Goal: Information Seeking & Learning: Learn about a topic

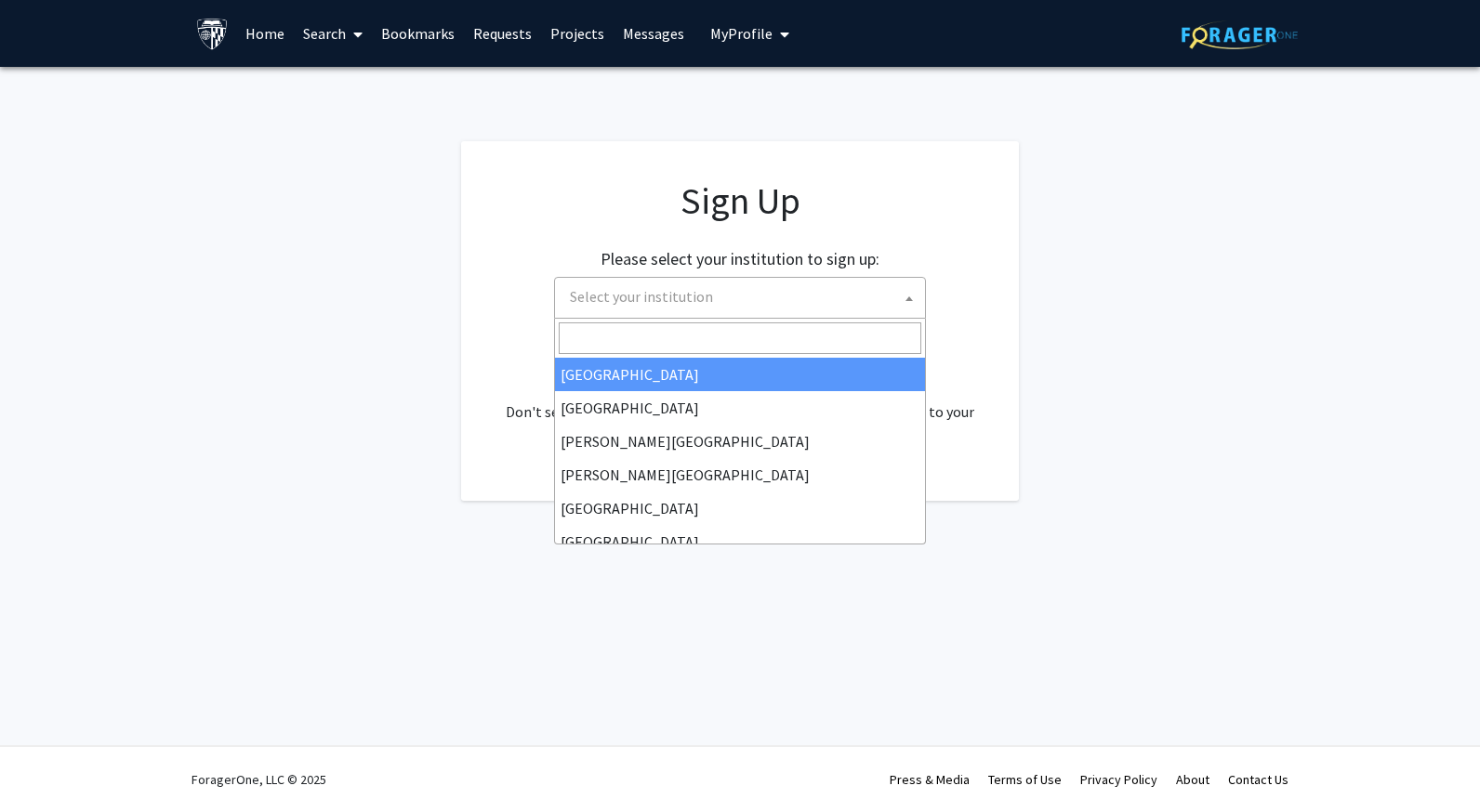
click at [830, 290] on span "Select your institution" at bounding box center [743, 297] width 363 height 38
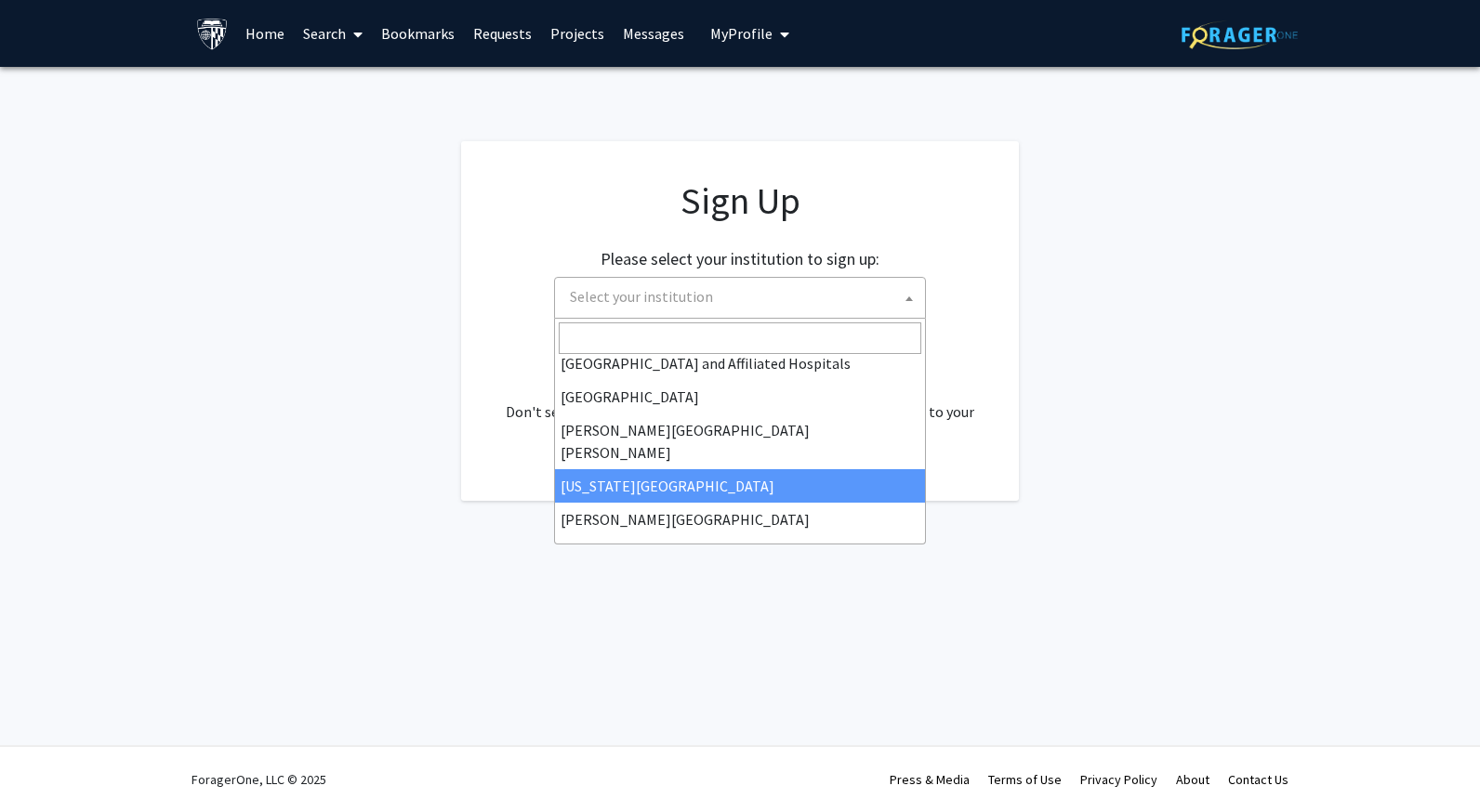
scroll to position [314, 0]
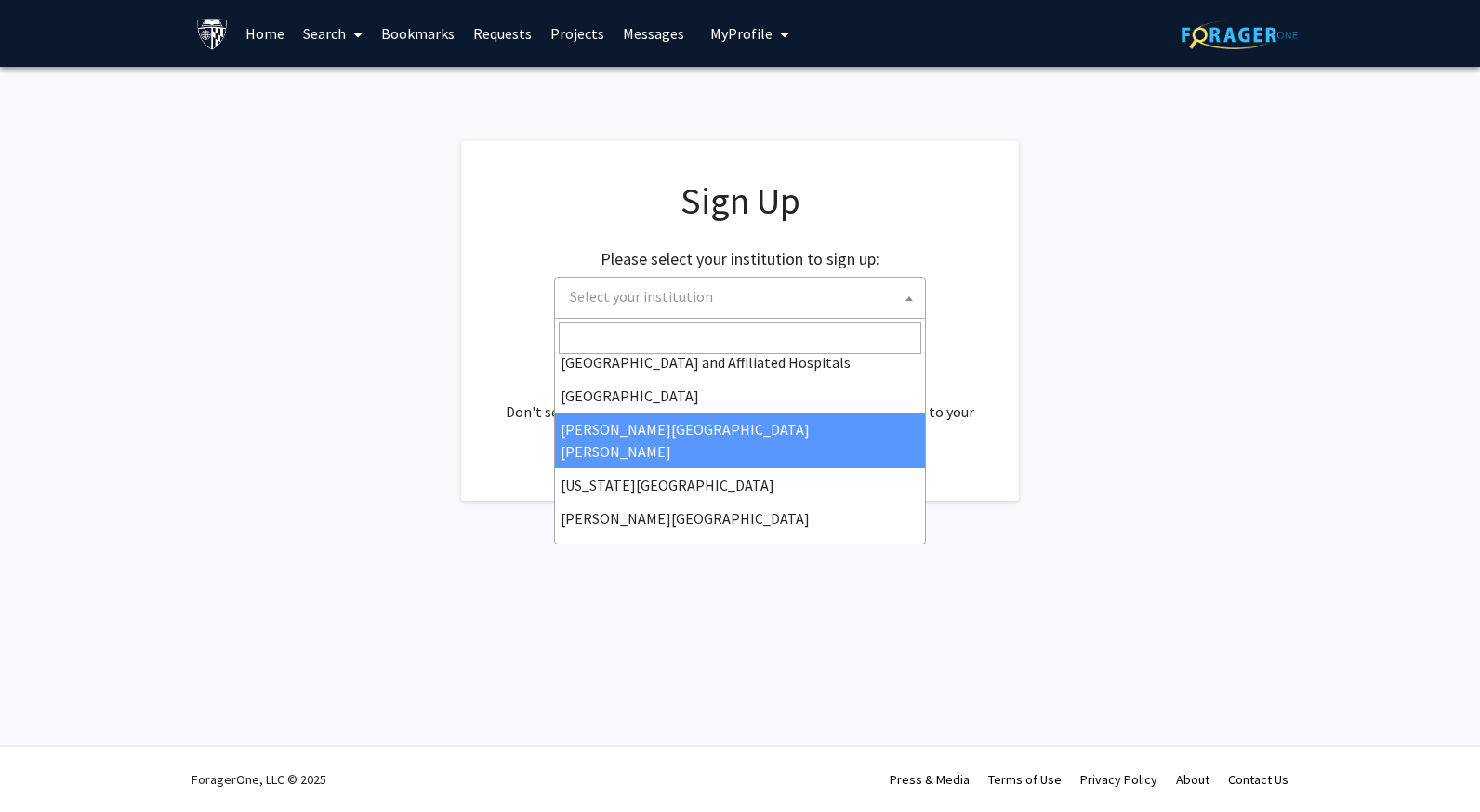
select select "1"
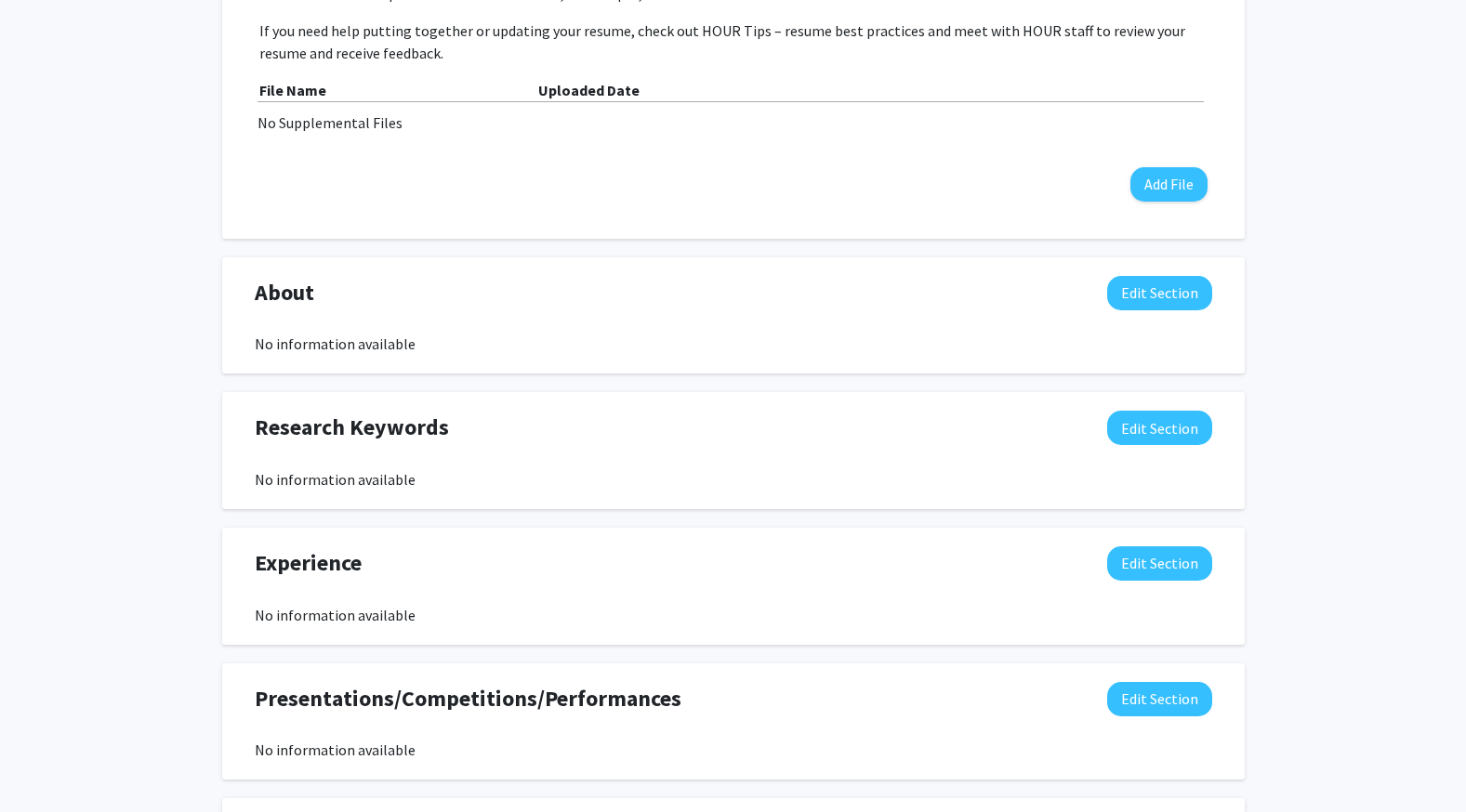
scroll to position [638, 0]
click at [1151, 309] on button "Edit Section" at bounding box center [1159, 292] width 105 height 35
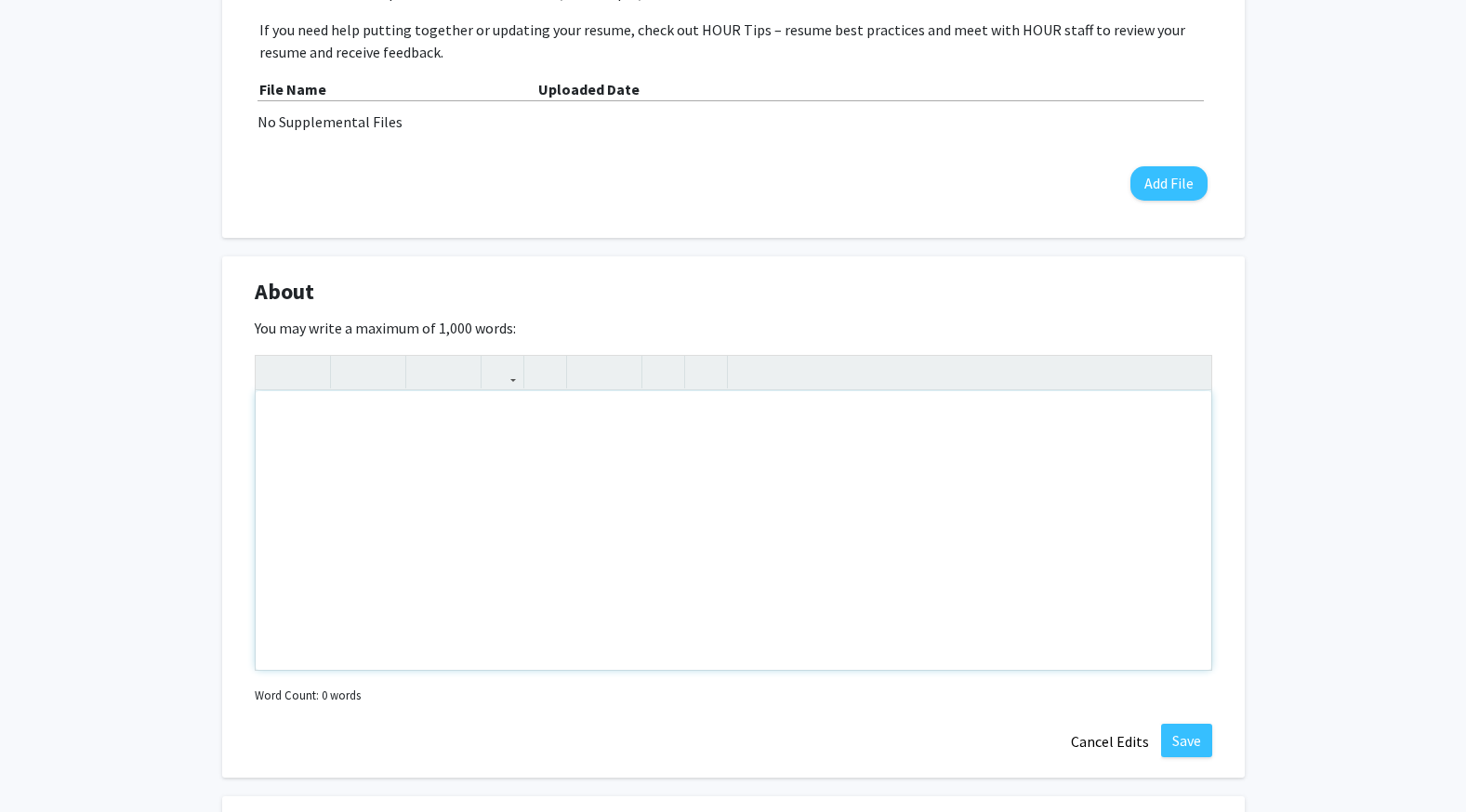
click at [604, 518] on div "Note to users with screen readers: Please deactivate our accessibility plugin f…" at bounding box center [733, 531] width 956 height 279
paste div "Note to users with screen readers: Please deactivate our accessibility plugin f…"
type textarea "<p>Hello! My name is [PERSON_NAME]. I was born in [DEMOGRAPHIC_DATA] and grew u…"
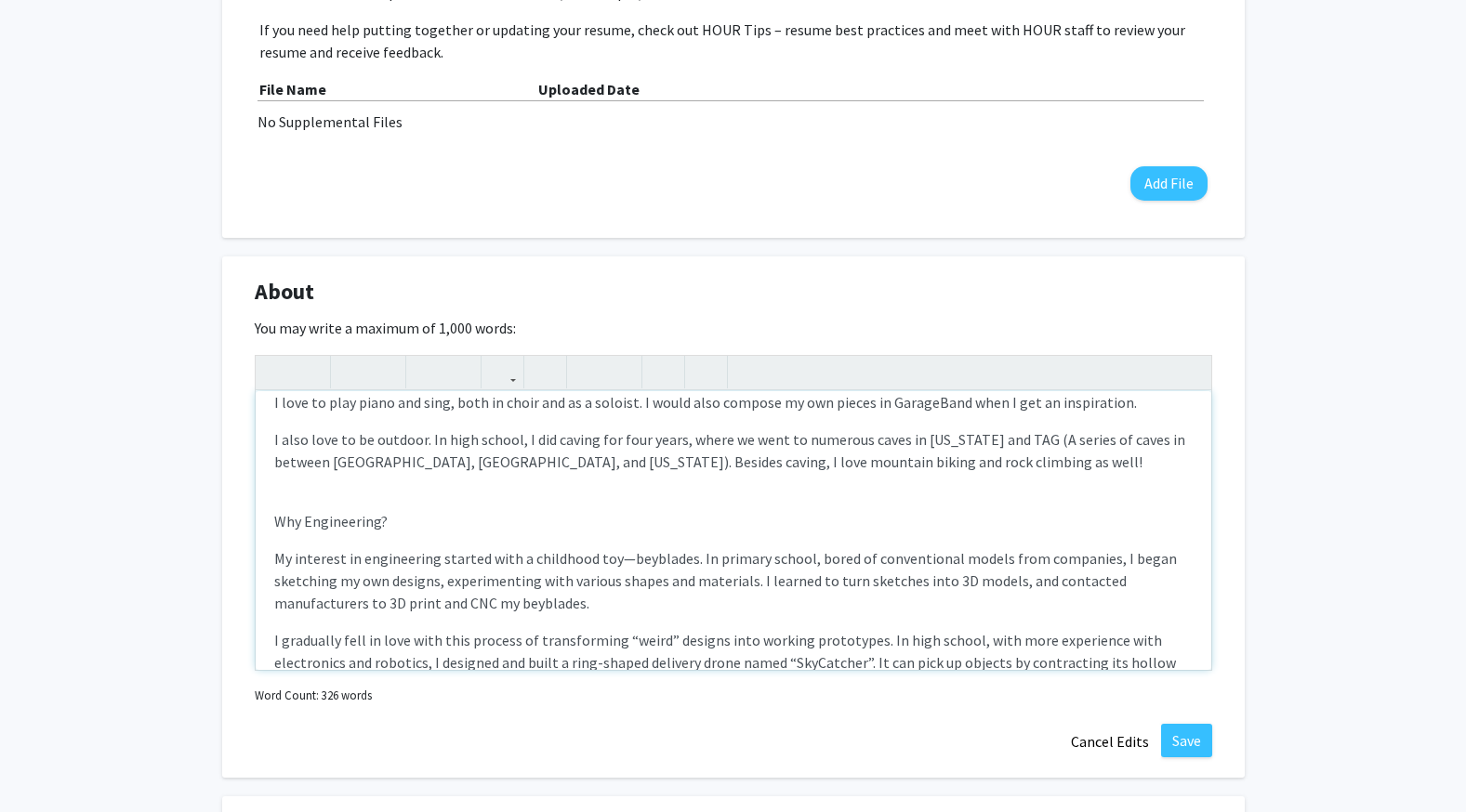
scroll to position [241, 0]
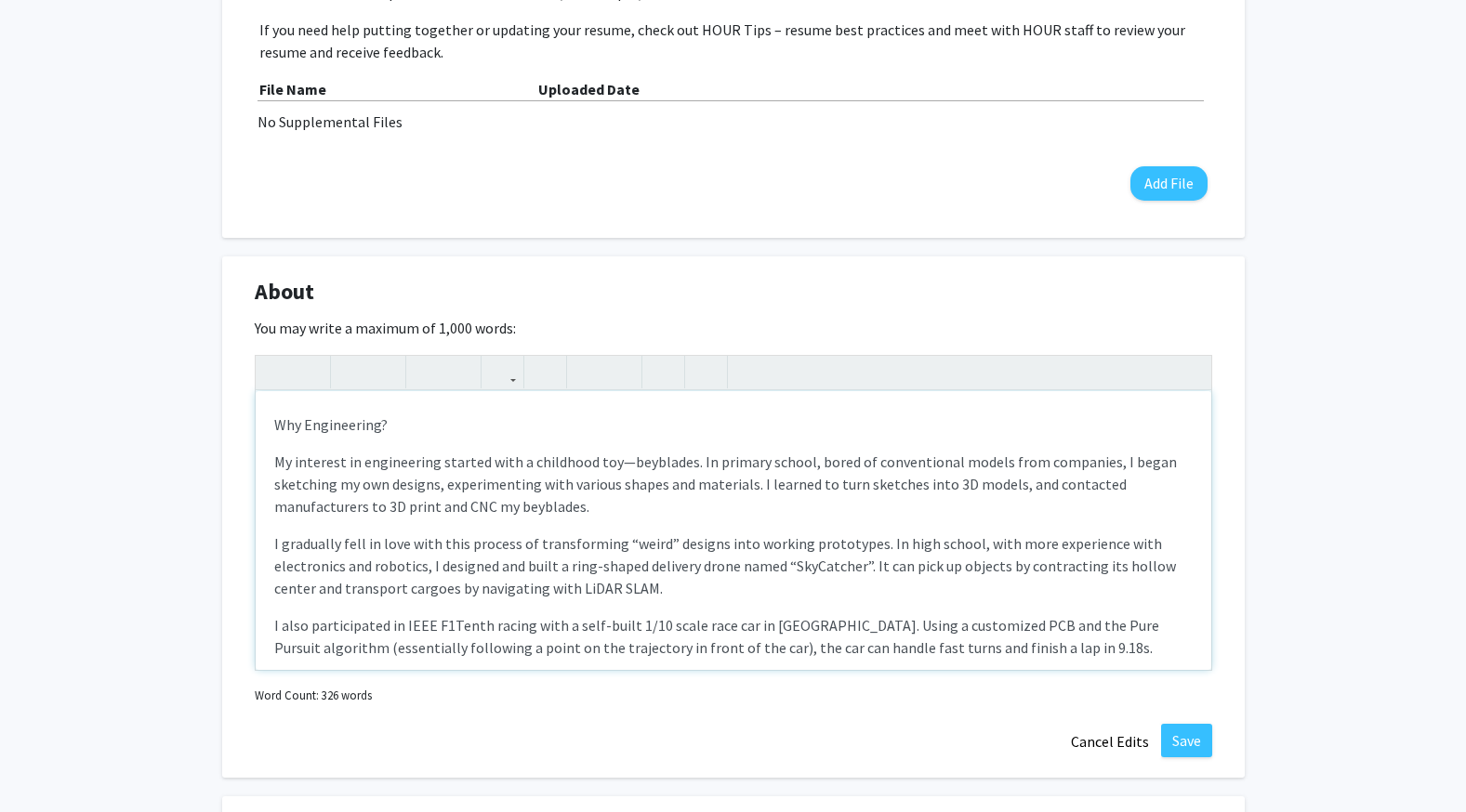
click at [678, 634] on p "I also participated in IEEE F1Tenth racing with a self-built 1/10 scale race ca…" at bounding box center [733, 636] width 918 height 44
click at [732, 567] on p "I gradually fell in love with this process of transforming “weird” designs into…" at bounding box center [733, 566] width 918 height 67
type textarea "<l>Ipsum! Do sita co Adip El. S doe temp in Utla Etdo mag aliq en ad Minimven. …"
click at [796, 550] on p "I gradually fell in love with this process of transforming “weird” designs into…" at bounding box center [733, 566] width 918 height 67
click at [1177, 732] on button "Save" at bounding box center [1186, 740] width 51 height 34
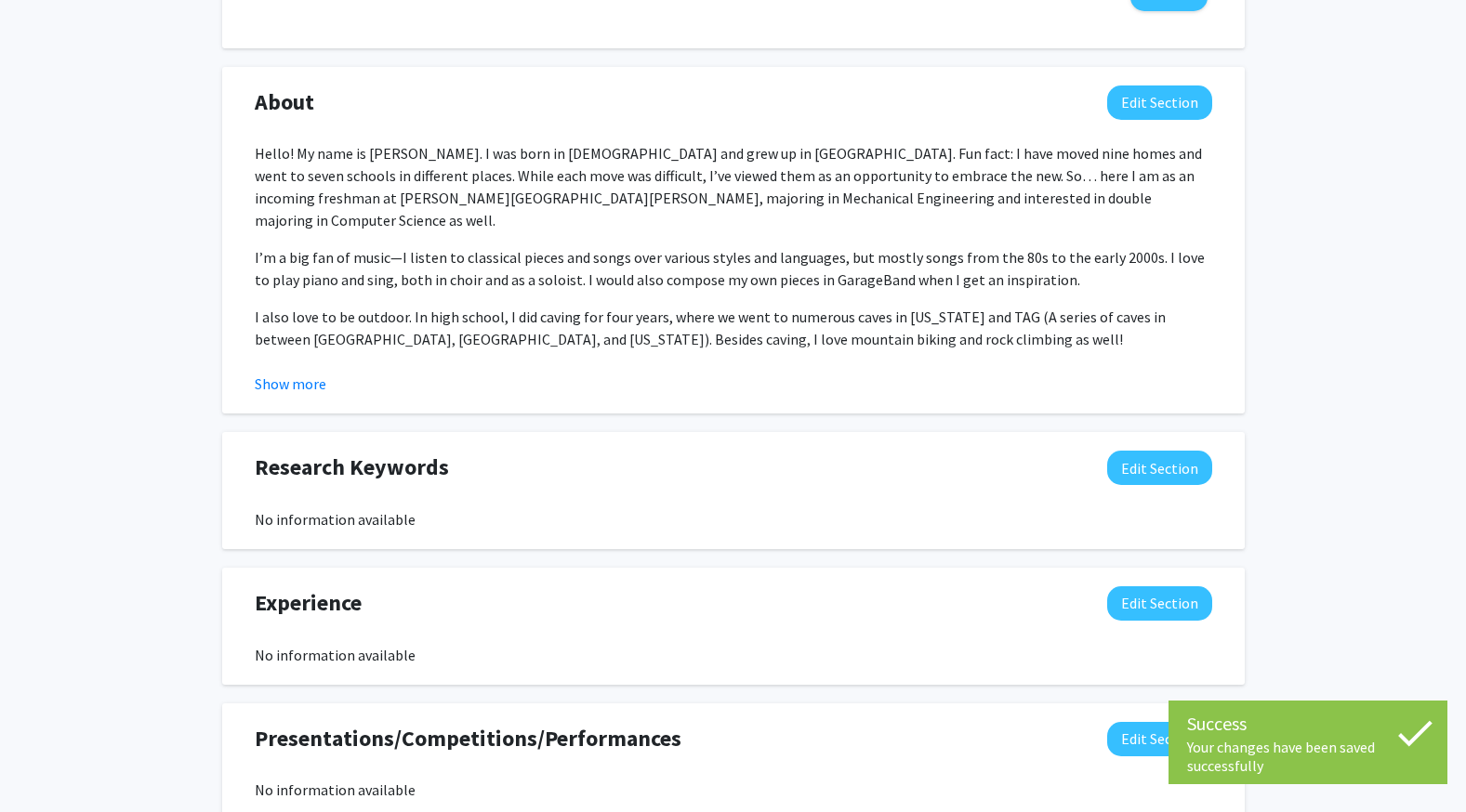
scroll to position [837, 0]
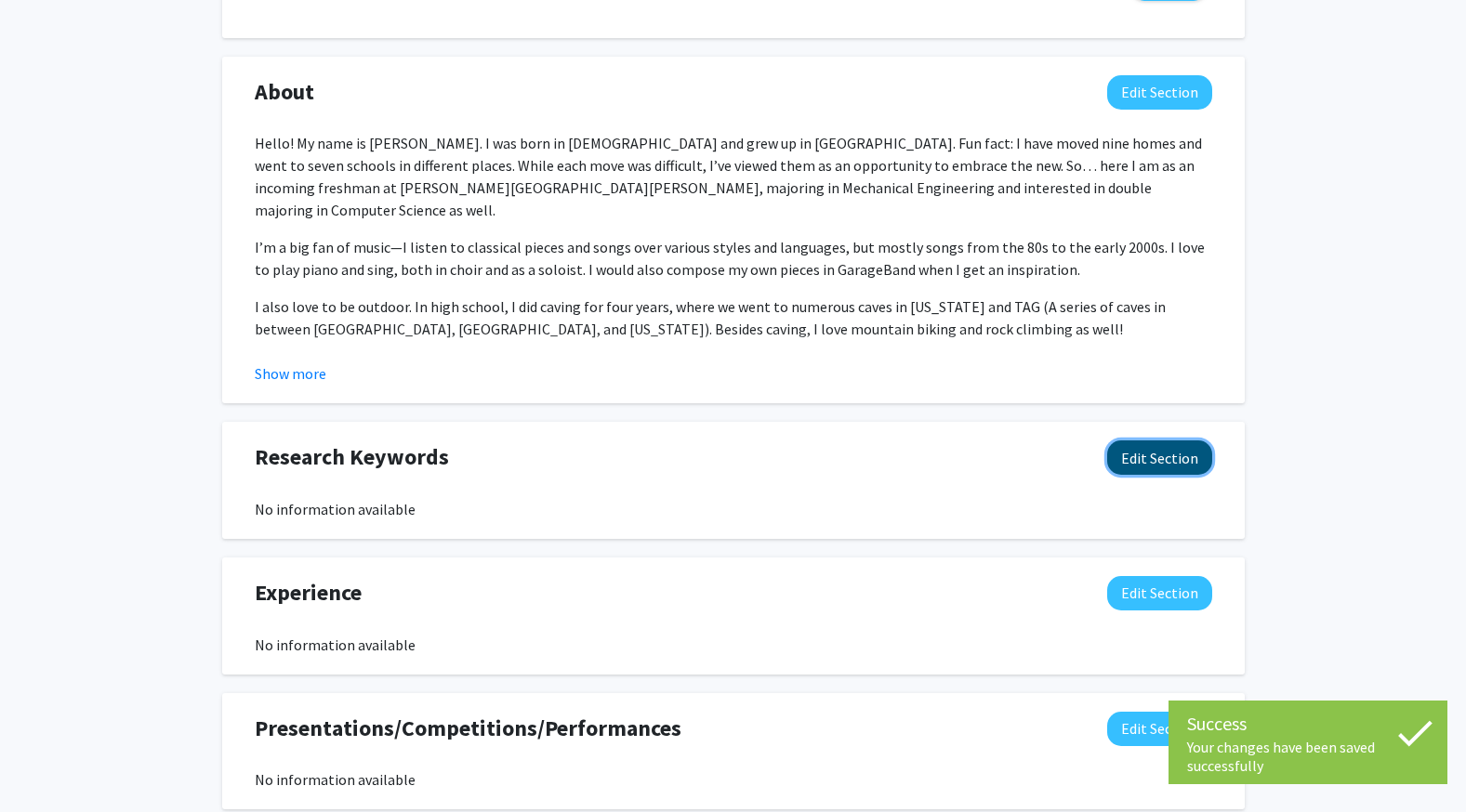
click at [1179, 470] on button "Edit Section" at bounding box center [1159, 458] width 105 height 35
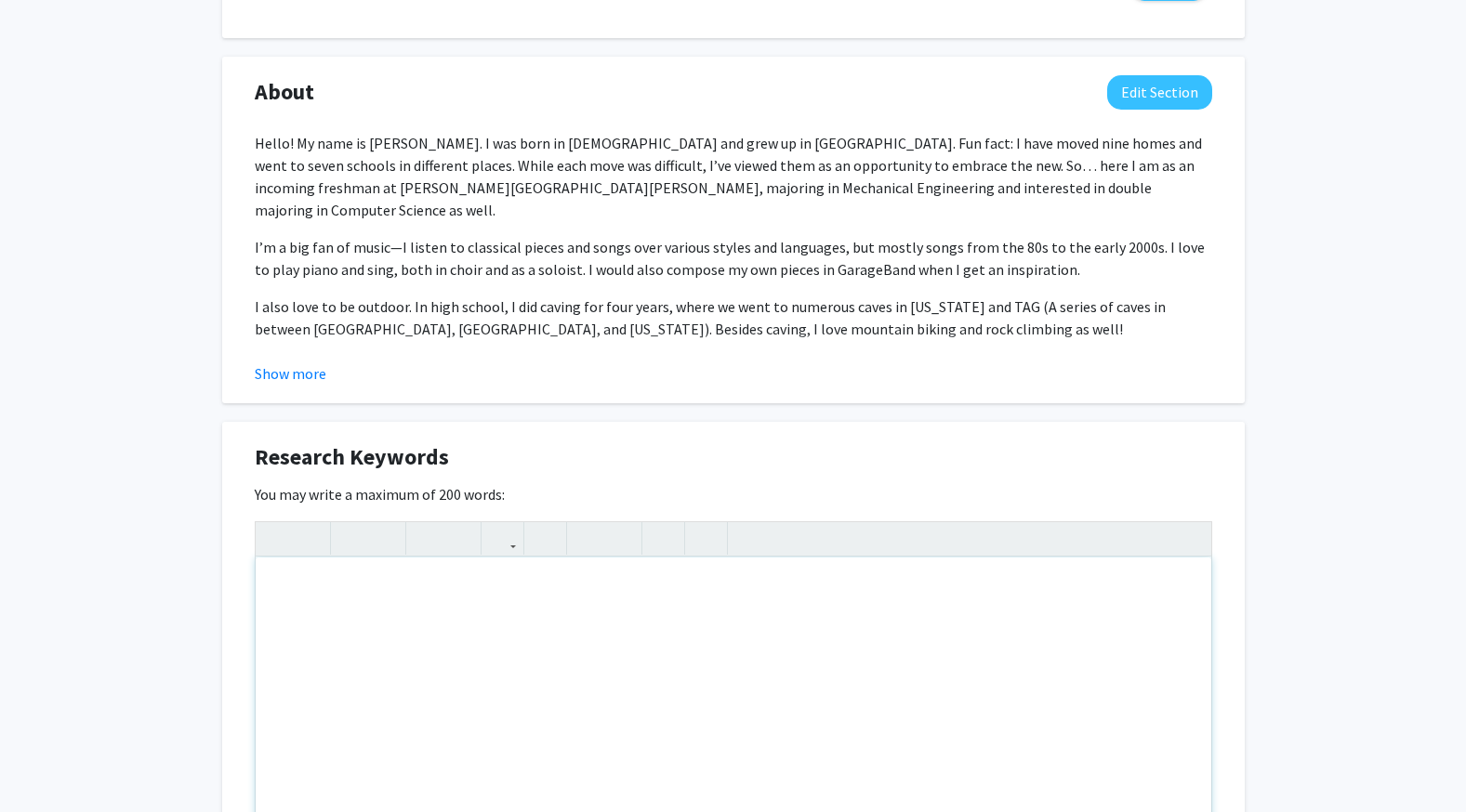
click at [601, 587] on div "Note to users with screen readers: Please deactivate our accessibility plugin f…" at bounding box center [733, 698] width 956 height 279
type textarea "Robotics; Drone; Robotic arm; Autonomous path planning &amp; navigation"
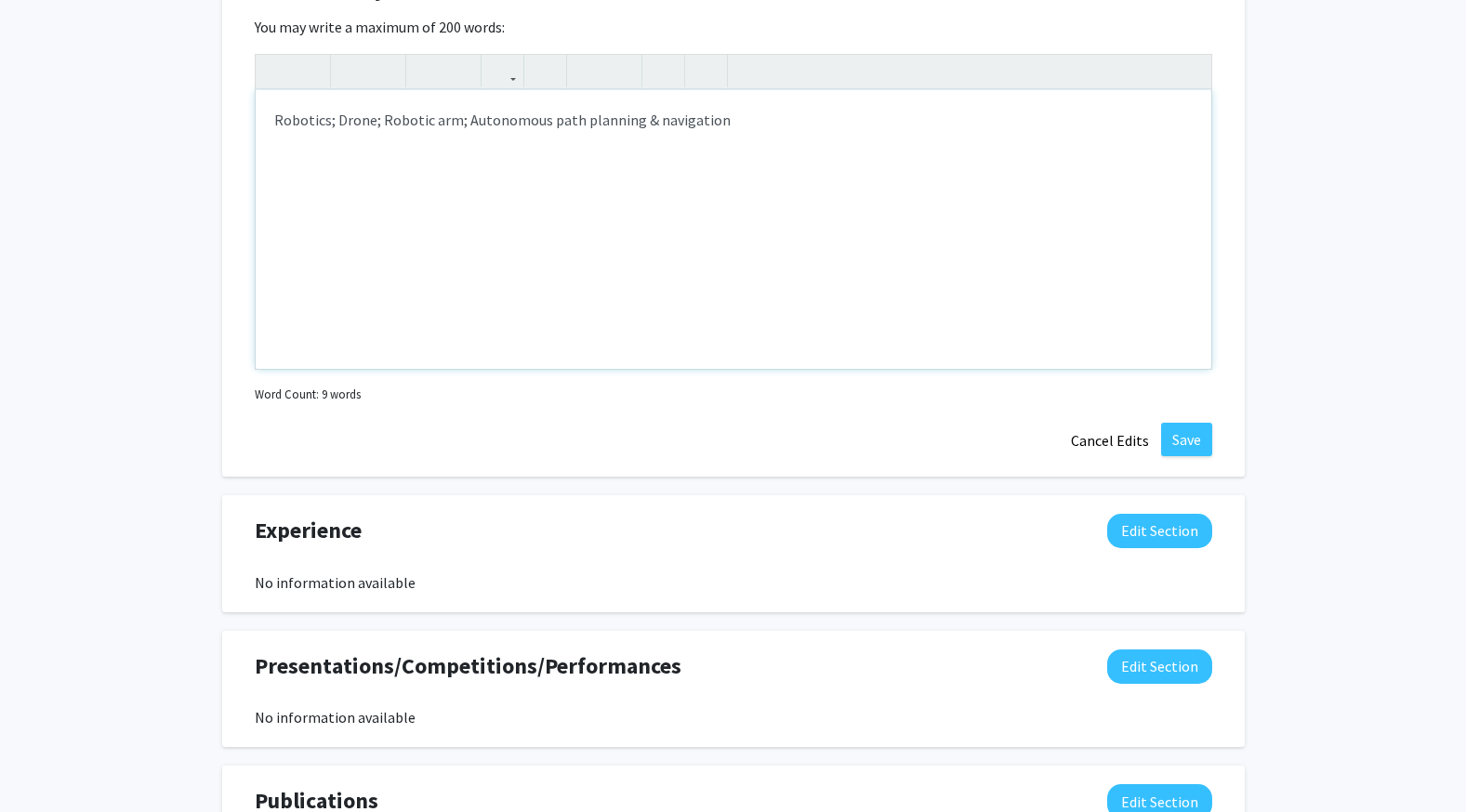
scroll to position [1330, 0]
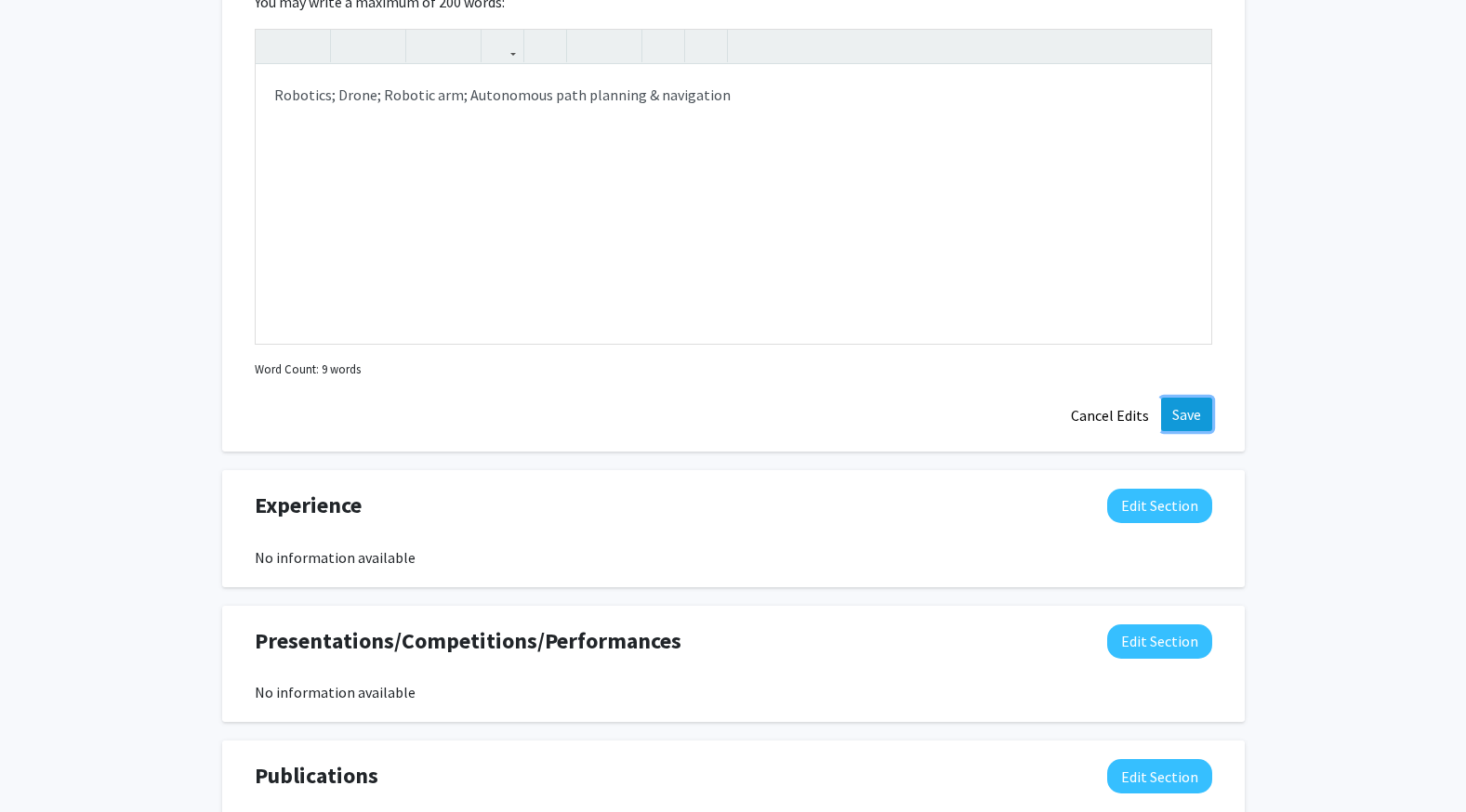
click at [1195, 409] on button "Save" at bounding box center [1186, 414] width 51 height 34
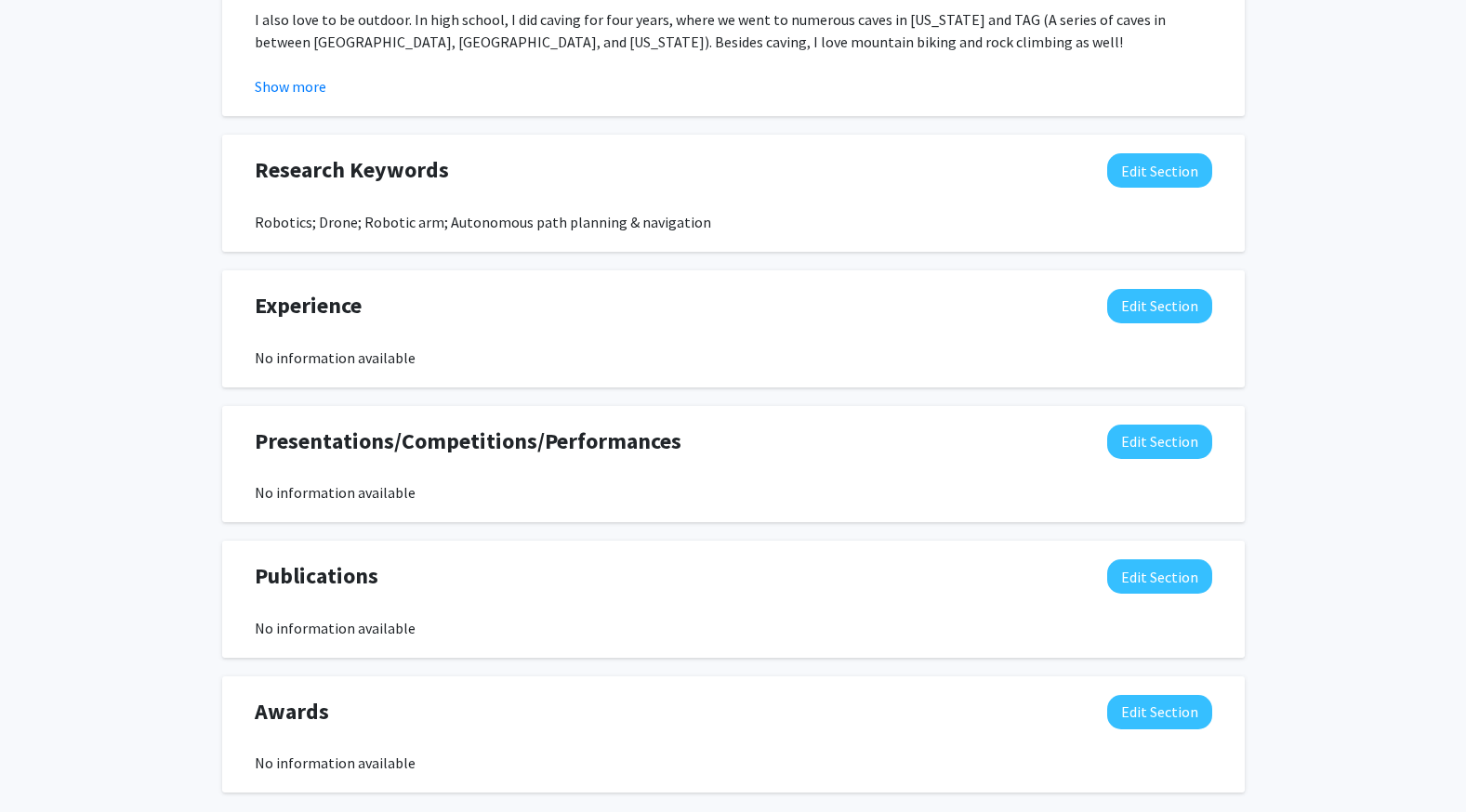
scroll to position [1126, 0]
click at [1159, 714] on button "Edit Section" at bounding box center [1159, 712] width 105 height 35
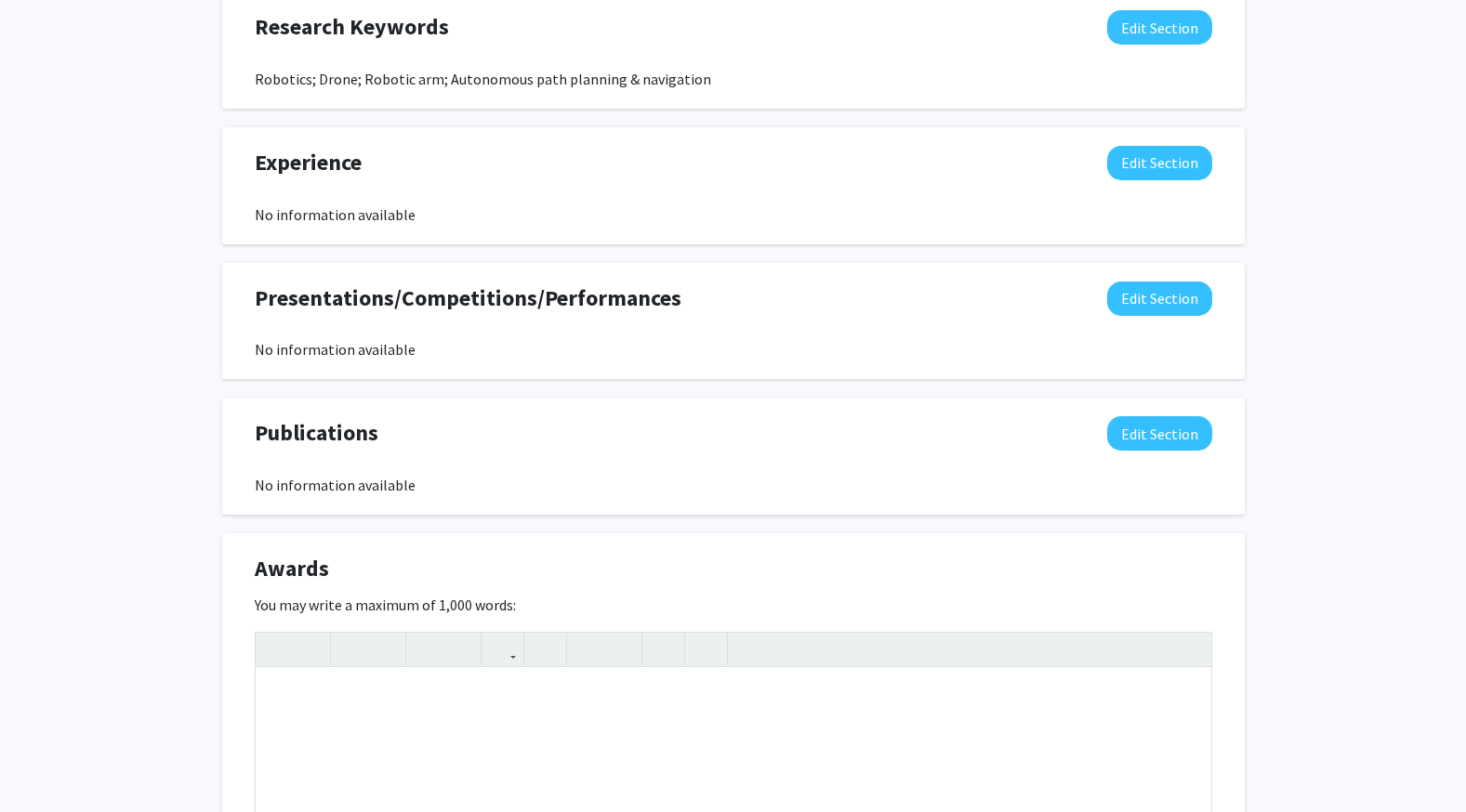
scroll to position [1292, 0]
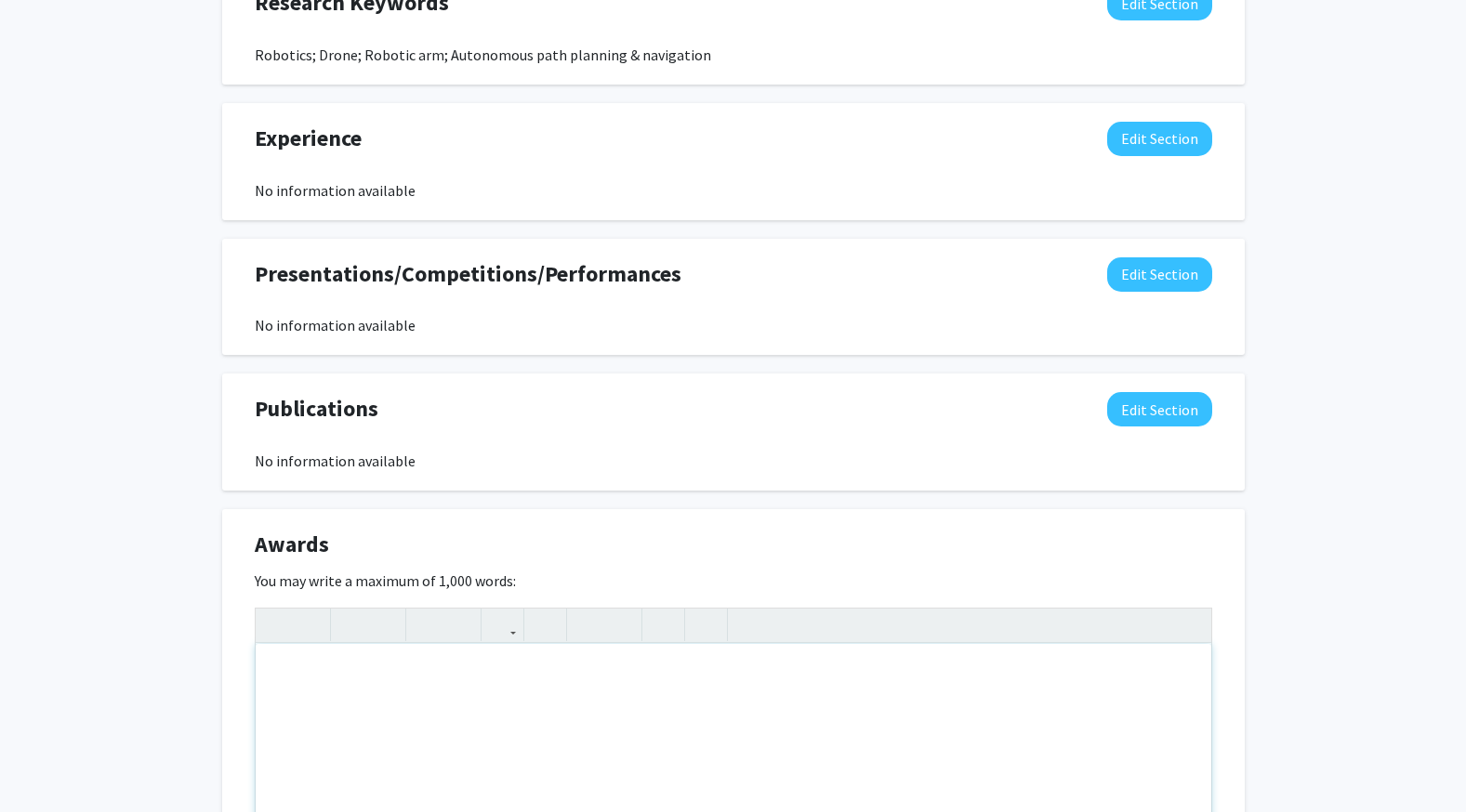
click at [756, 751] on div "Note to users with screen readers: Please deactivate our accessibility plugin f…" at bounding box center [733, 783] width 956 height 279
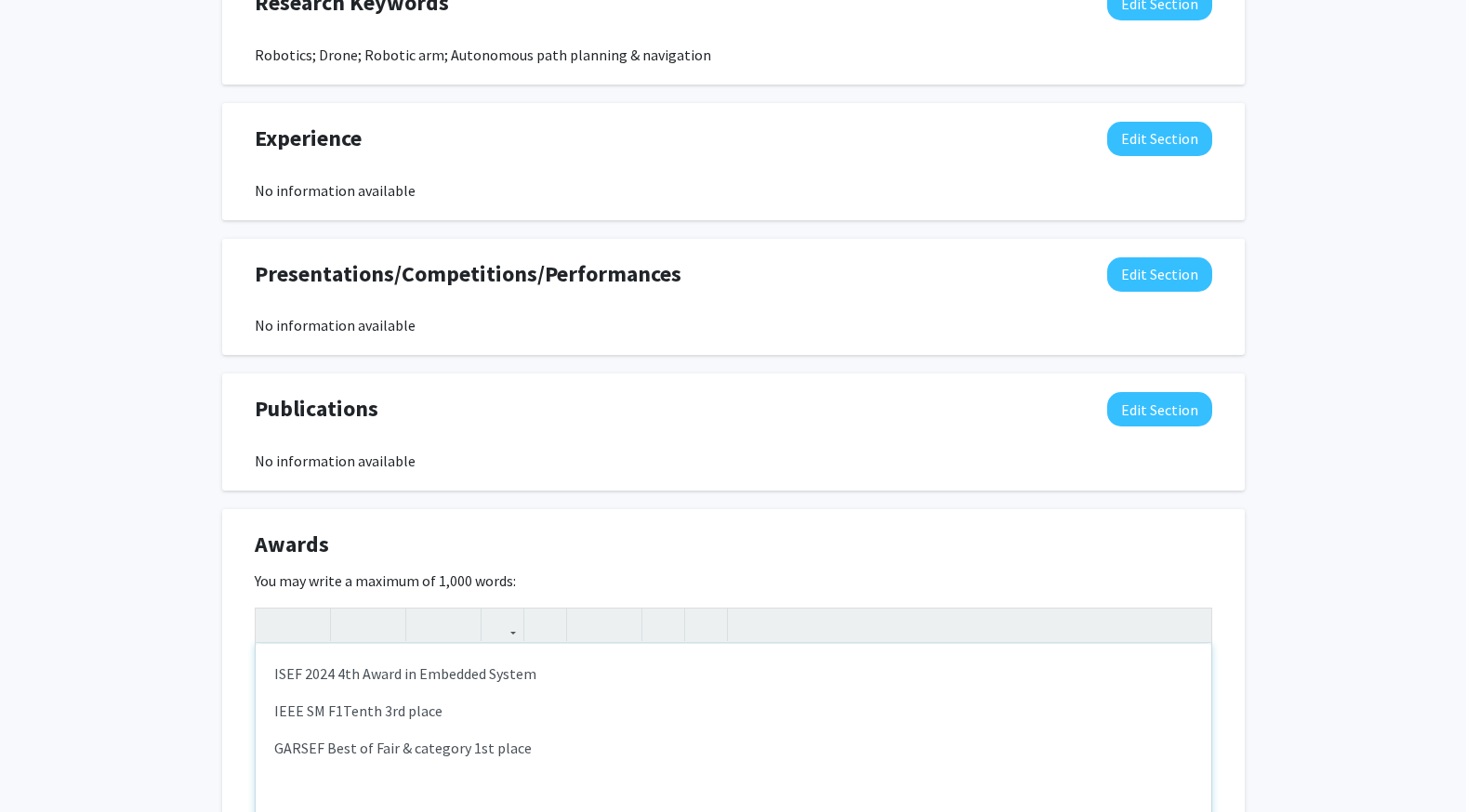
type textarea "<p>ISEF 2024 4th Award in Embedded System</p><p>IEEE SM F1Tenth 3rd place</p><p…"
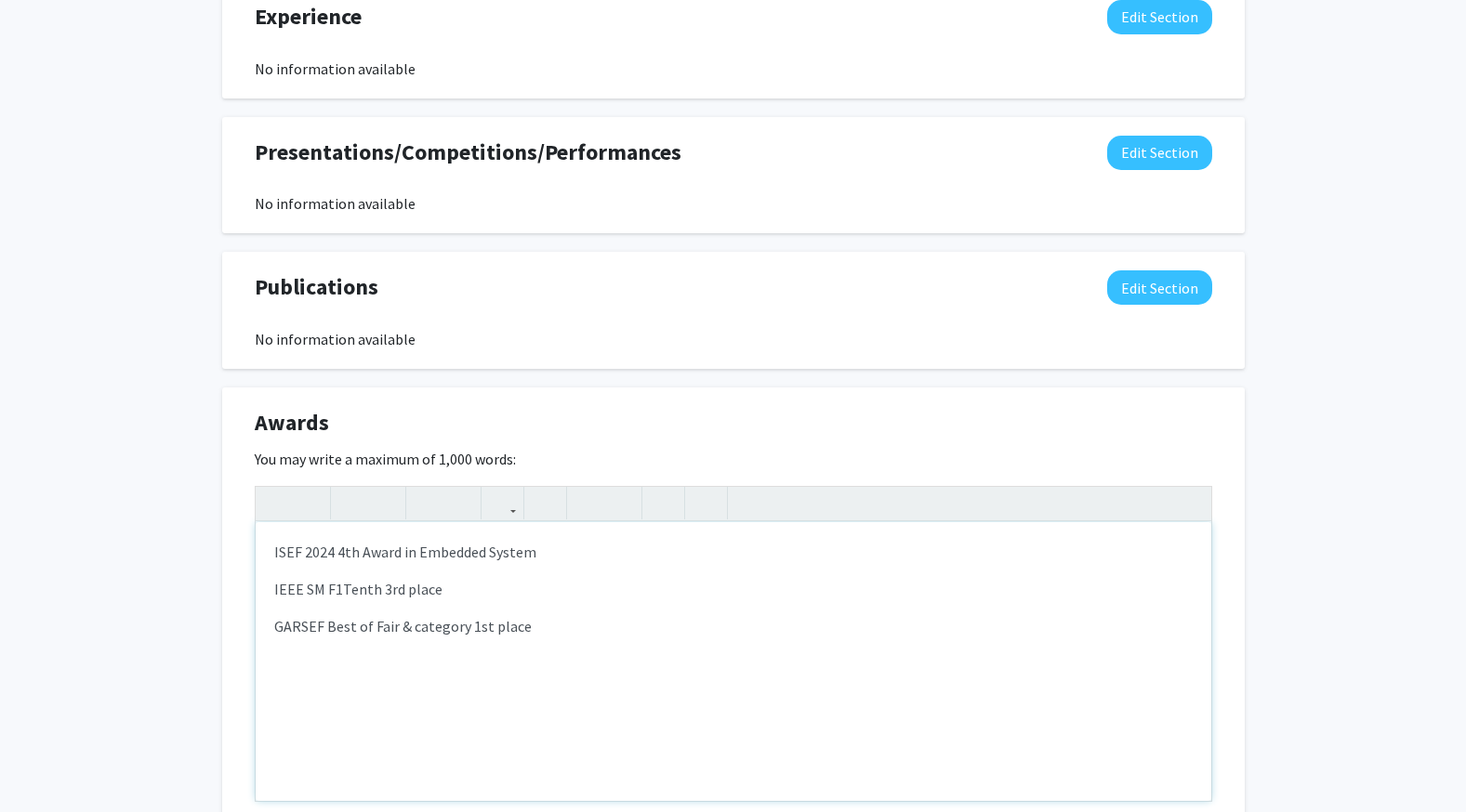
scroll to position [1626, 0]
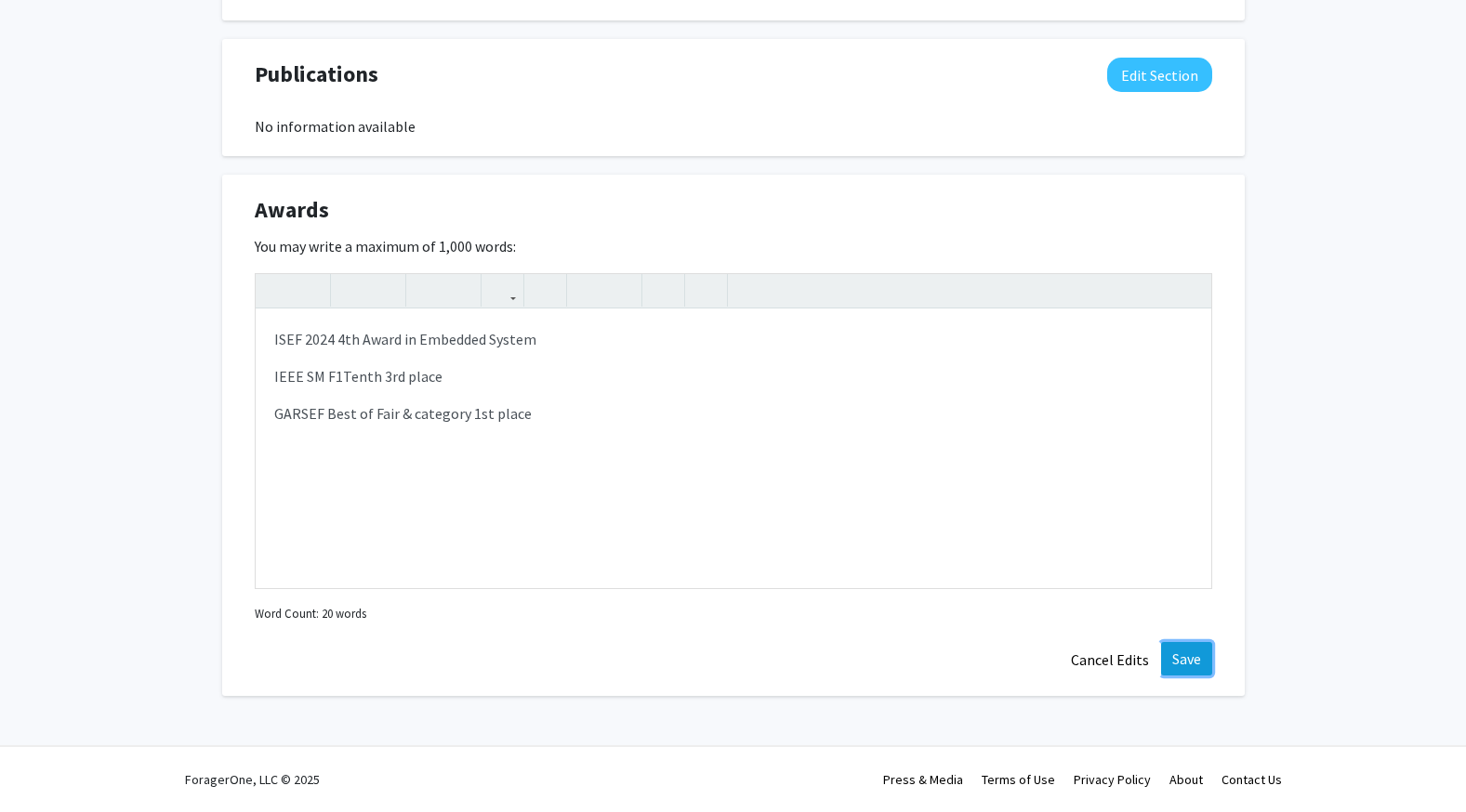
click at [1186, 655] on button "Save" at bounding box center [1186, 658] width 51 height 34
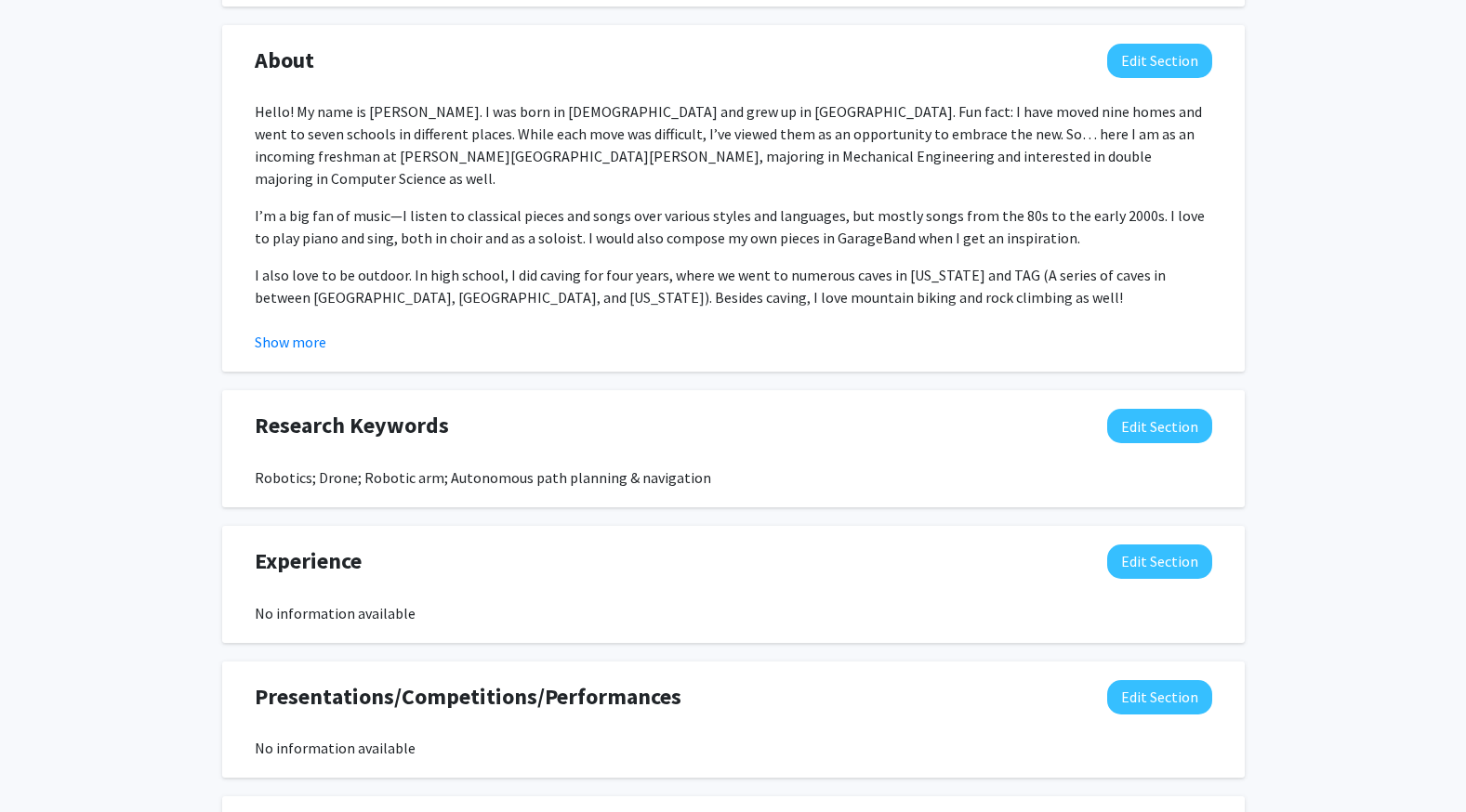
scroll to position [873, 0]
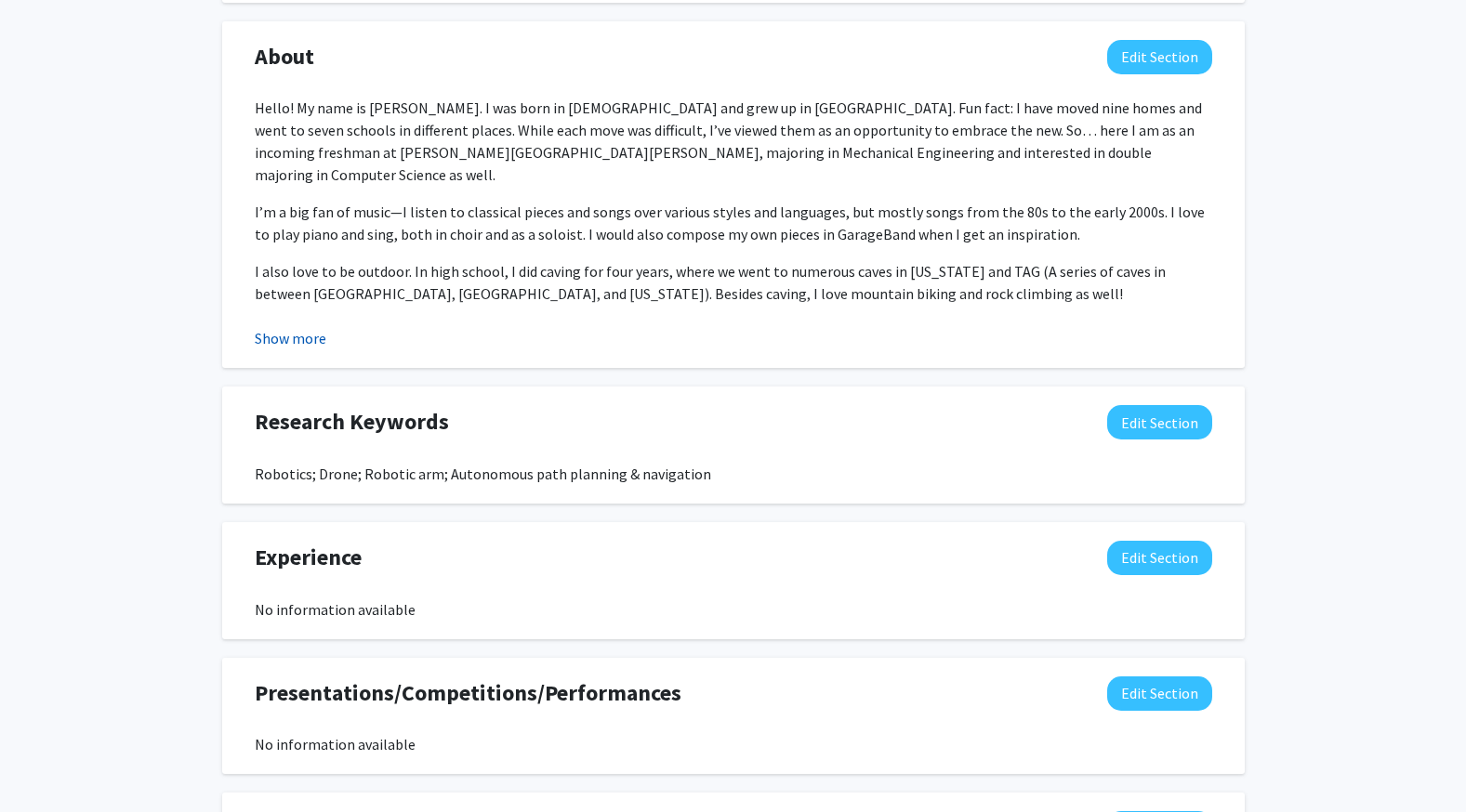
click at [298, 344] on button "Show more" at bounding box center [291, 338] width 71 height 22
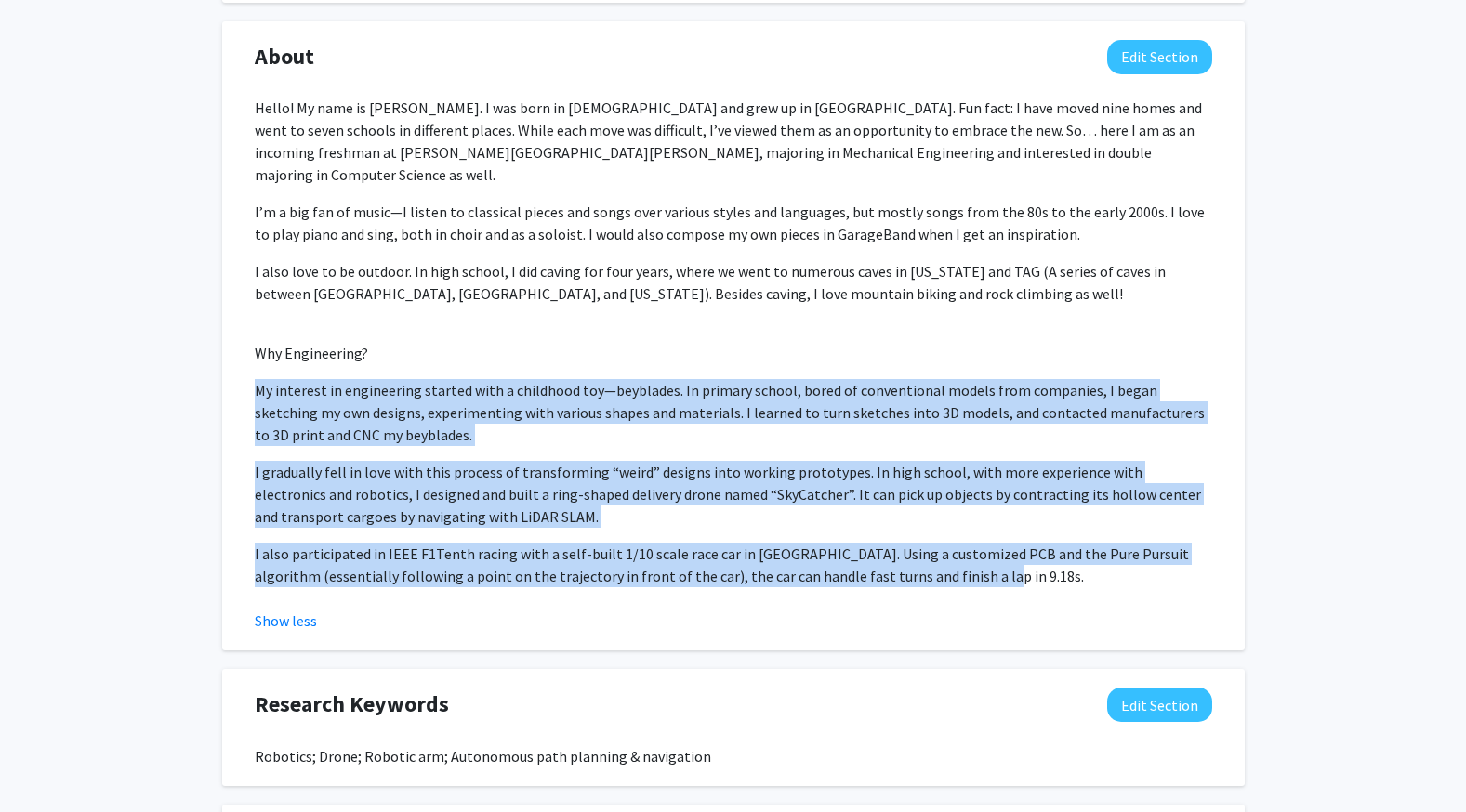
drag, startPoint x: 911, startPoint y: 551, endPoint x: 236, endPoint y: 362, distance: 701.0
click at [236, 362] on div "About Edit Section Hello! My name is [PERSON_NAME]. I was born in [DEMOGRAPHIC_…" at bounding box center [733, 336] width 1022 height 630
copy div "My interest in engineering started with a childhood toy—beyblades. In primary s…"
click at [988, 543] on p "I also participated in IEEE F1Tenth racing with a self-built 1/10 scale race ca…" at bounding box center [733, 565] width 958 height 44
drag, startPoint x: 924, startPoint y: 550, endPoint x: 116, endPoint y: 326, distance: 838.5
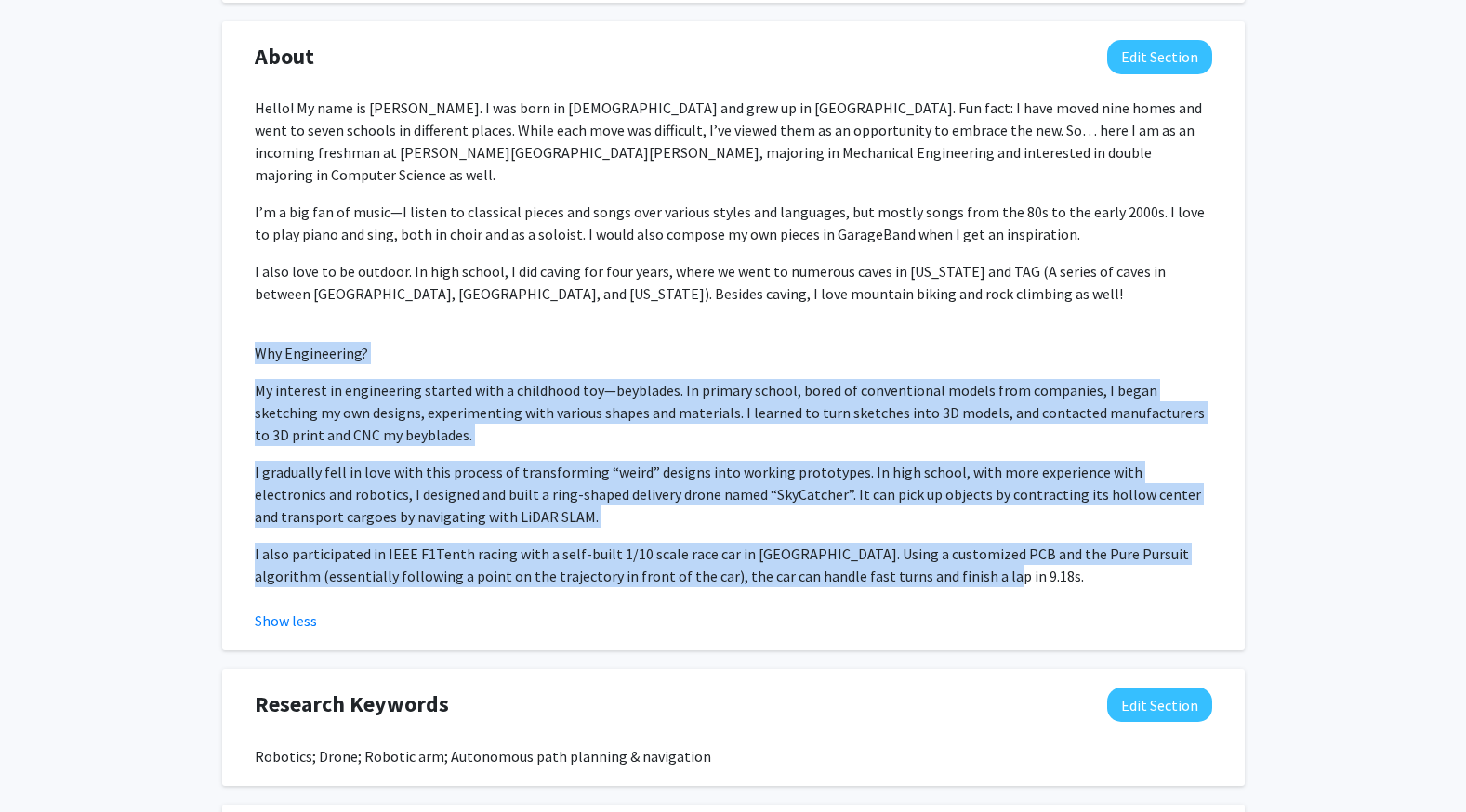
click at [116, 326] on div "[PERSON_NAME] Edit Section See Public View help Degree Level: Undergraduate Stu…" at bounding box center [733, 336] width 1466 height 2282
click at [1192, 63] on button "Edit Section" at bounding box center [1159, 58] width 105 height 35
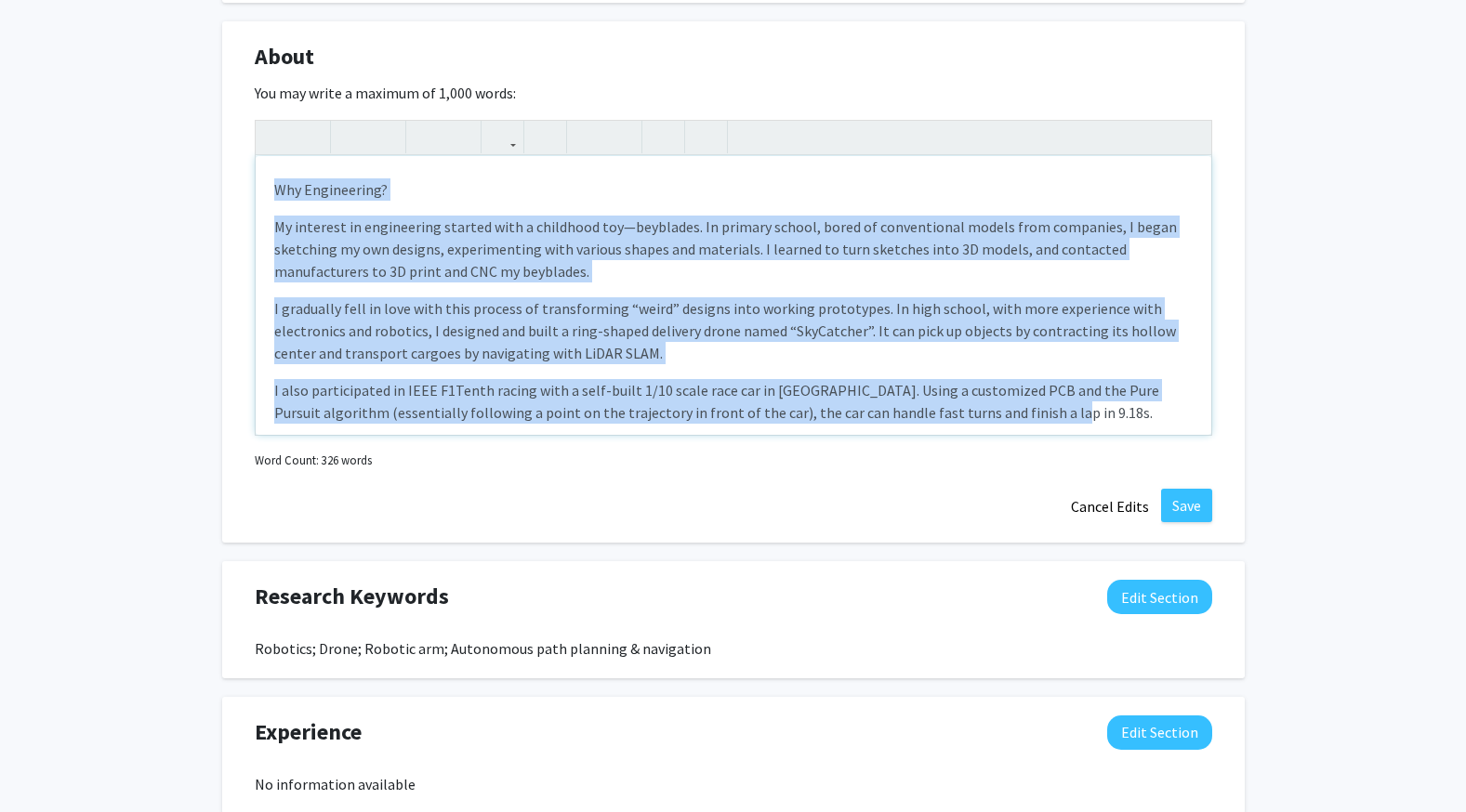
drag, startPoint x: 1011, startPoint y: 387, endPoint x: 207, endPoint y: 170, distance: 832.8
click at [207, 170] on div "[PERSON_NAME] Edit Section See Public View help Degree Level: Undergraduate Stu…" at bounding box center [733, 282] width 1466 height 2174
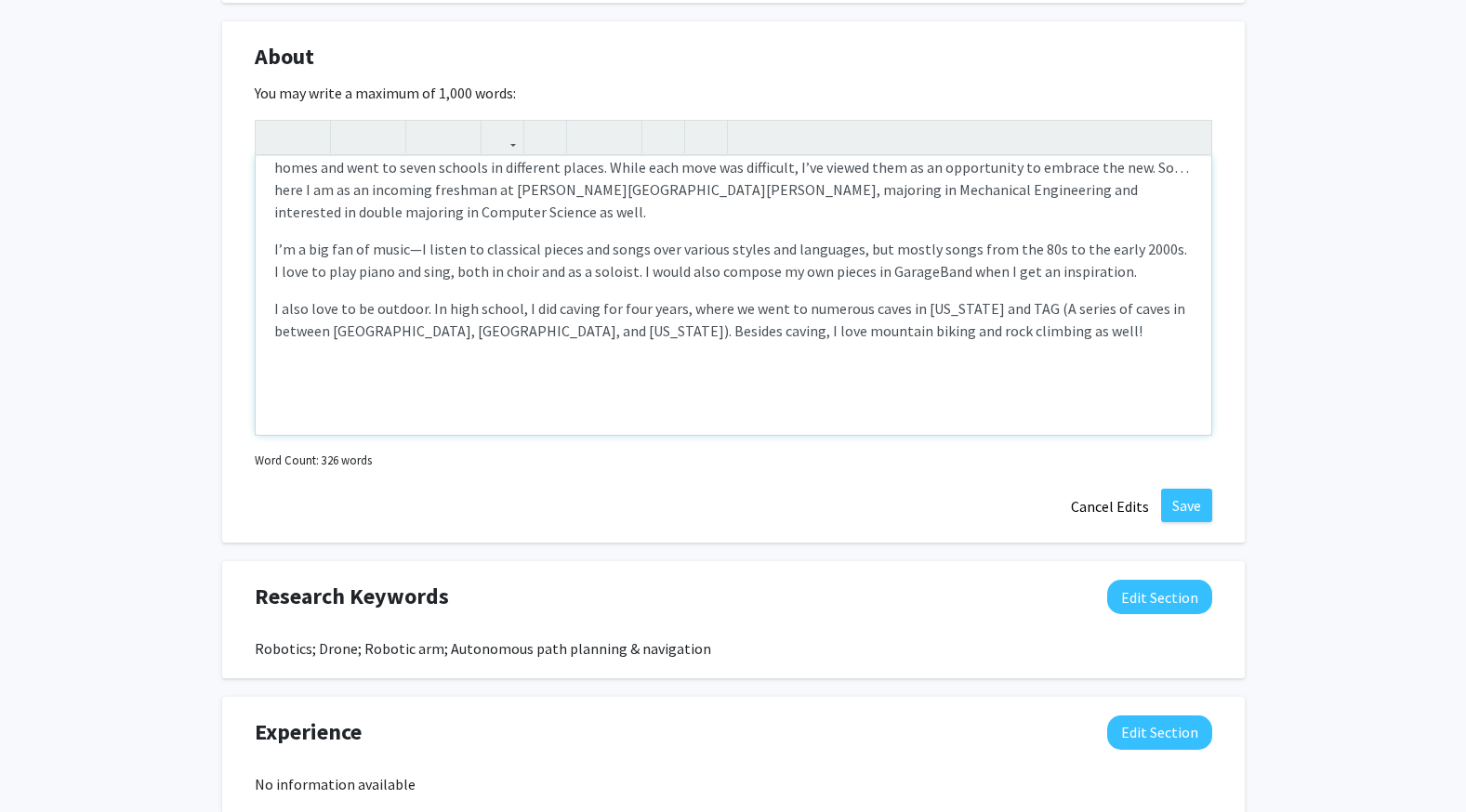
scroll to position [0, 0]
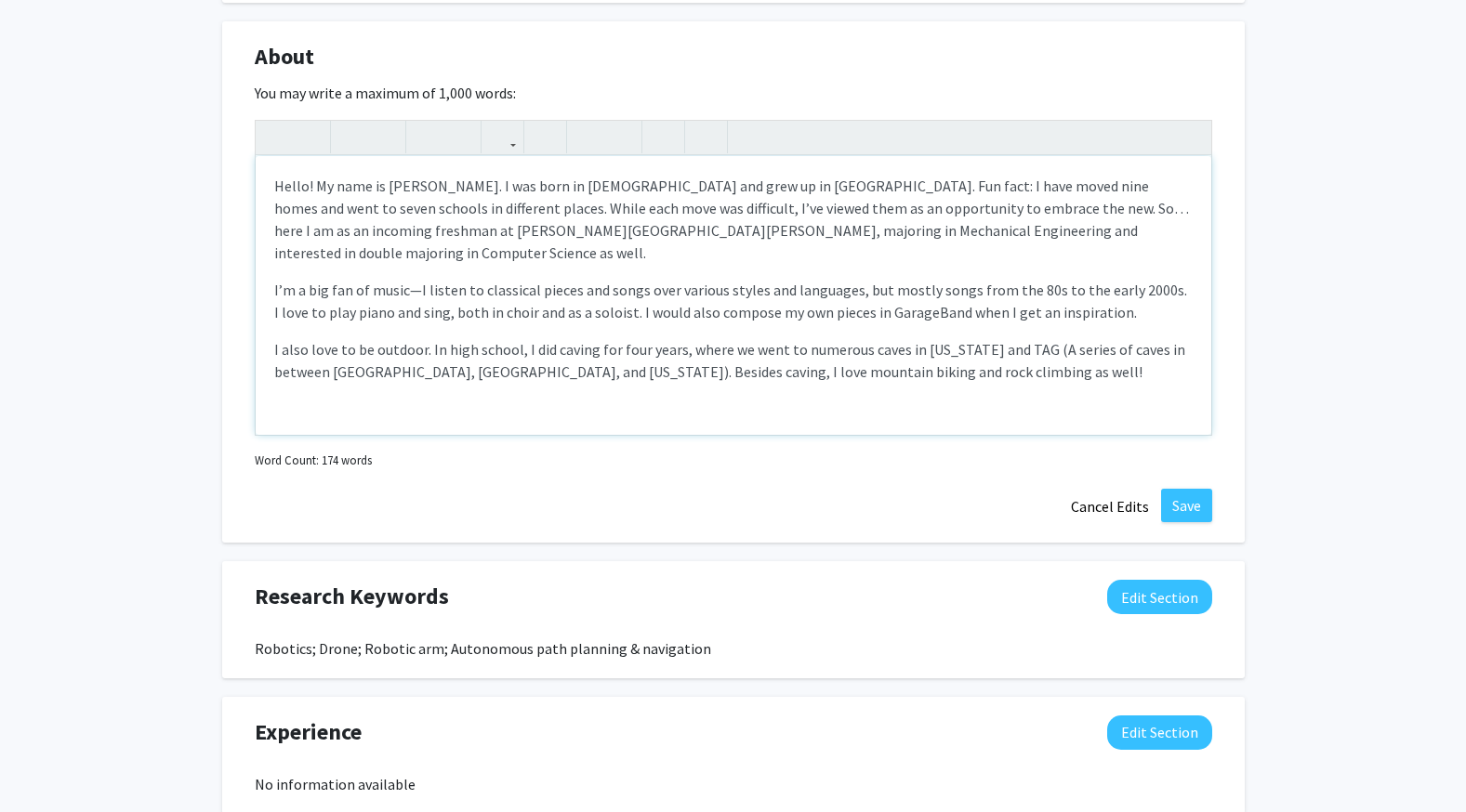
type textarea "<p>Hello! My name is [PERSON_NAME]. I was born in [DEMOGRAPHIC_DATA] and grew u…"
click at [1190, 496] on button "Save" at bounding box center [1186, 505] width 51 height 34
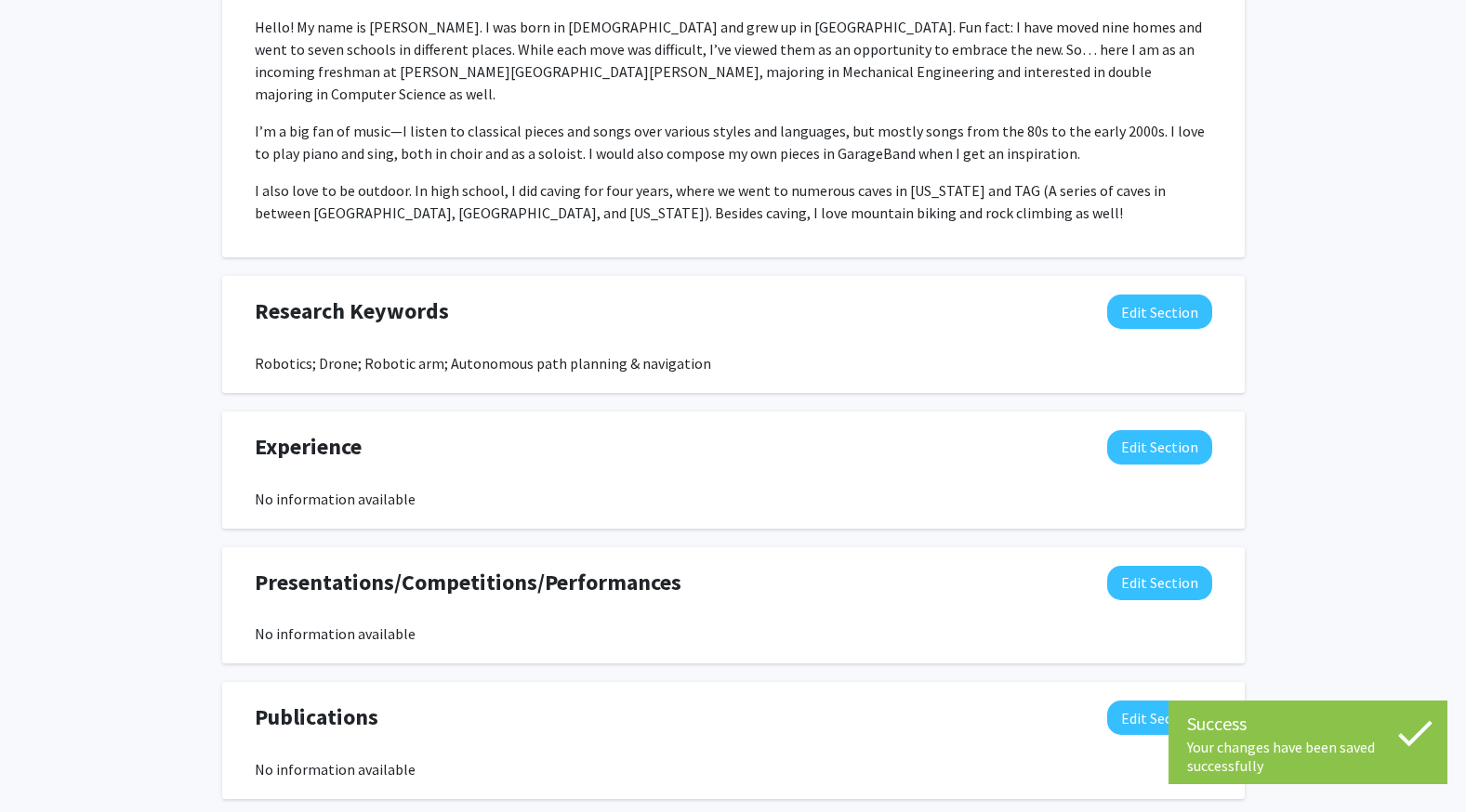
scroll to position [961, 0]
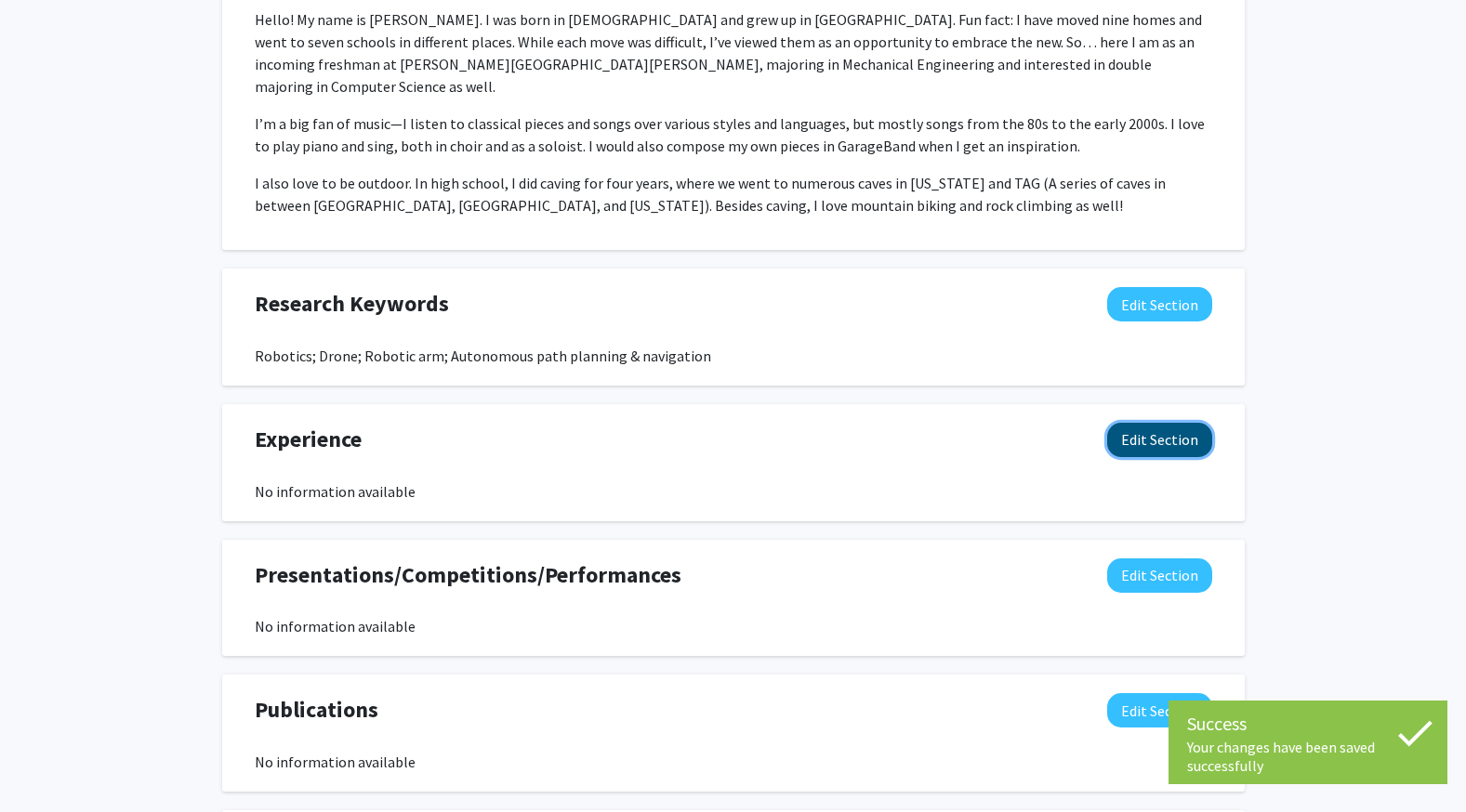
click at [1148, 422] on button "Edit Section" at bounding box center [1159, 440] width 105 height 35
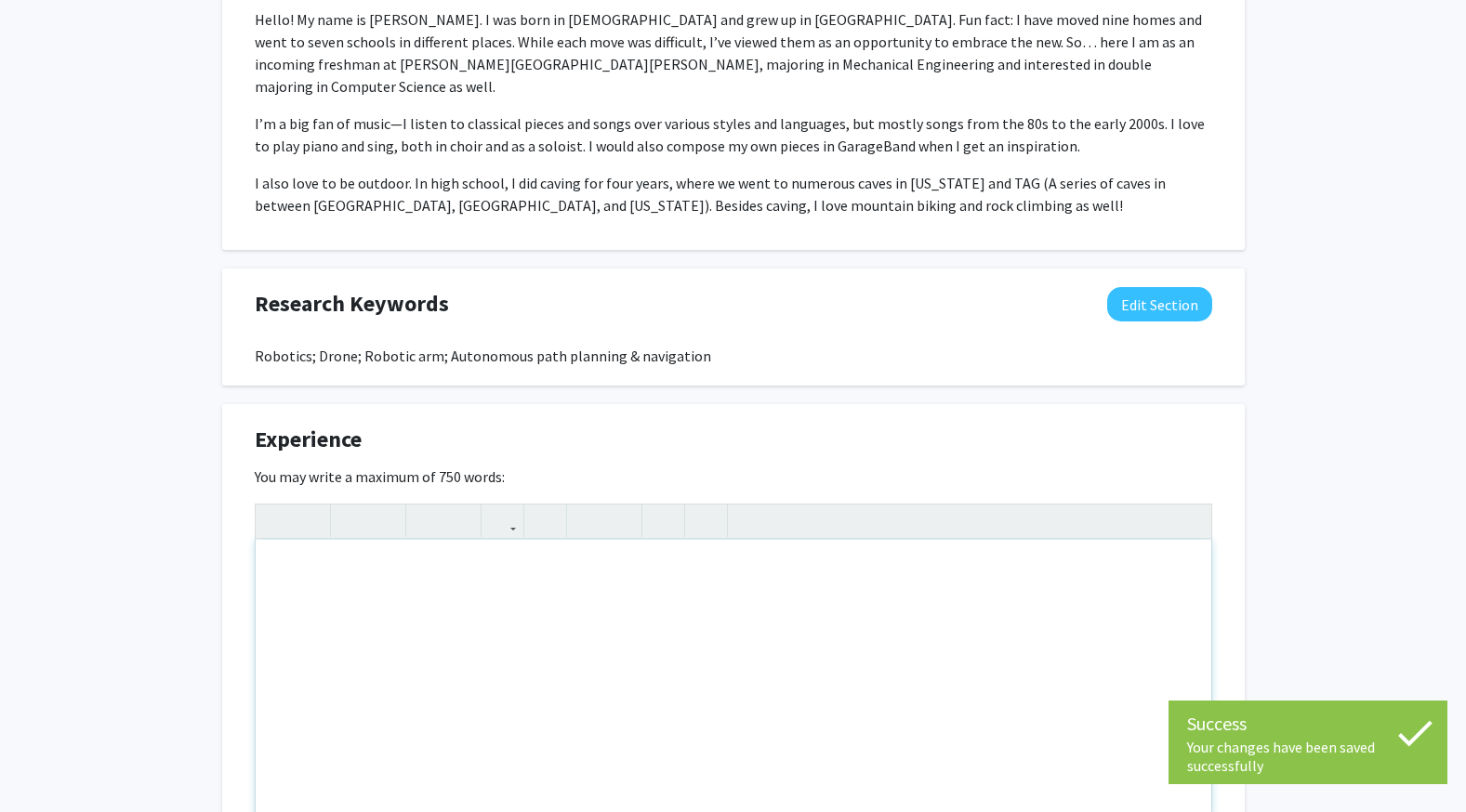
click at [599, 603] on div "Note to users with screen readers: Please deactivate our accessibility plugin f…" at bounding box center [733, 679] width 956 height 279
paste div "Note to users with screen readers: Please deactivate our accessibility plugin f…"
type textarea "<p>My interest in engineering started with a childhood toy—beyblades. In primar…"
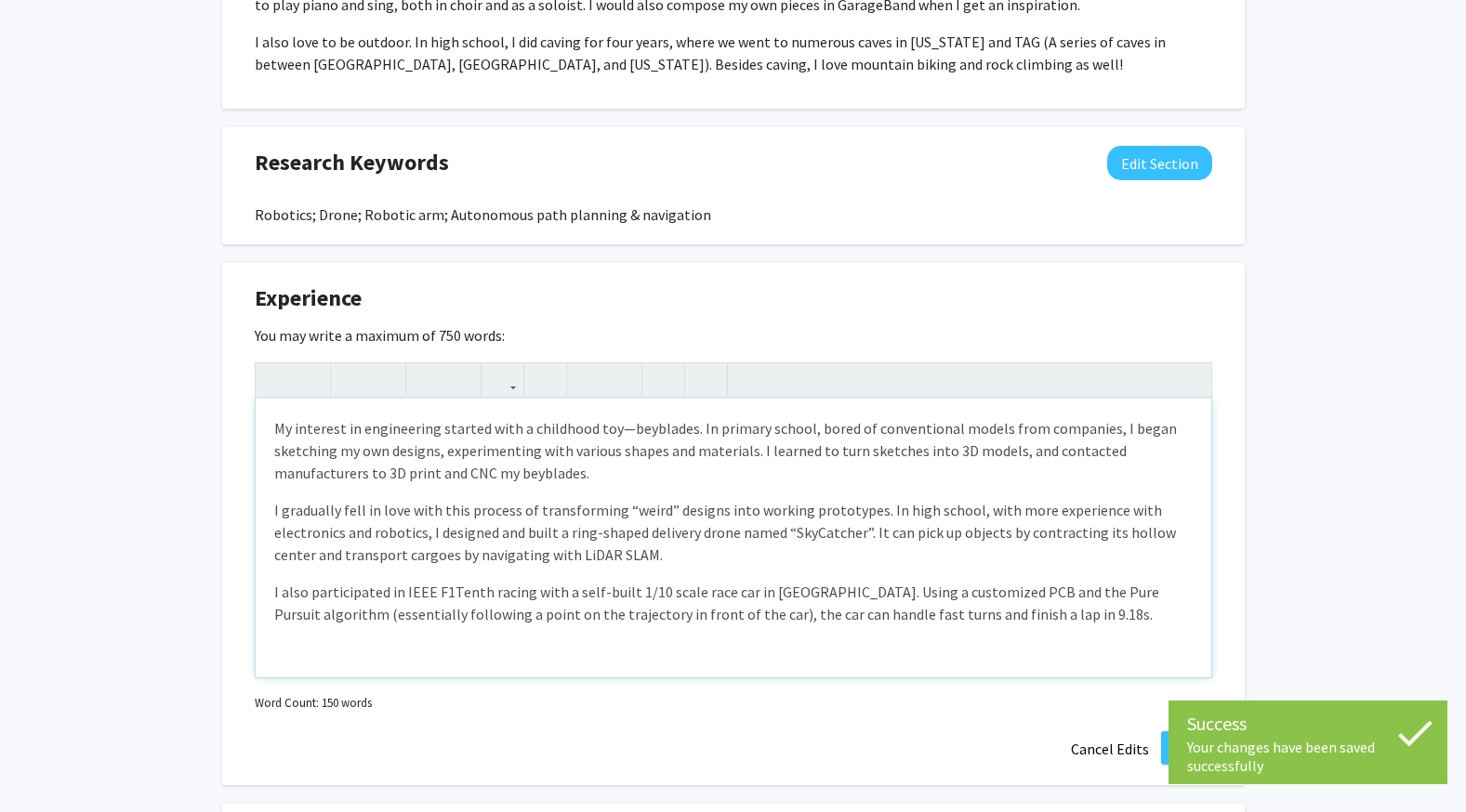
scroll to position [1118, 0]
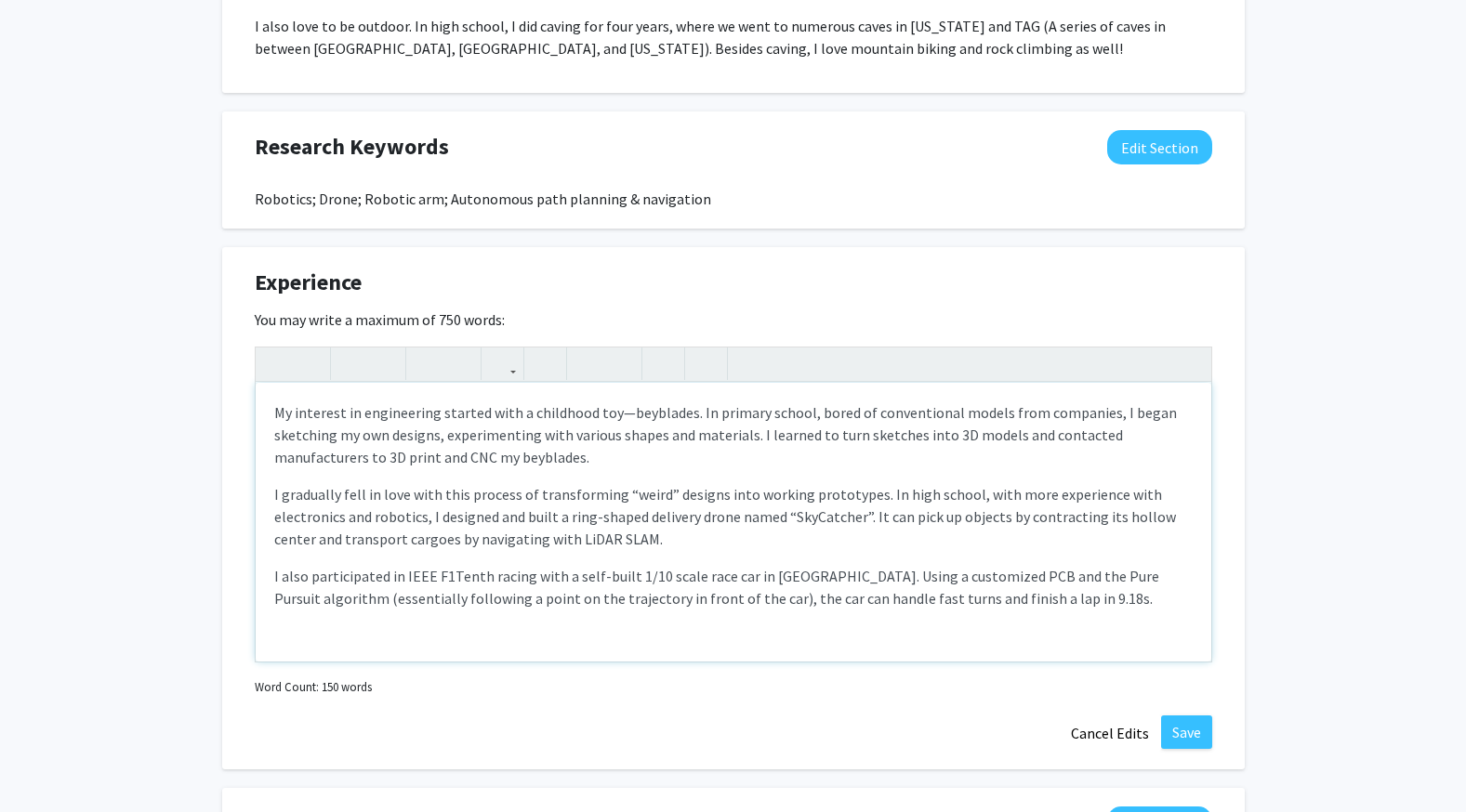
click at [1035, 579] on p "I also participated in IEEE F1Tenth racing with a self-built 1/10 scale race ca…" at bounding box center [733, 587] width 918 height 44
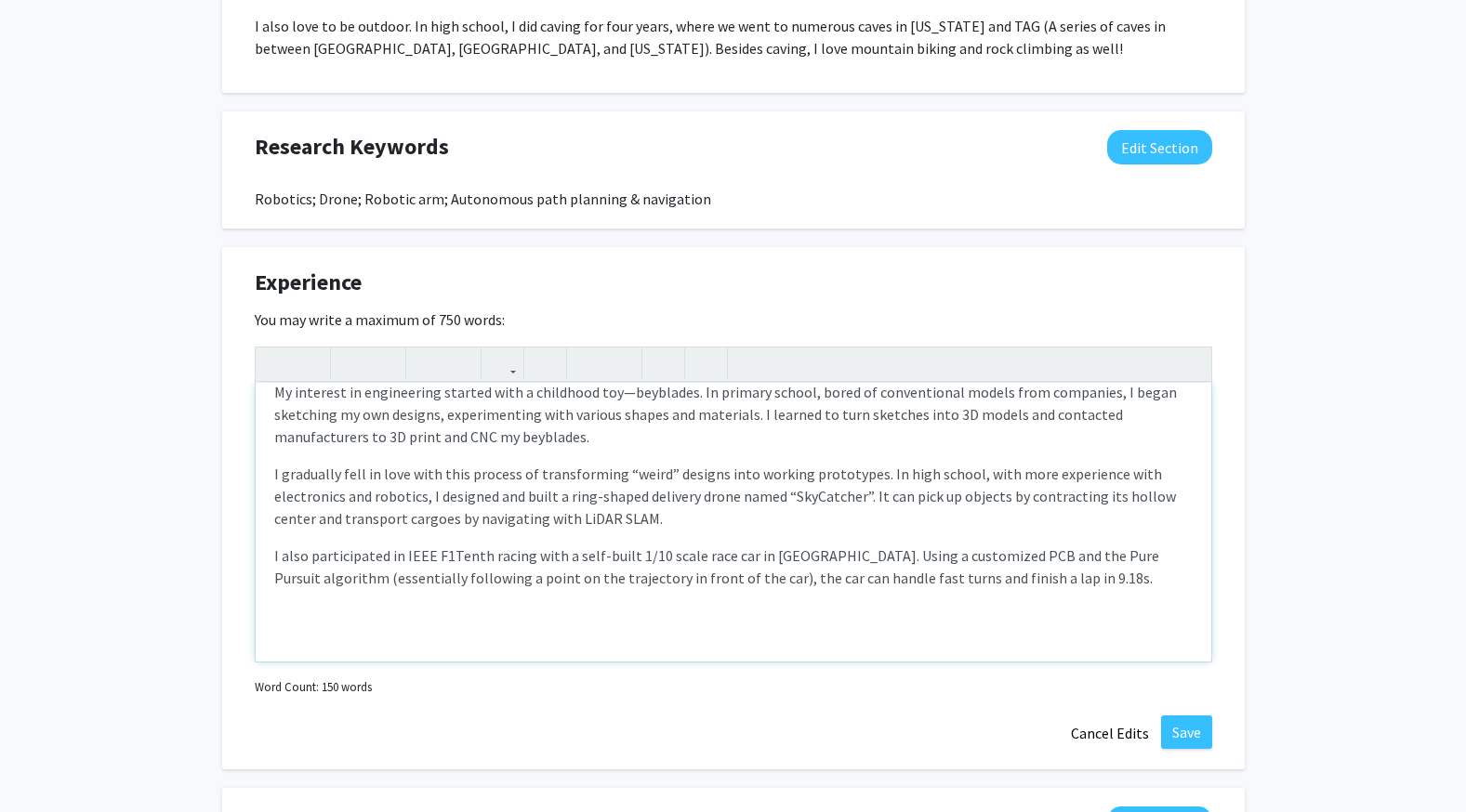
scroll to position [18, 0]
type textarea "<l>Ip dolorsit am consectetur adipisc elit s doeiusmod tem—incididun. Ut labore…"
click at [610, 606] on p "I'm currently working on building a 7-DOF robotic arm development kit." at bounding box center [733, 617] width 918 height 22
click at [1182, 716] on button "Save" at bounding box center [1186, 732] width 51 height 34
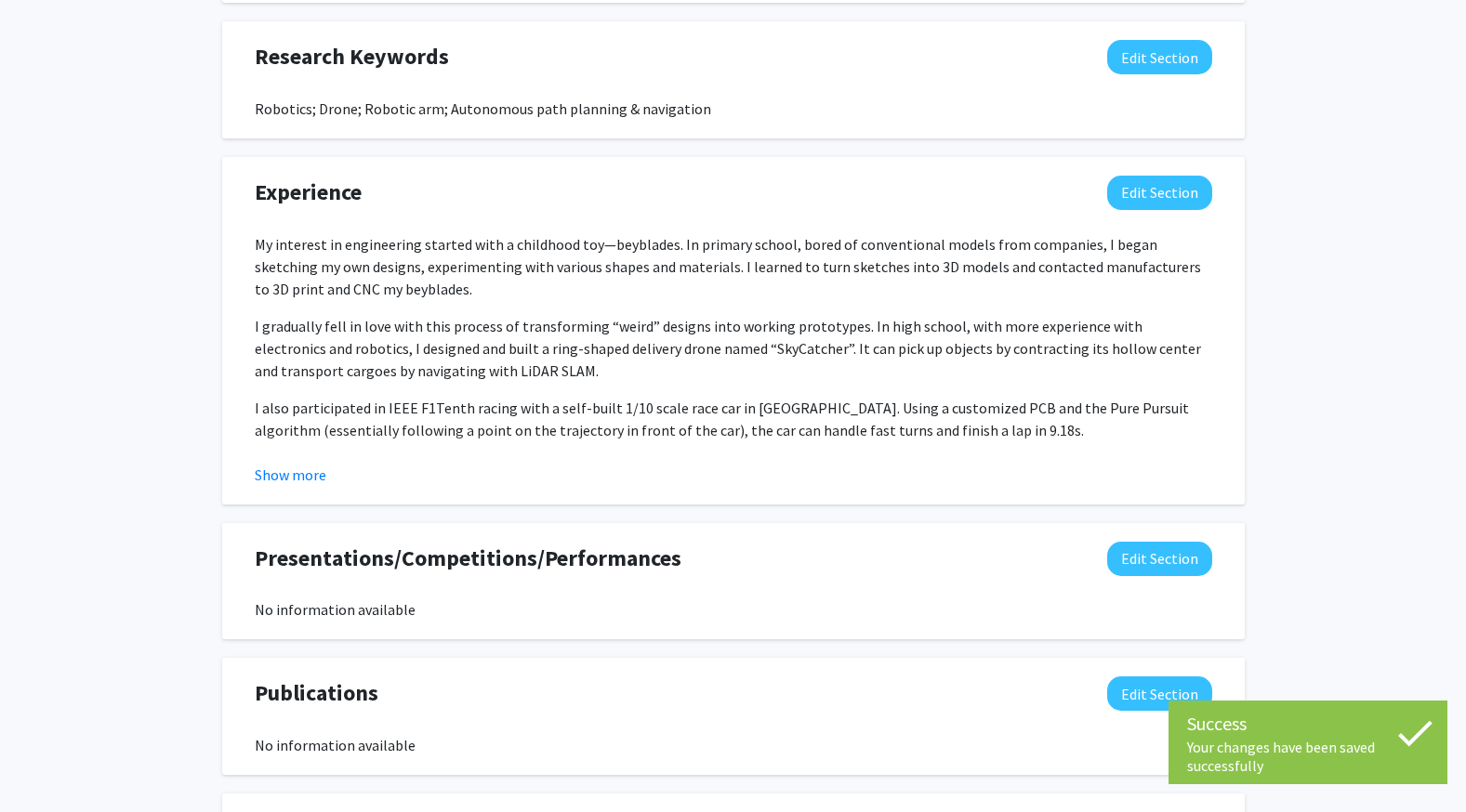
scroll to position [1209, 0]
click at [289, 463] on button "Show more" at bounding box center [291, 473] width 71 height 22
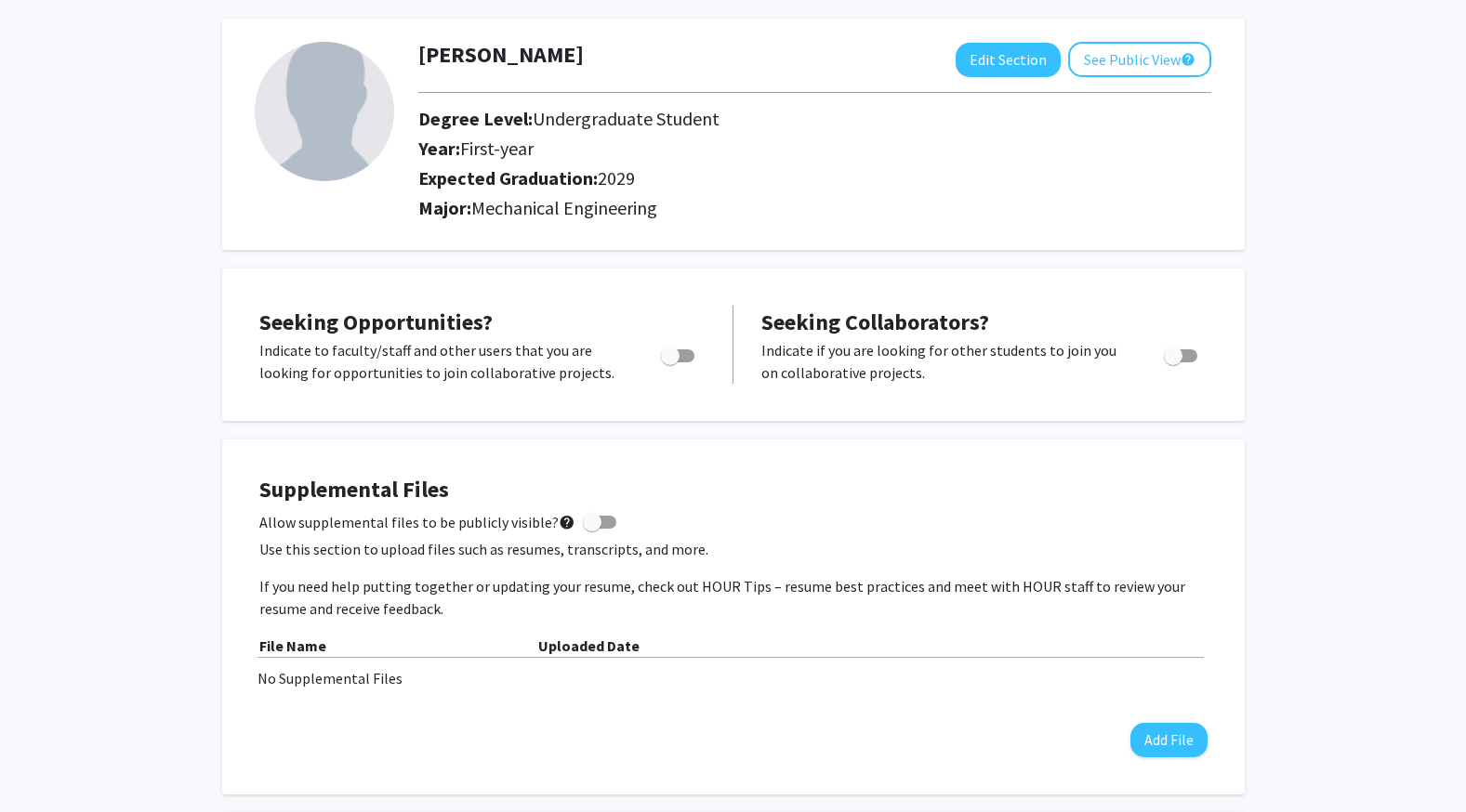
scroll to position [0, 0]
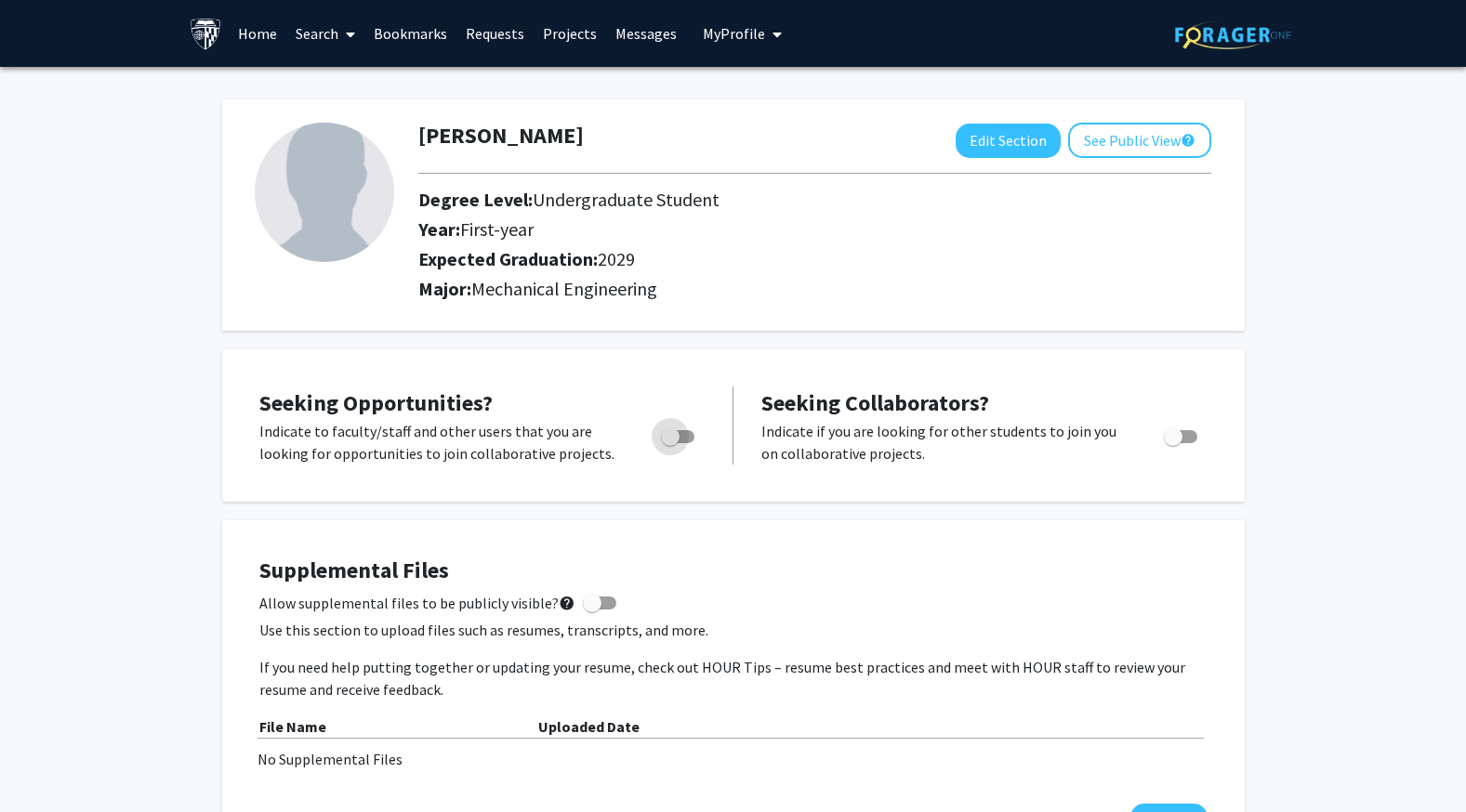
click at [673, 440] on span "Toggle" at bounding box center [670, 436] width 18 height 18
click at [670, 444] on input "Are you actively seeking opportunities?" at bounding box center [669, 444] width 1 height 1
checkbox input "true"
click at [1131, 142] on button "See Public View help" at bounding box center [1140, 140] width 143 height 36
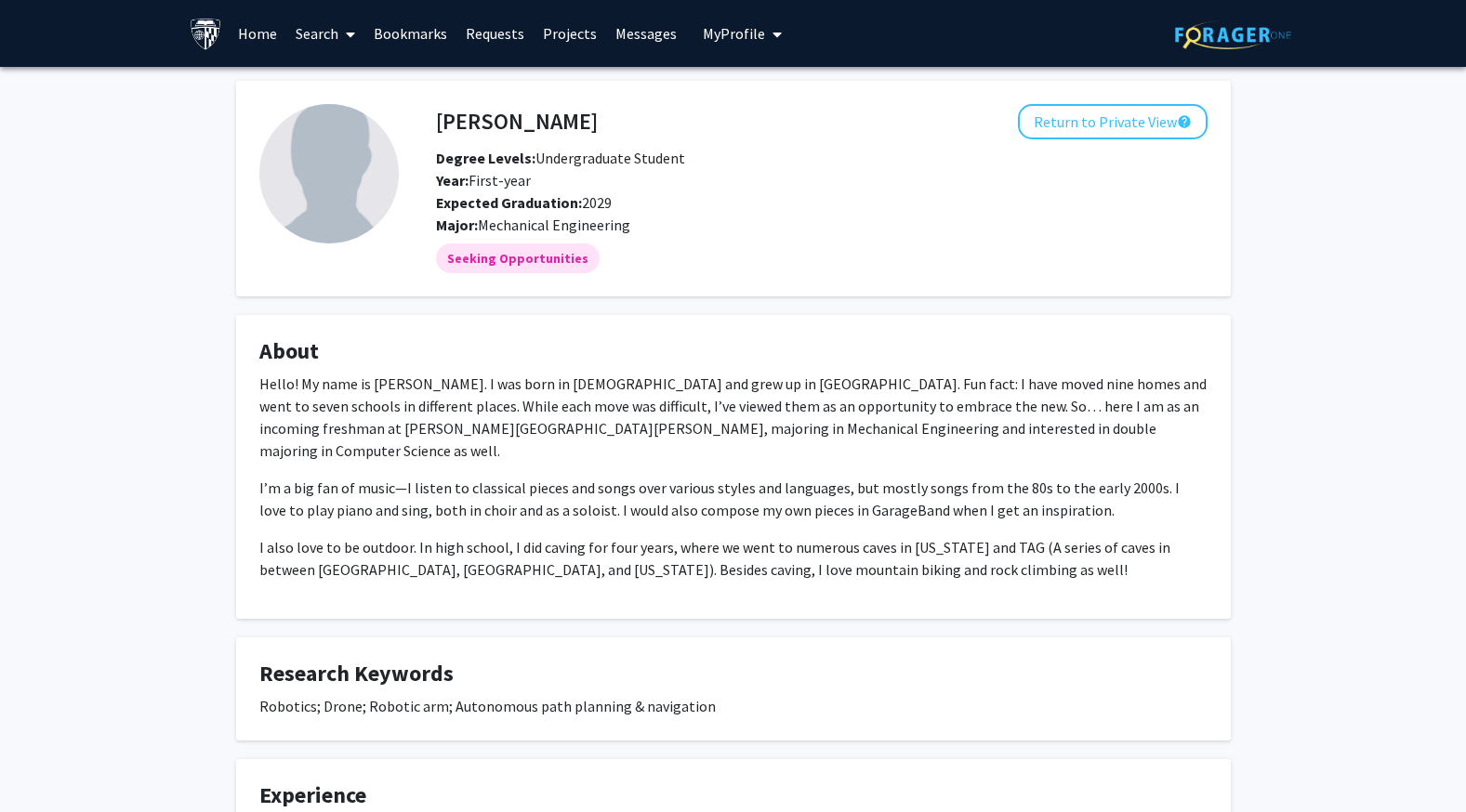
click at [364, 183] on img at bounding box center [328, 173] width 140 height 140
click at [1159, 124] on button "Return to Private View help" at bounding box center [1113, 121] width 190 height 36
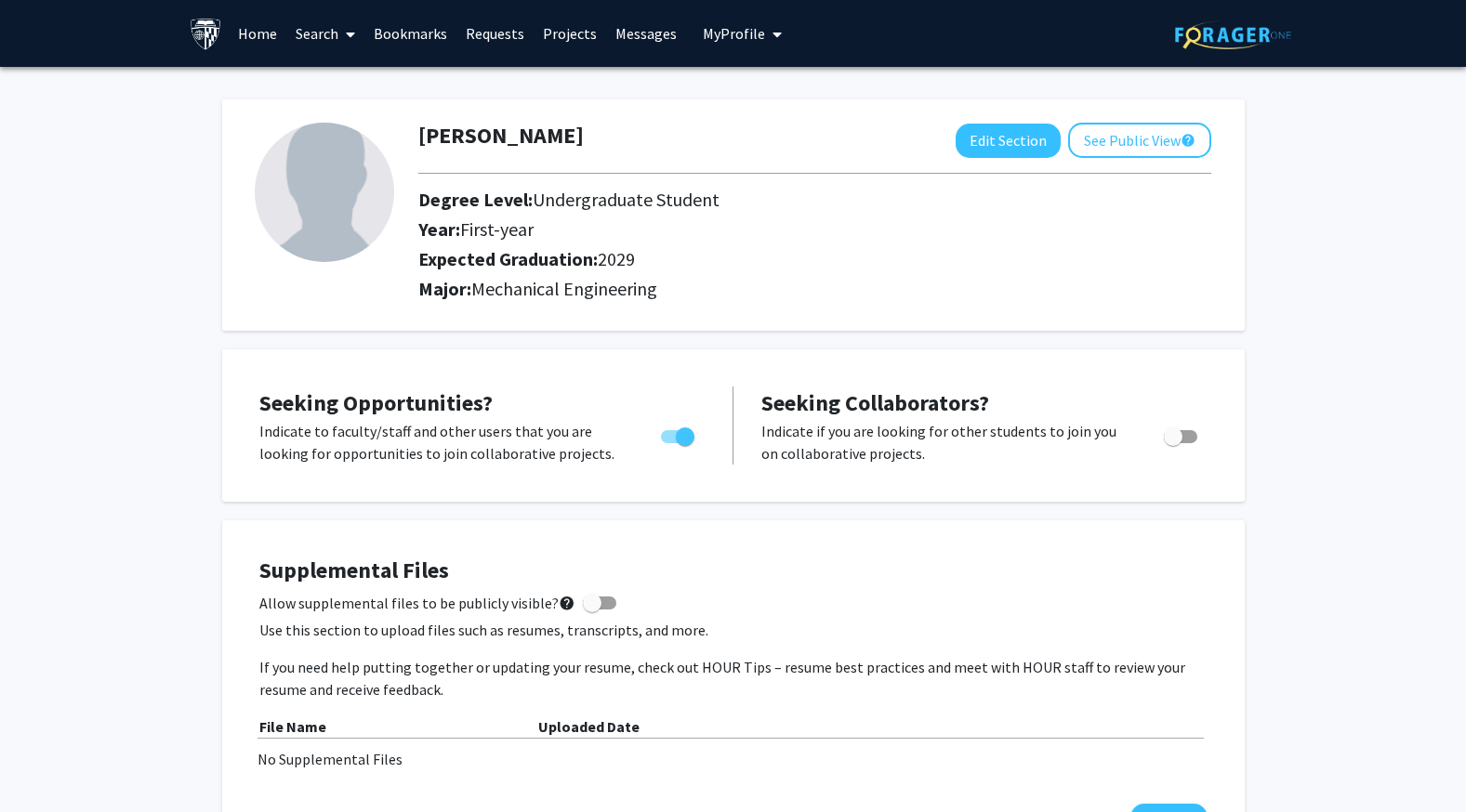
click at [311, 31] on link "Search" at bounding box center [324, 34] width 78 height 65
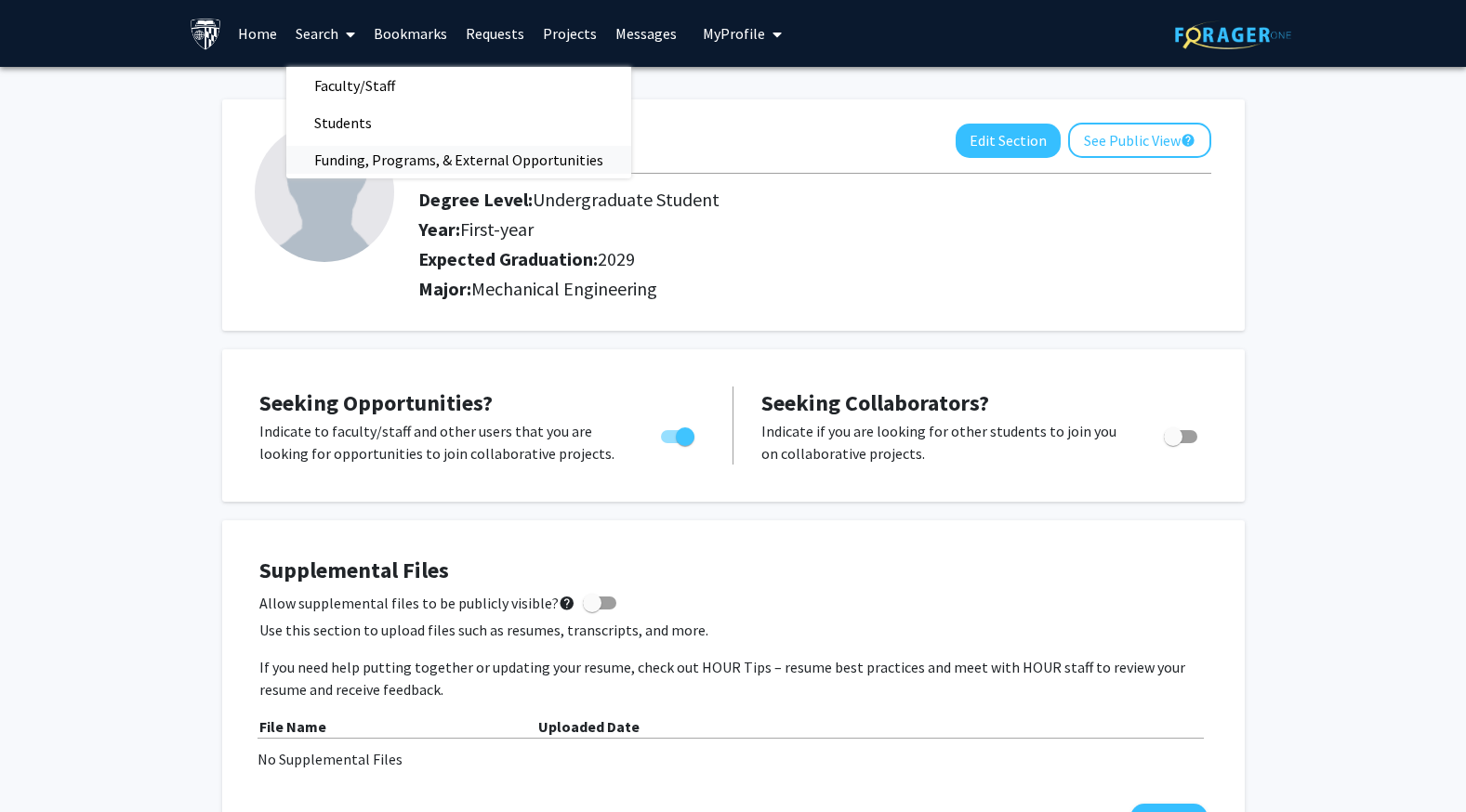
click at [350, 166] on span "Funding, Programs, & External Opportunities" at bounding box center [458, 160] width 345 height 38
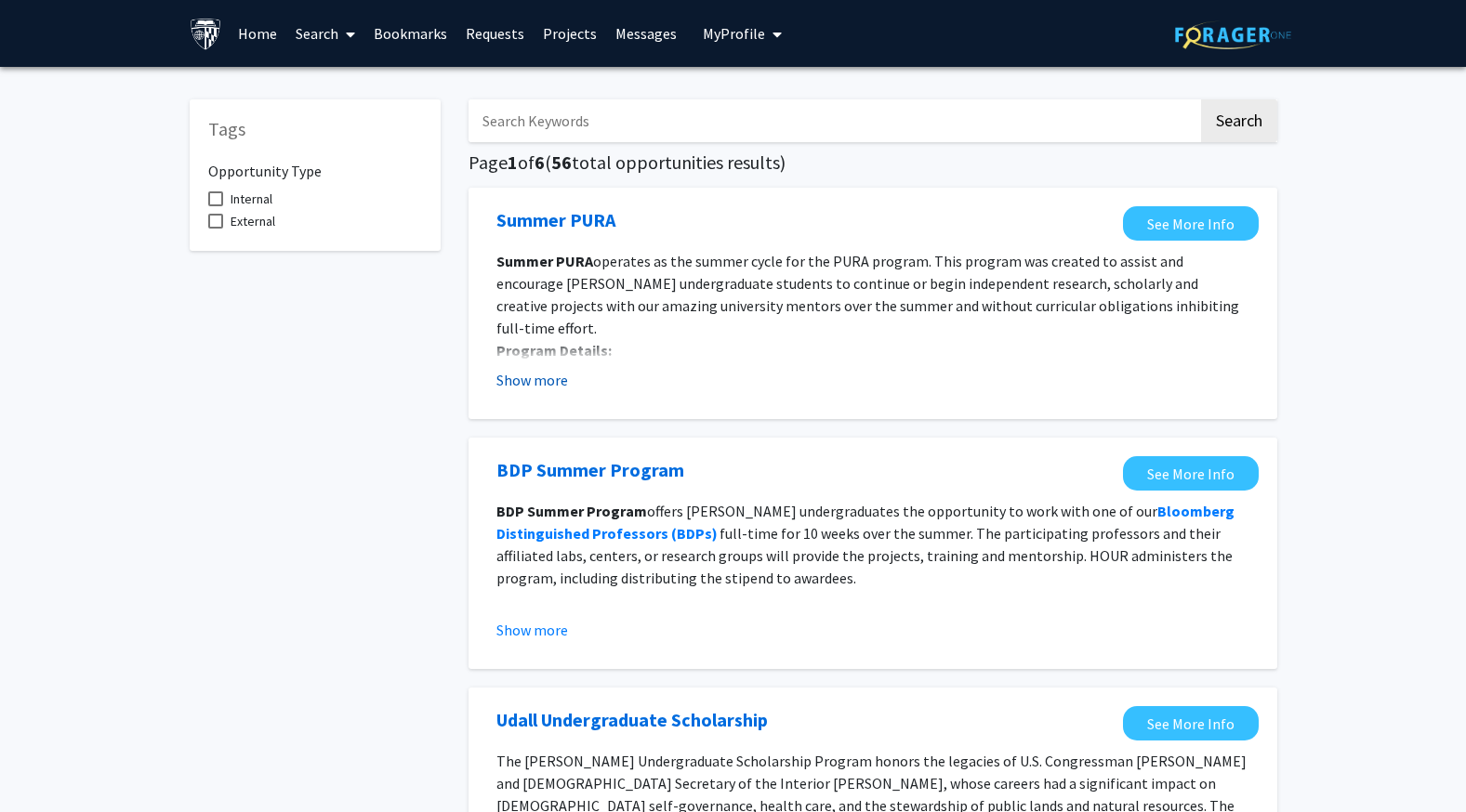
click at [555, 376] on button "Show more" at bounding box center [532, 379] width 71 height 22
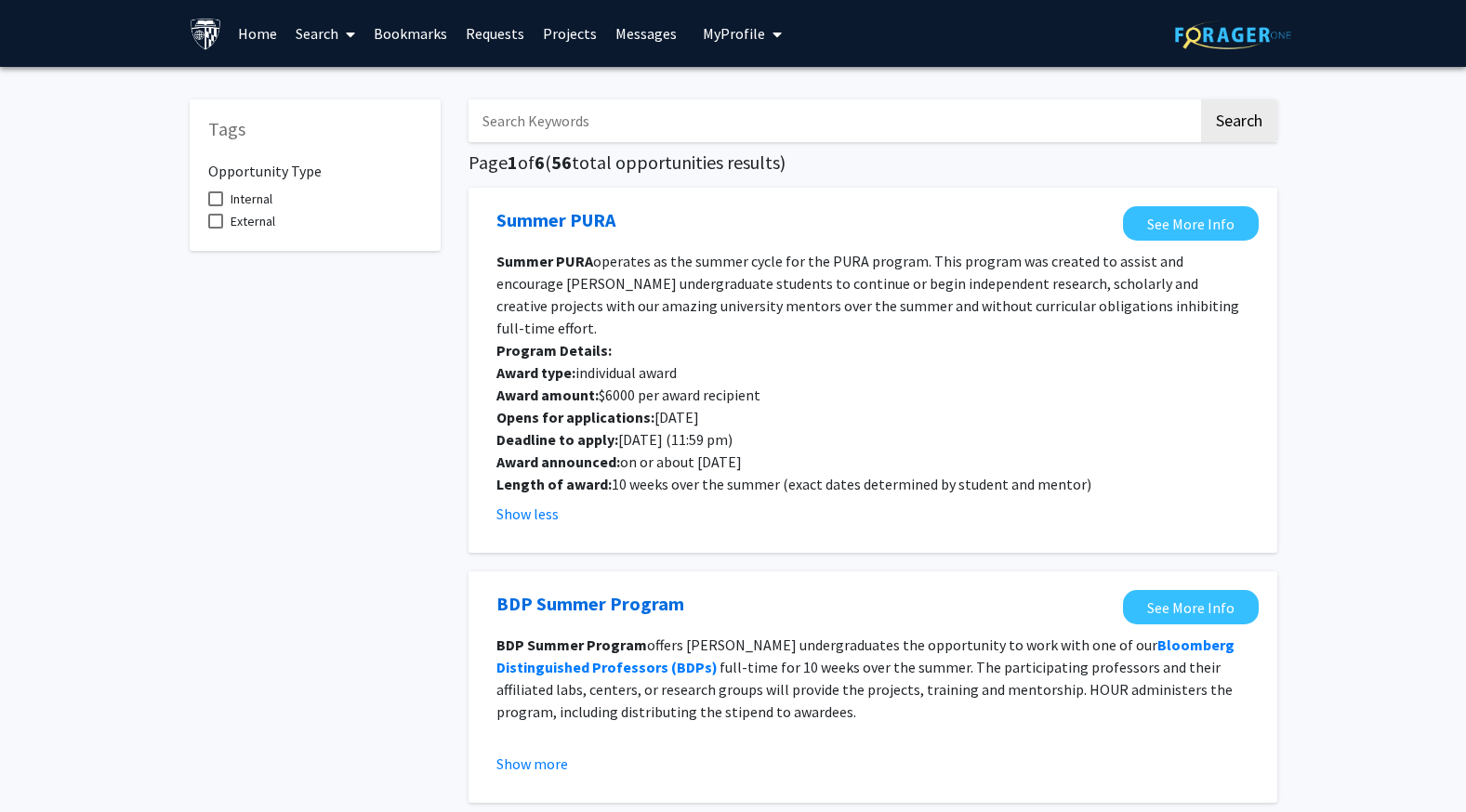
click at [258, 31] on link "Home" at bounding box center [258, 34] width 58 height 65
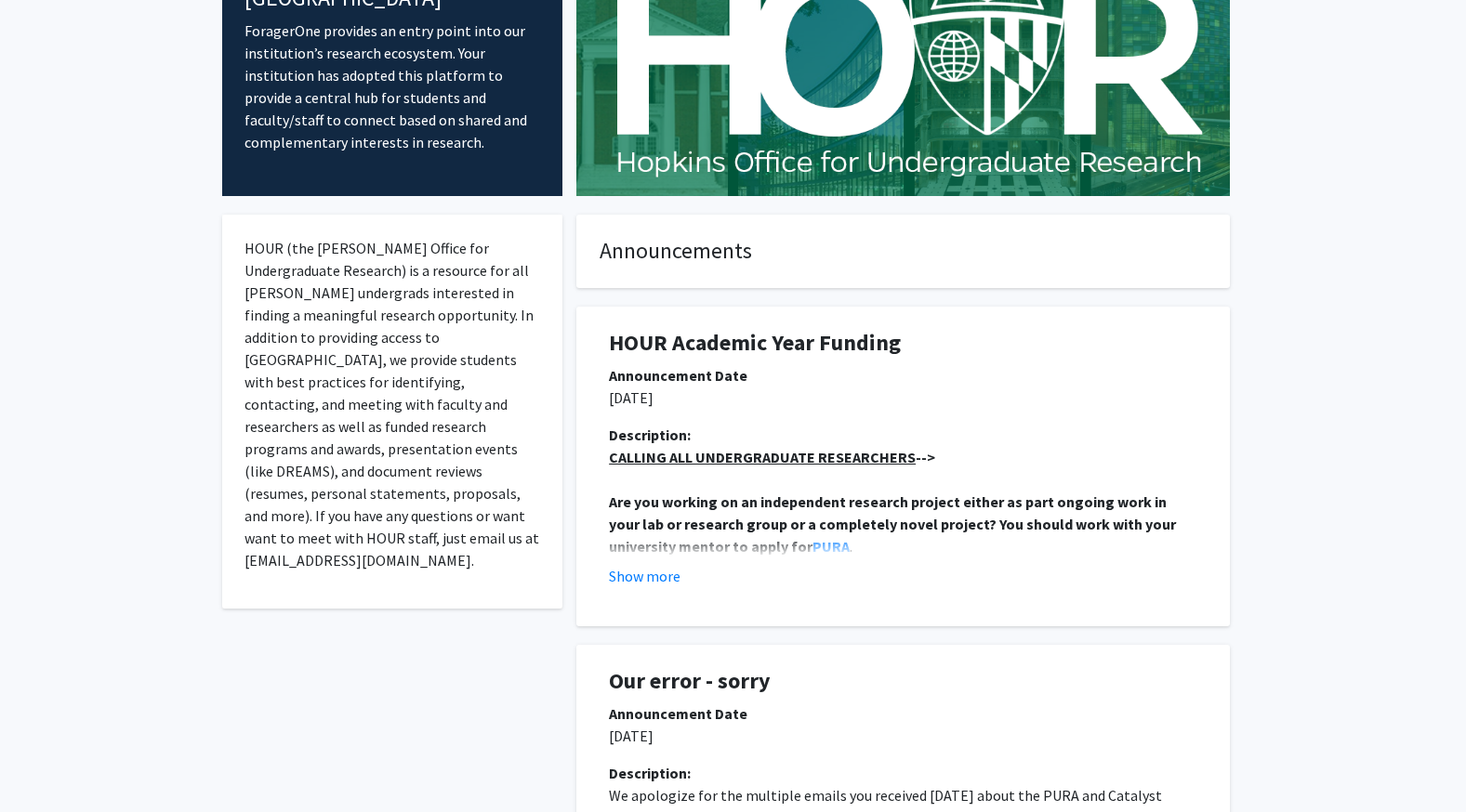
scroll to position [152, 0]
click at [671, 581] on button "Show more" at bounding box center [645, 576] width 71 height 22
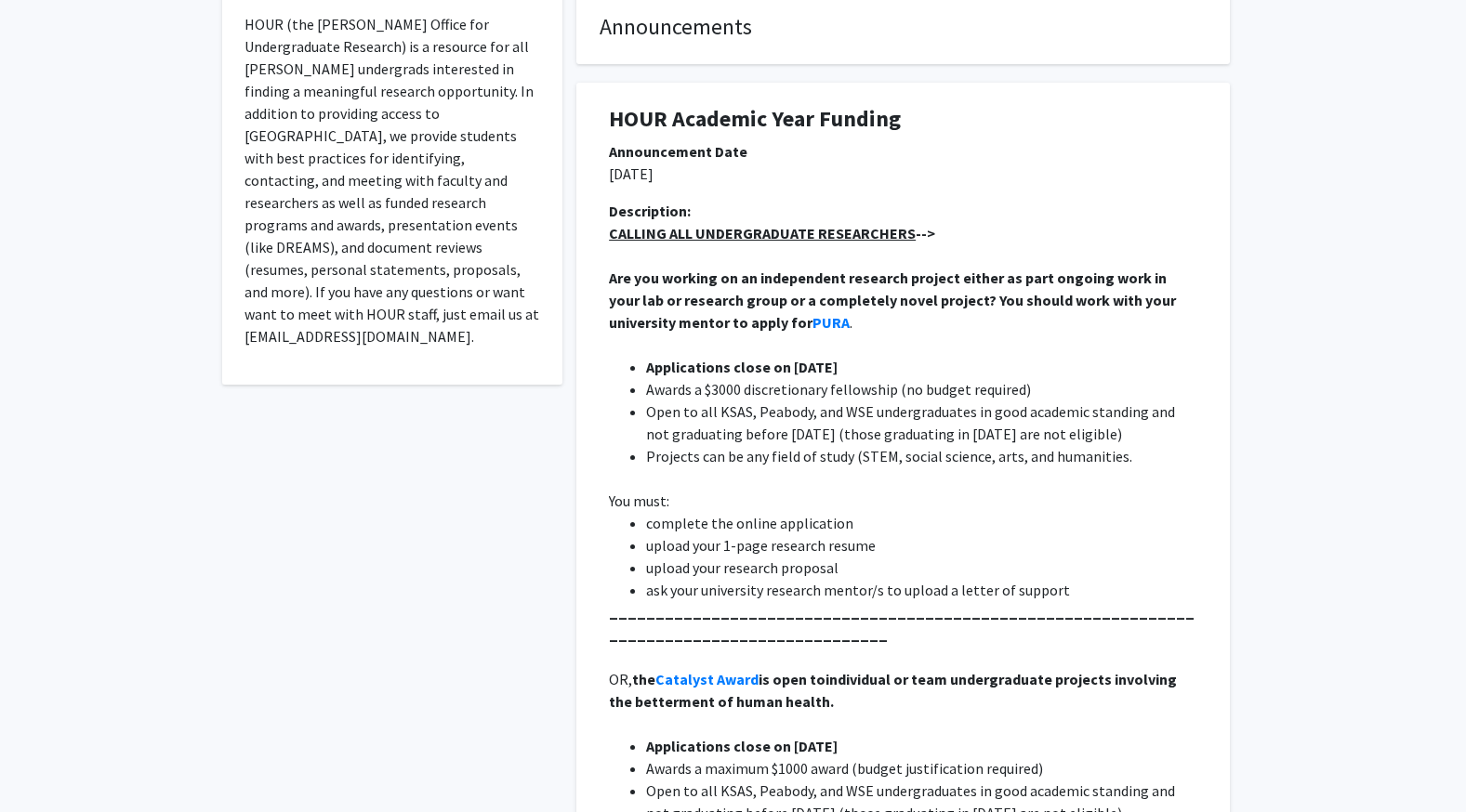
scroll to position [0, 0]
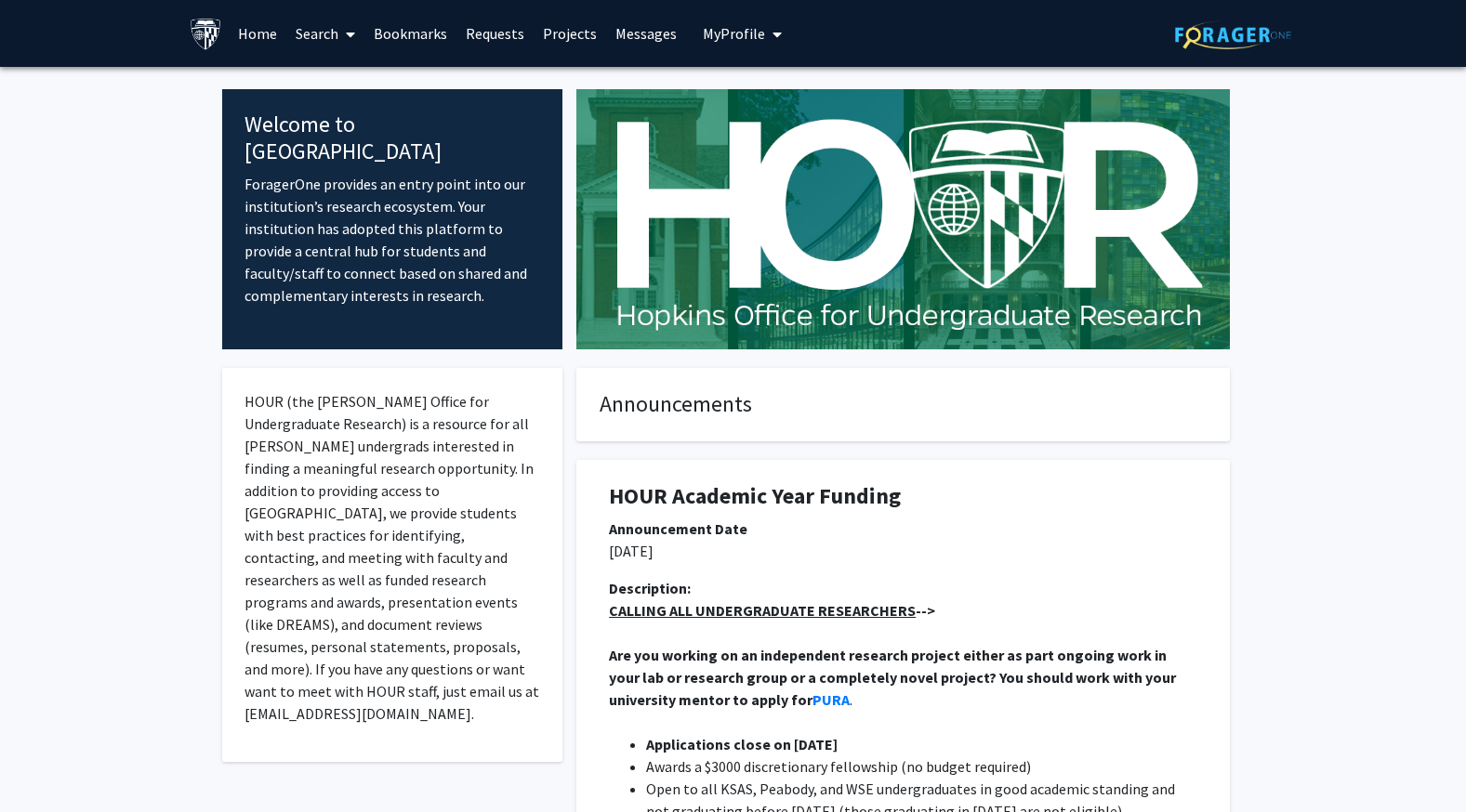
click at [560, 35] on link "Projects" at bounding box center [569, 34] width 72 height 65
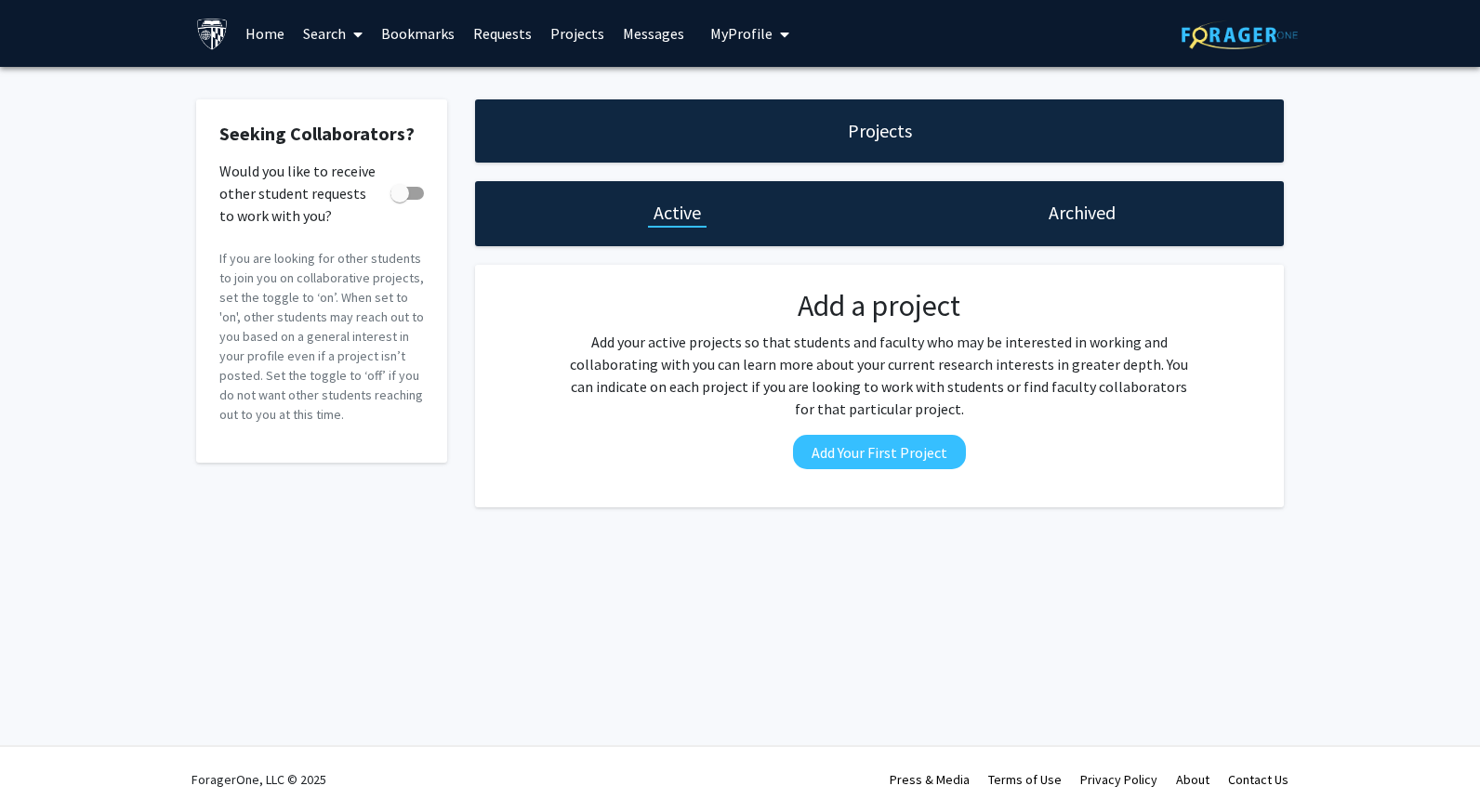
click at [496, 40] on link "Requests" at bounding box center [502, 34] width 77 height 65
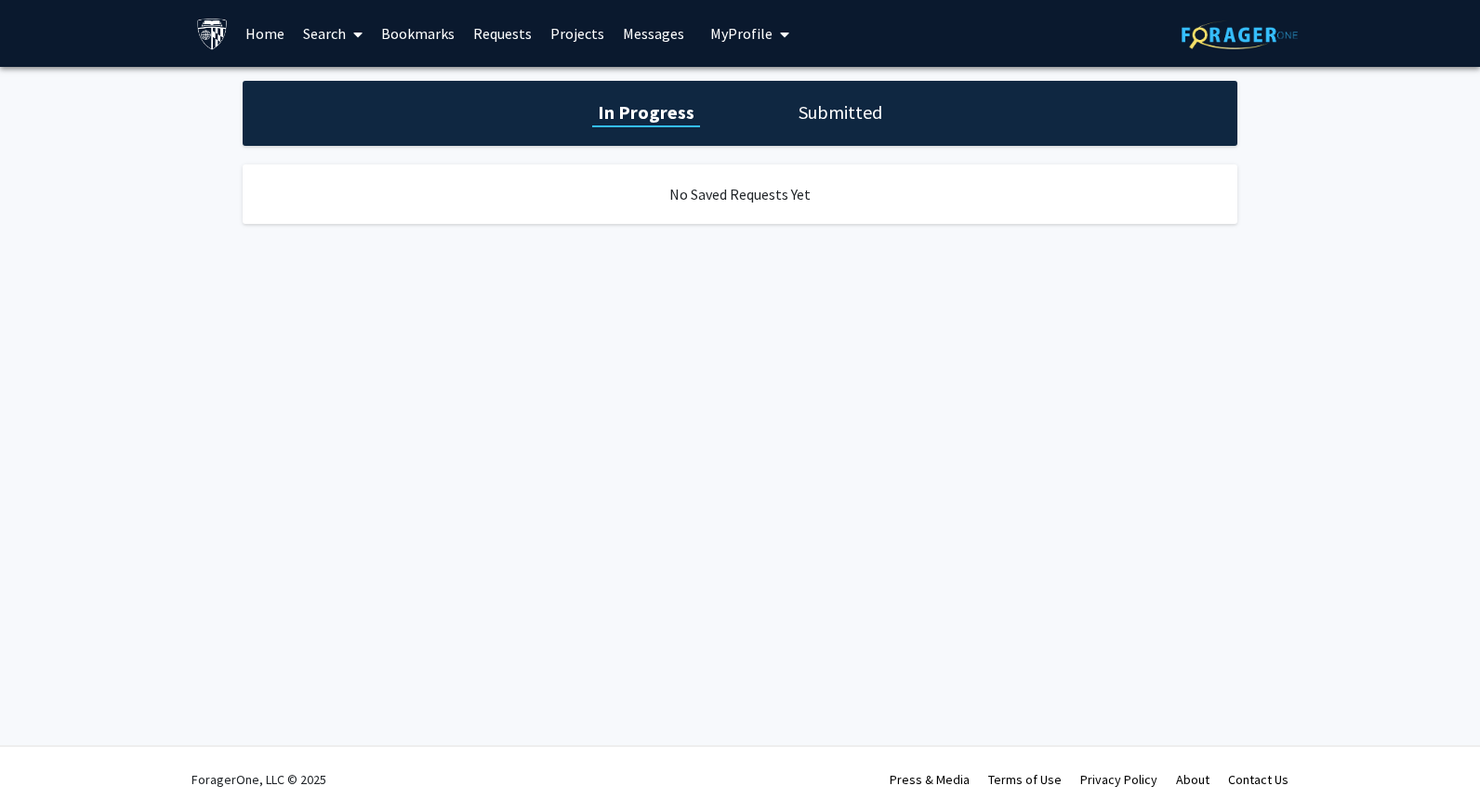
click at [394, 40] on link "Bookmarks" at bounding box center [418, 34] width 92 height 65
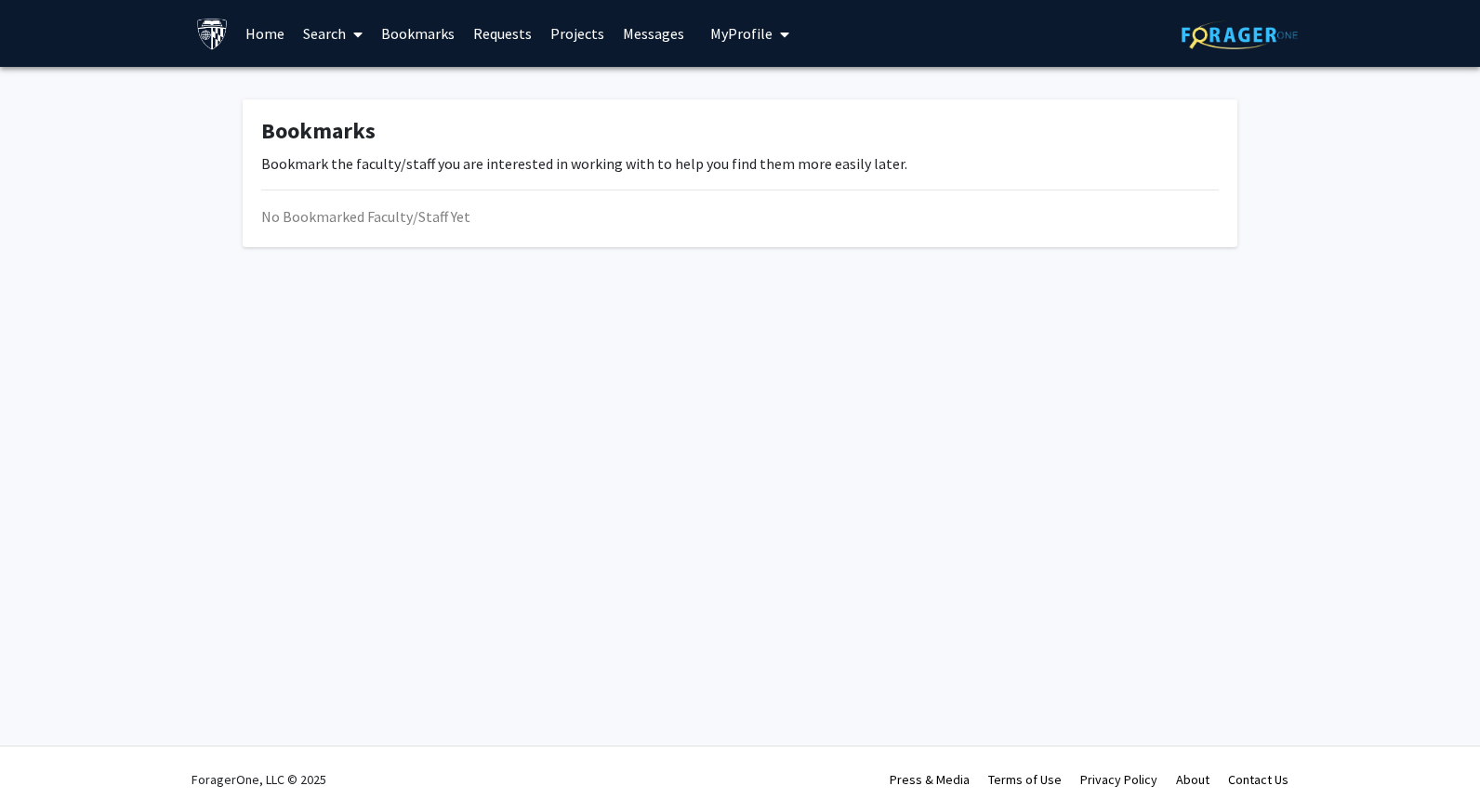
click at [345, 38] on span at bounding box center [353, 35] width 16 height 65
click at [351, 80] on span "Faculty/Staff" at bounding box center [362, 86] width 137 height 38
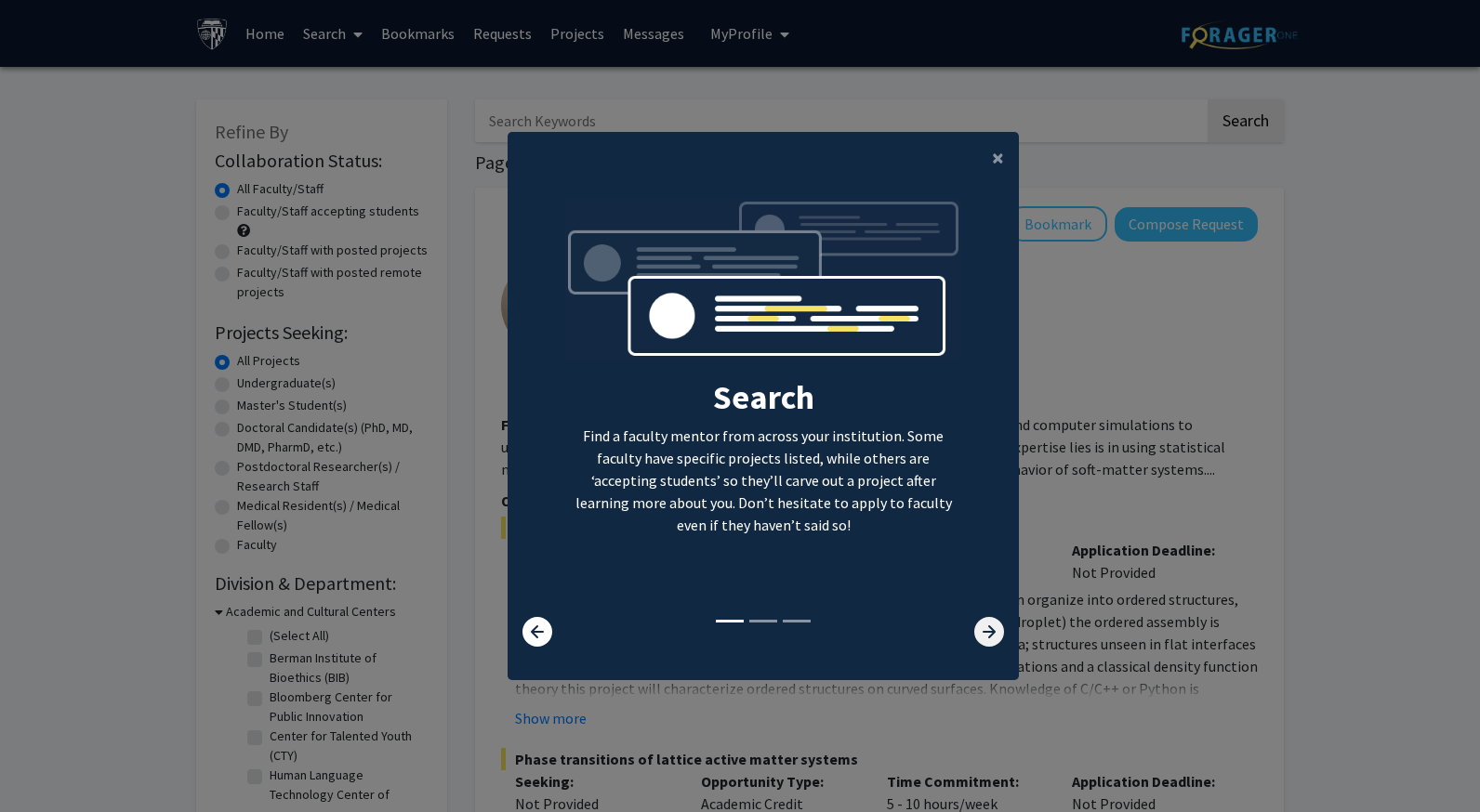
click at [986, 640] on icon at bounding box center [988, 631] width 30 height 30
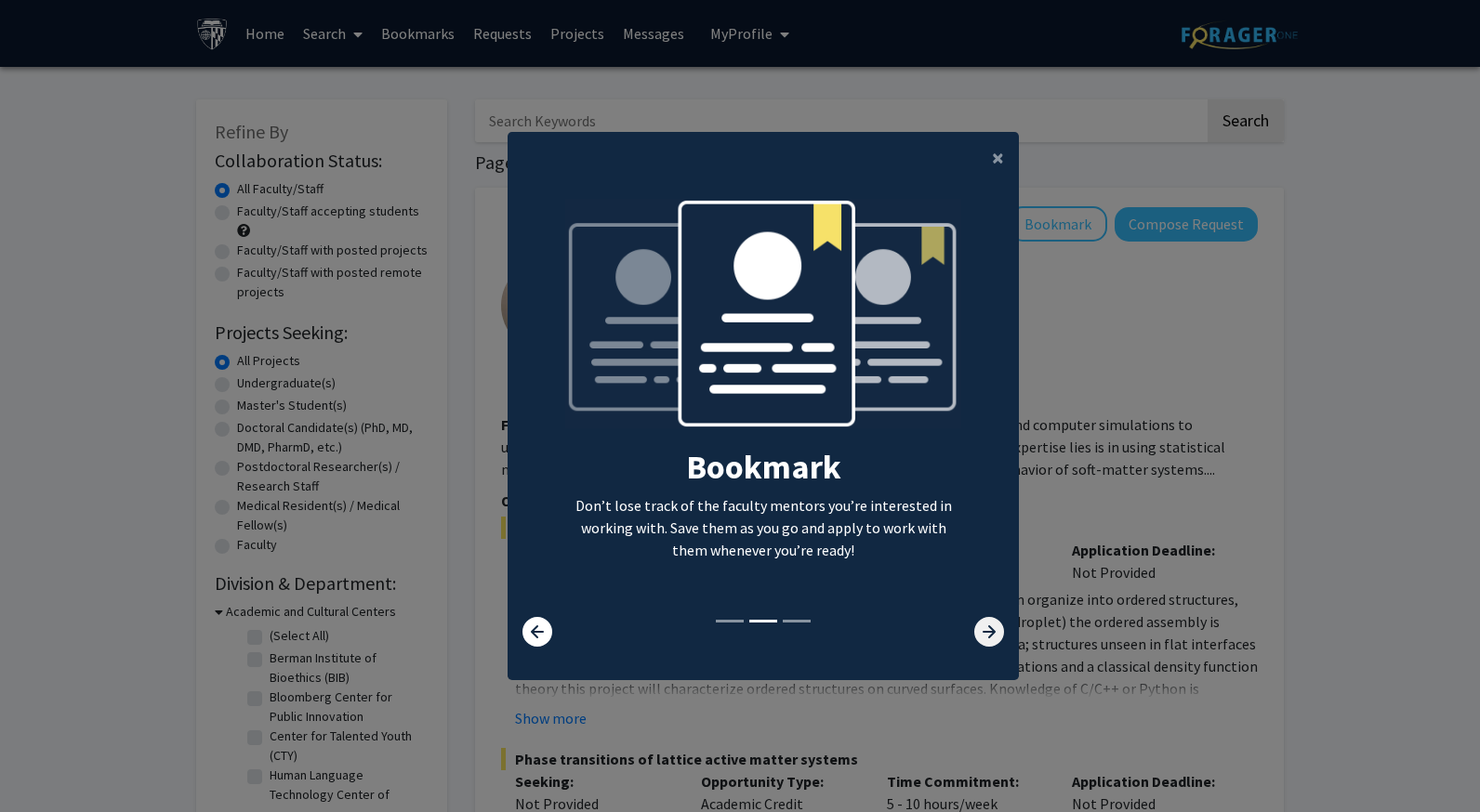
click at [986, 640] on icon at bounding box center [988, 631] width 30 height 30
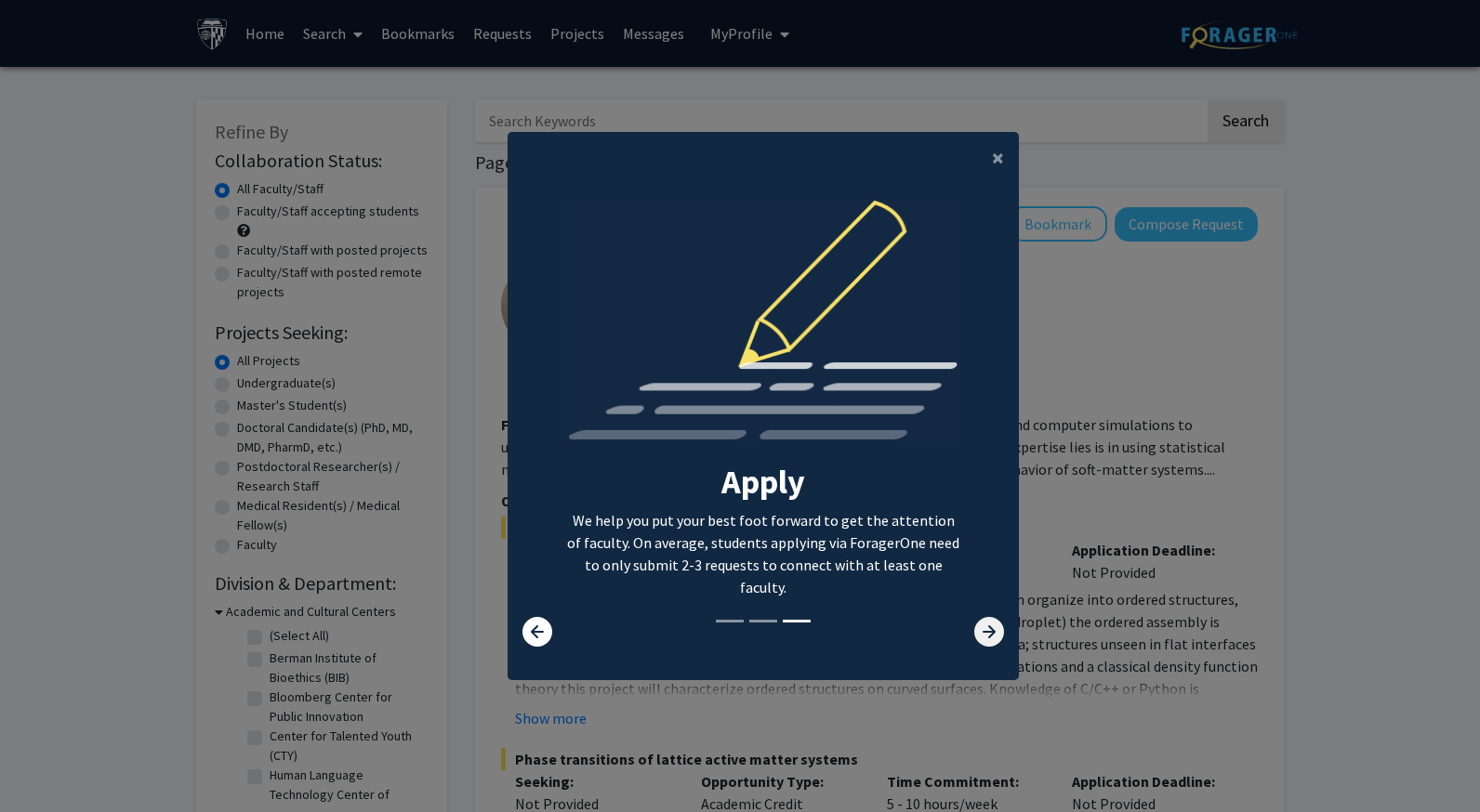
click at [986, 640] on icon at bounding box center [988, 631] width 30 height 30
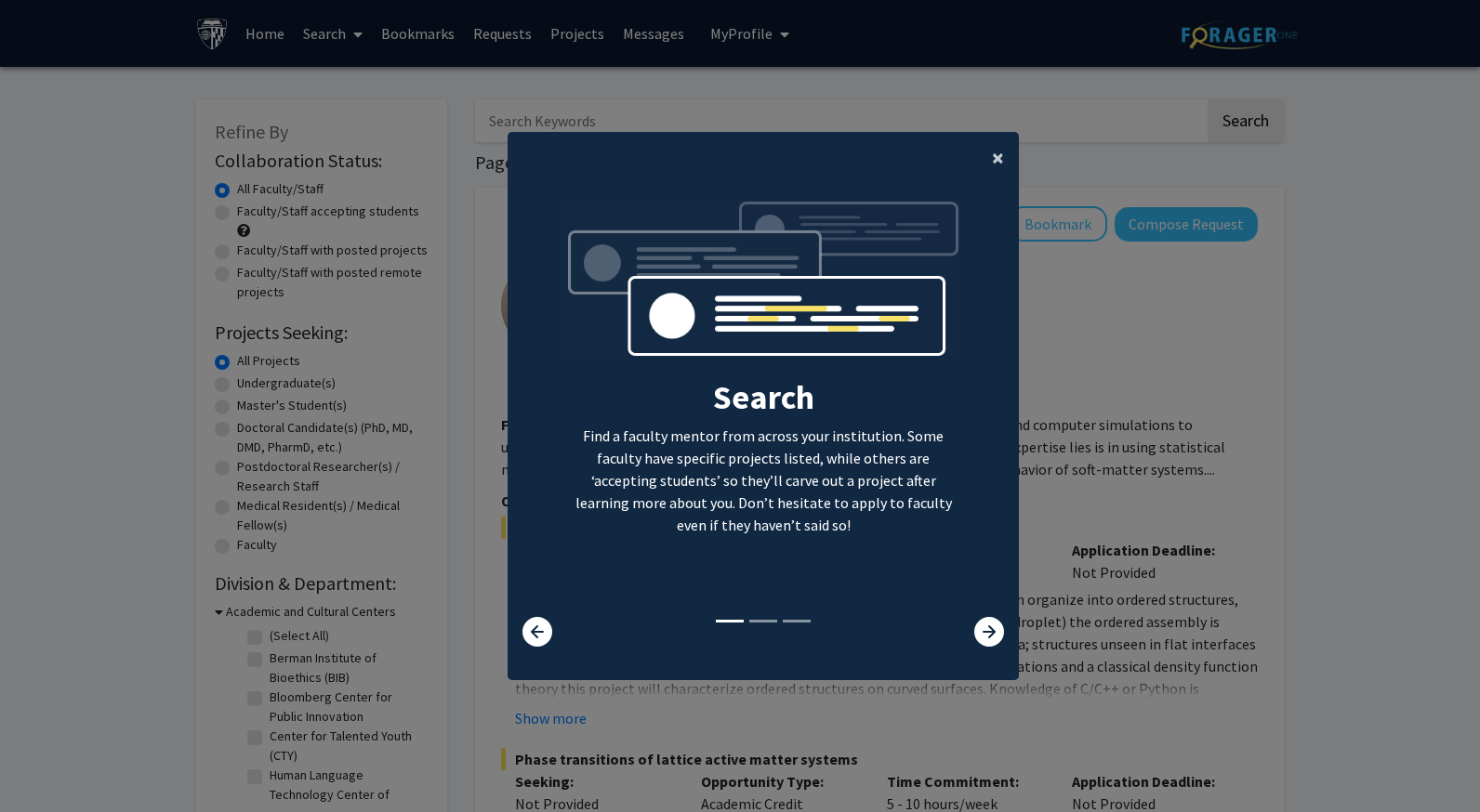
click at [993, 162] on span "×" at bounding box center [998, 158] width 13 height 29
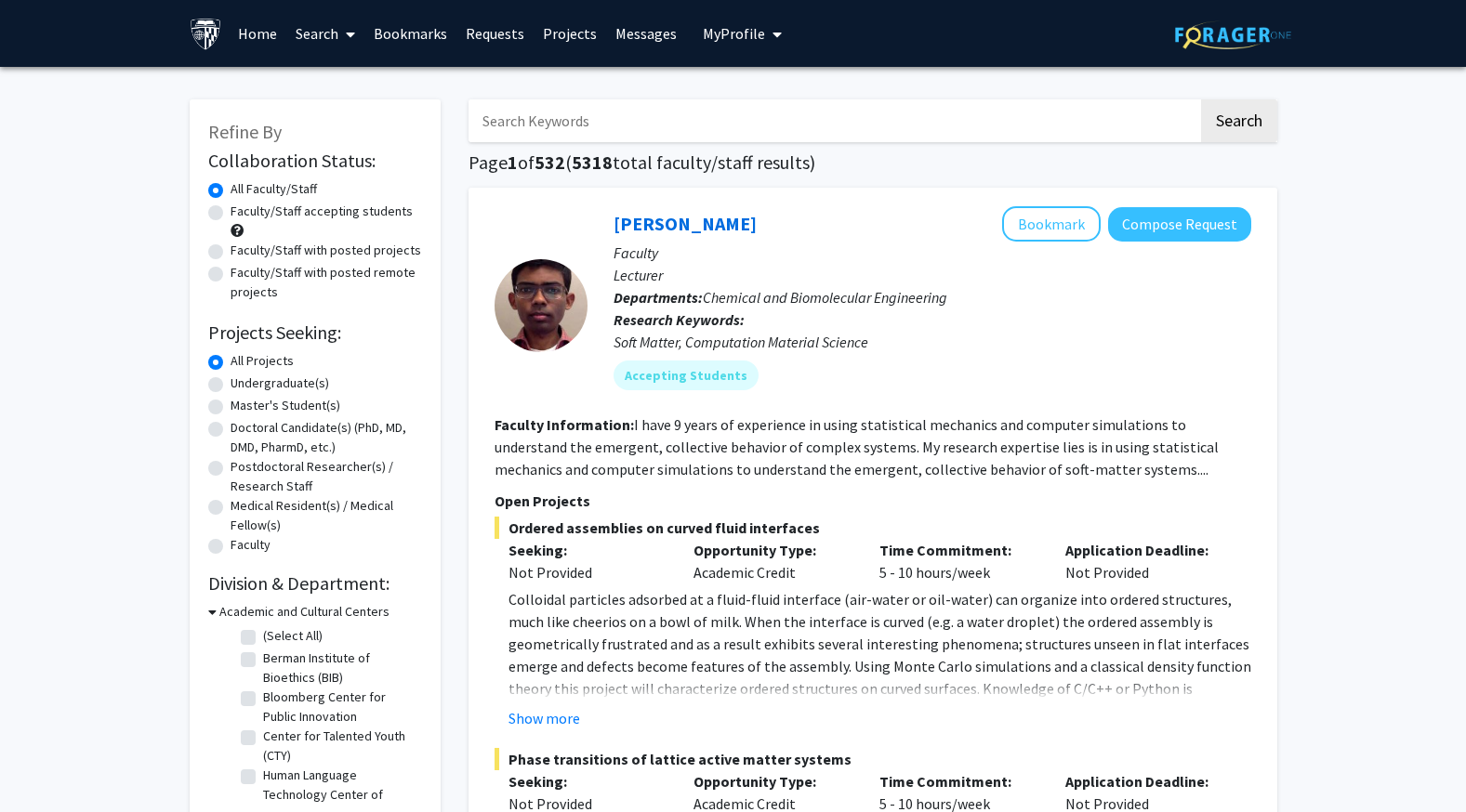
click at [263, 386] on label "Undergraduate(s)" at bounding box center [280, 383] width 98 height 19
click at [243, 386] on input "Undergraduate(s)" at bounding box center [237, 379] width 13 height 13
radio input "true"
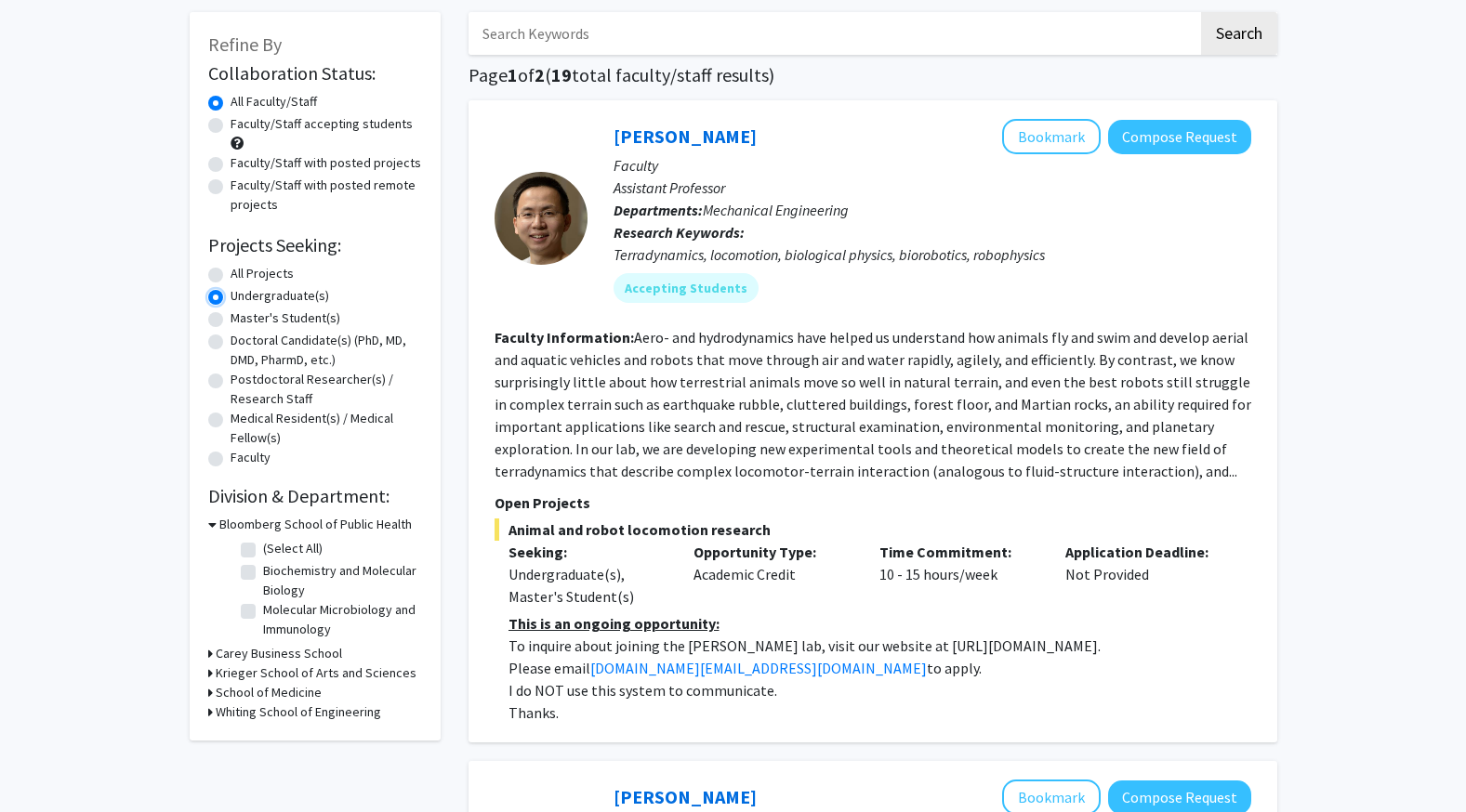
scroll to position [99, 0]
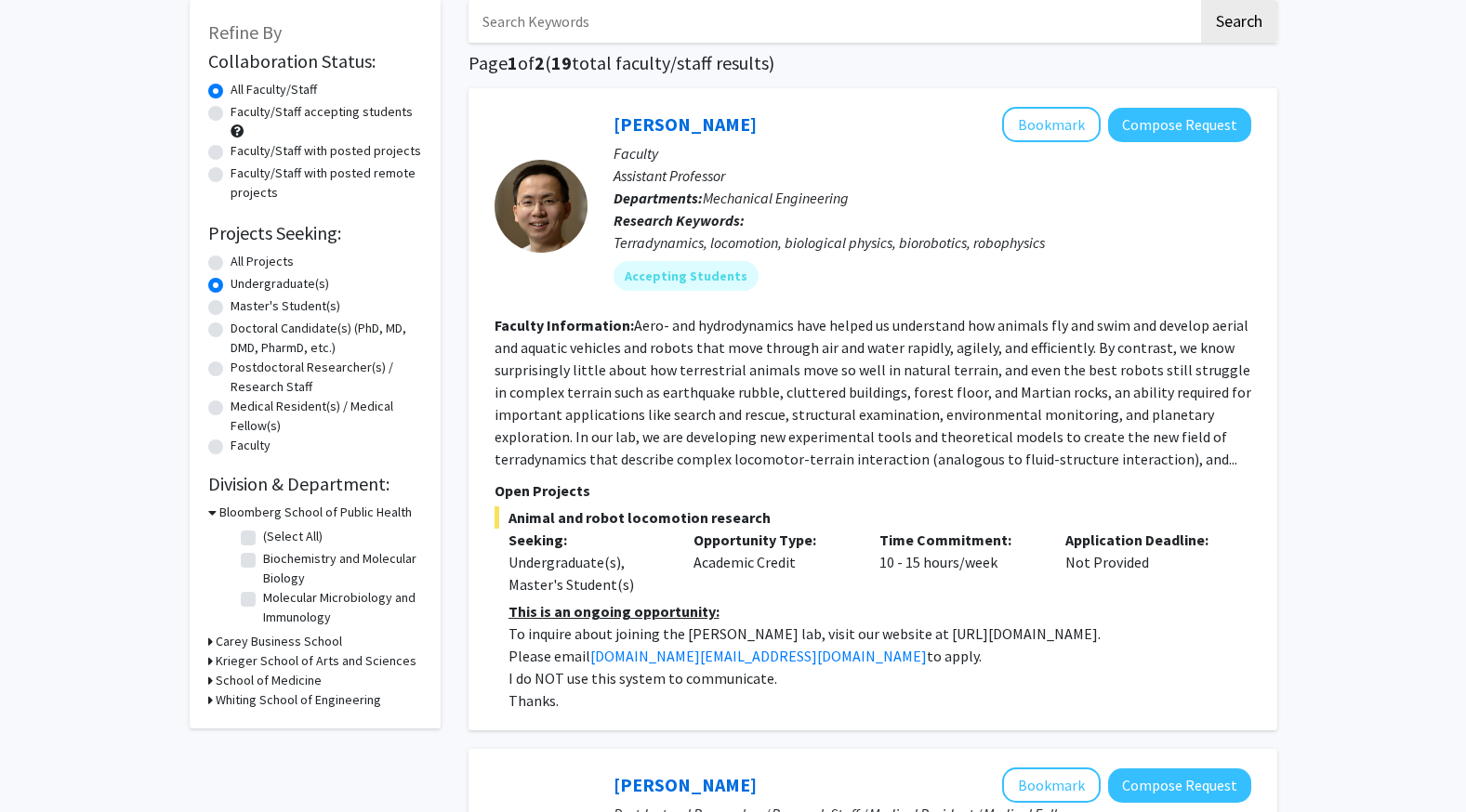
click at [258, 704] on h3 "Whiting School of Engineering" at bounding box center [298, 700] width 166 height 19
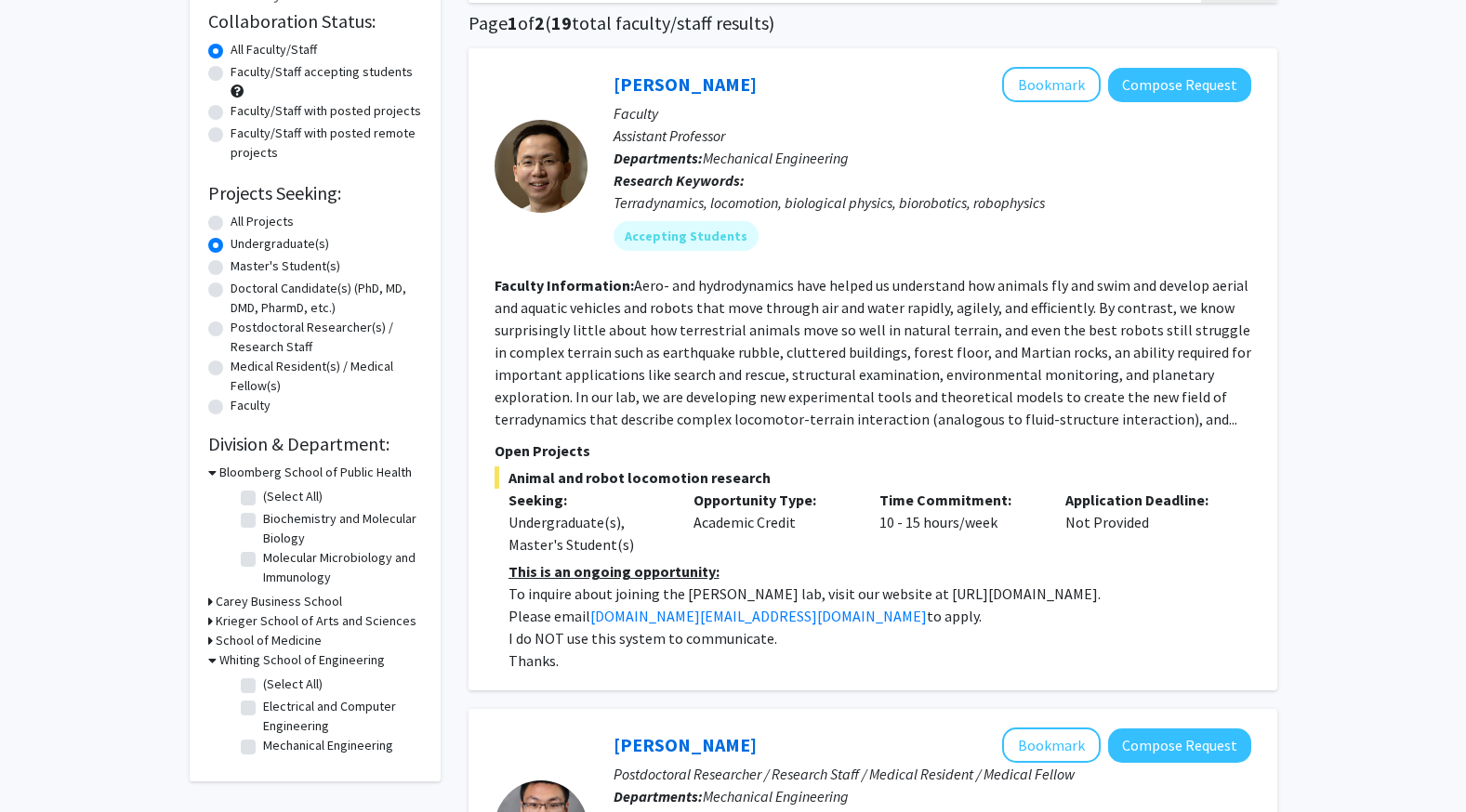
scroll to position [139, 0]
click at [263, 683] on label "(Select All)" at bounding box center [293, 685] width 60 height 19
click at [263, 683] on input "(Select All)" at bounding box center [269, 681] width 13 height 13
checkbox input "true"
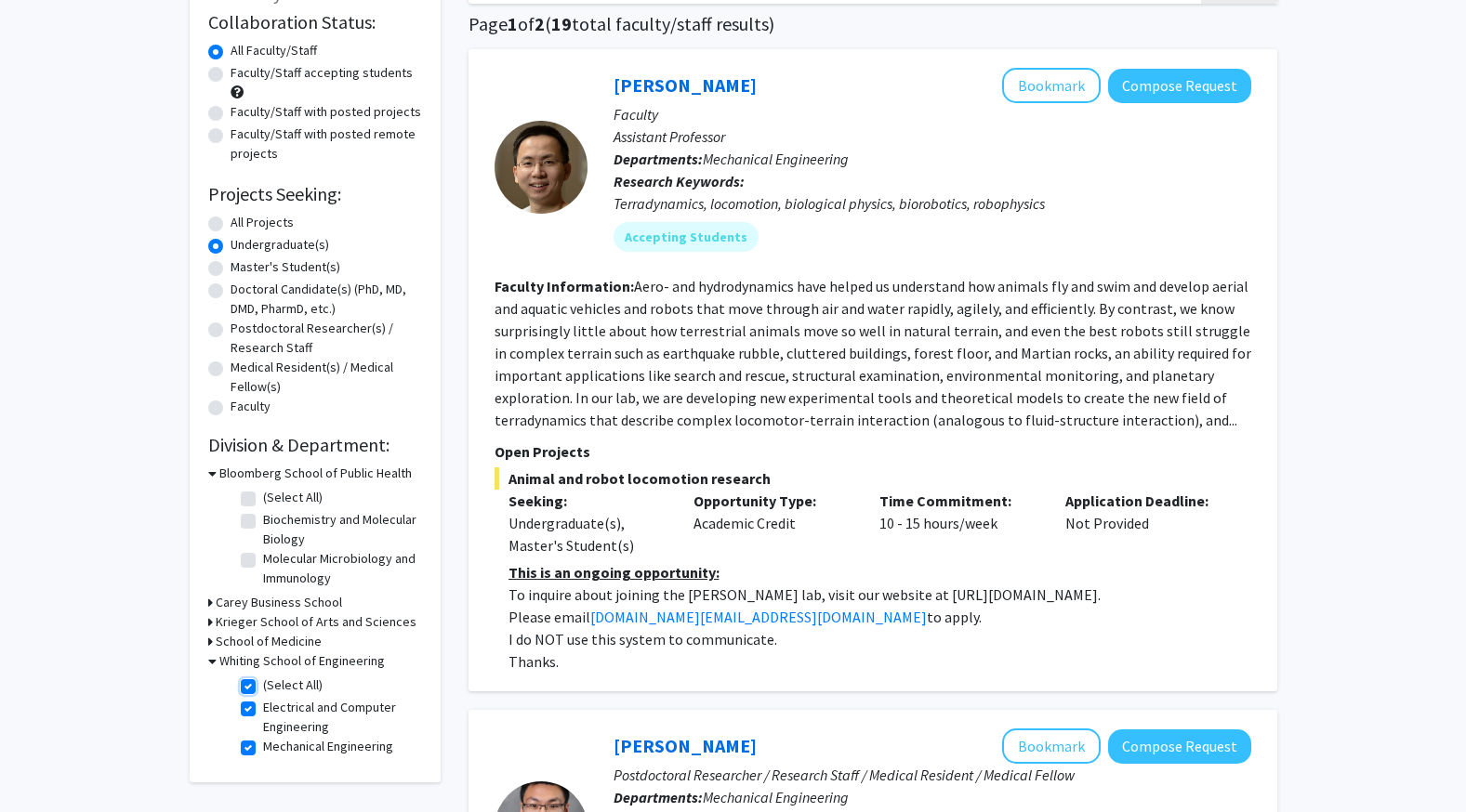
checkbox input "true"
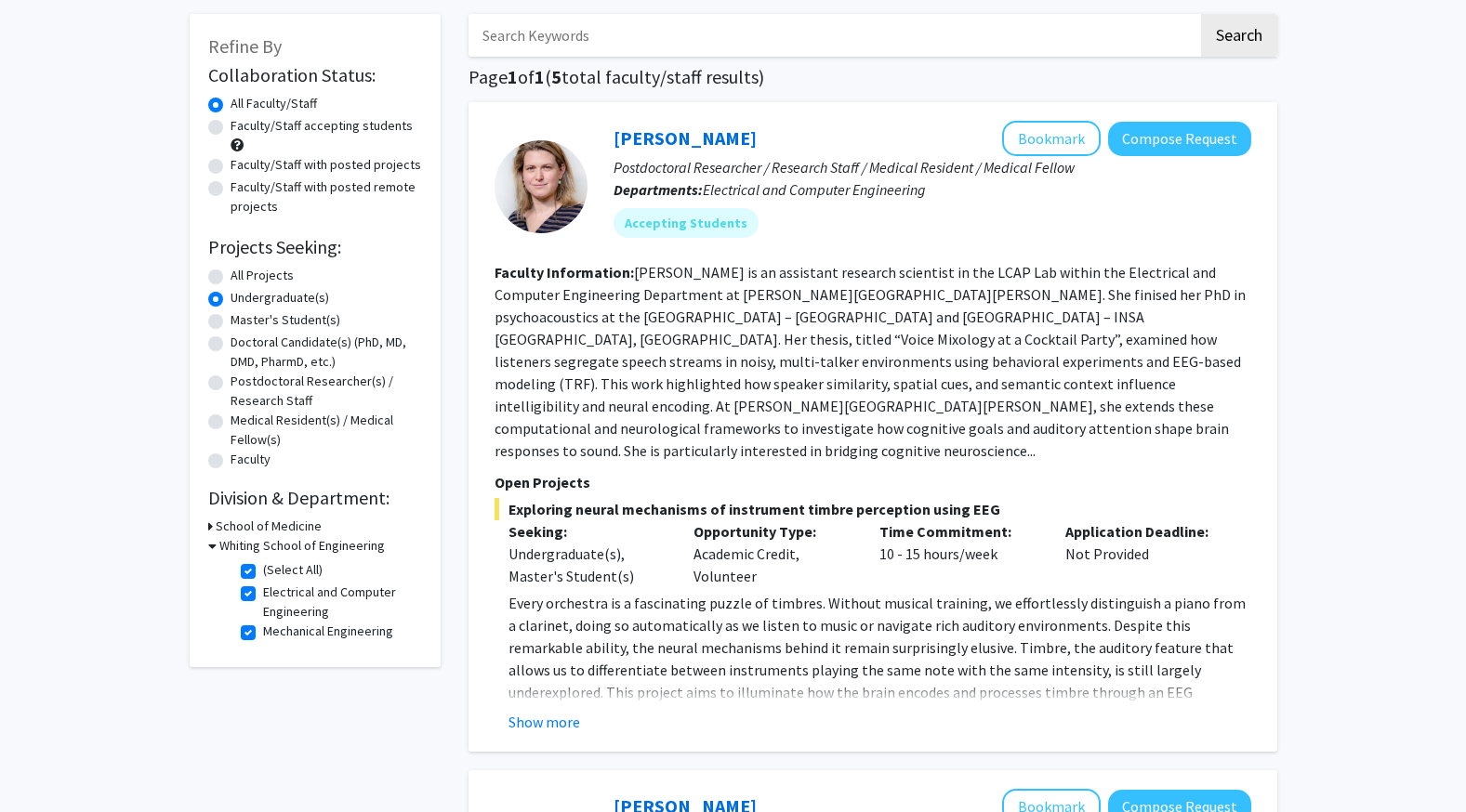
scroll to position [87, 0]
click at [263, 592] on label "Electrical and Computer Engineering" at bounding box center [340, 601] width 154 height 39
click at [263, 592] on input "Electrical and Computer Engineering" at bounding box center [269, 588] width 13 height 13
checkbox input "false"
checkbox input "true"
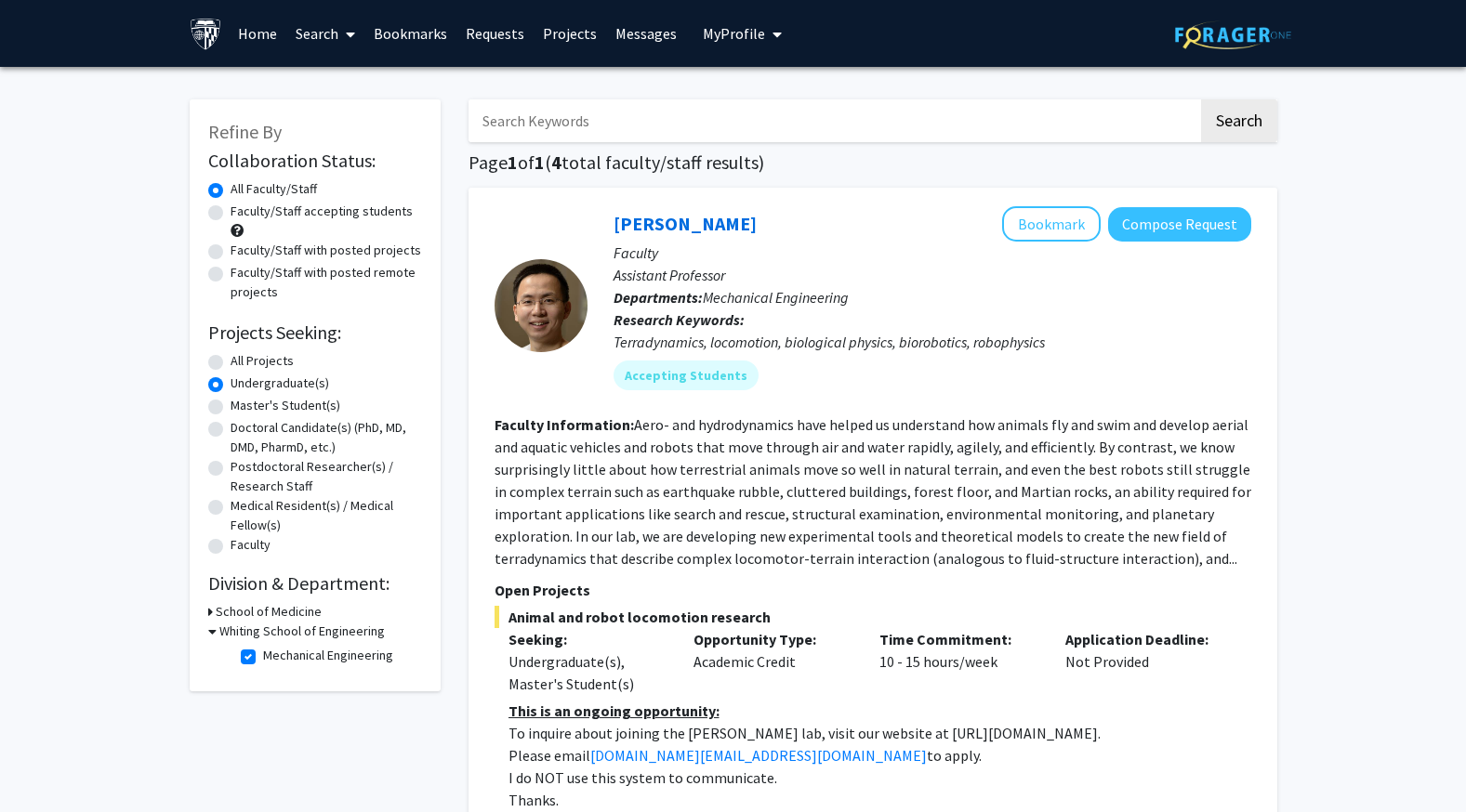
click at [263, 653] on label "Mechanical Engineering" at bounding box center [327, 655] width 130 height 19
click at [263, 653] on input "Mechanical Engineering" at bounding box center [269, 651] width 13 height 13
checkbox input "false"
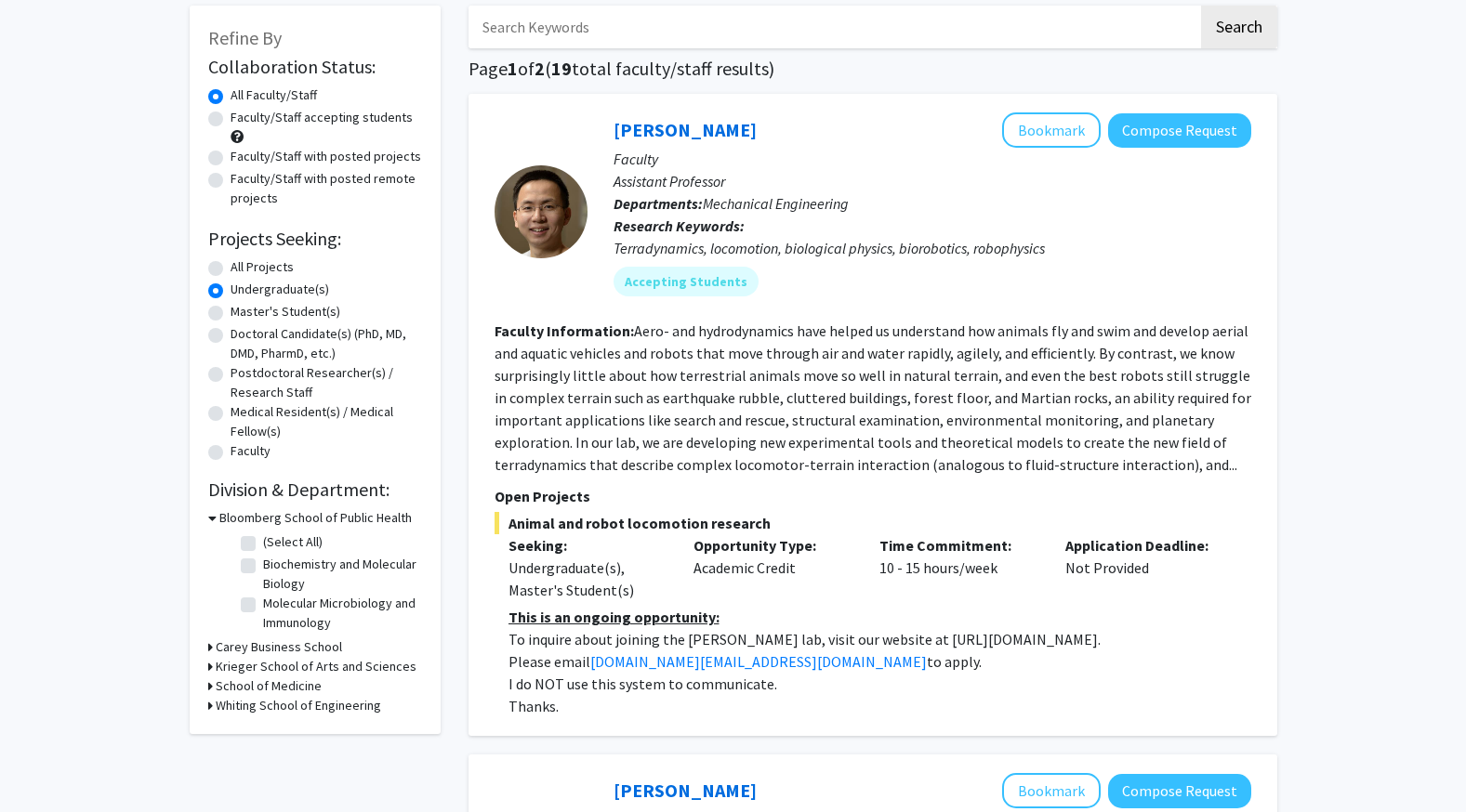
scroll to position [94, 0]
click at [257, 709] on h3 "Whiting School of Engineering" at bounding box center [298, 705] width 166 height 19
click at [263, 731] on label "(Select All)" at bounding box center [293, 730] width 60 height 19
click at [263, 731] on input "(Select All)" at bounding box center [269, 726] width 13 height 13
checkbox input "true"
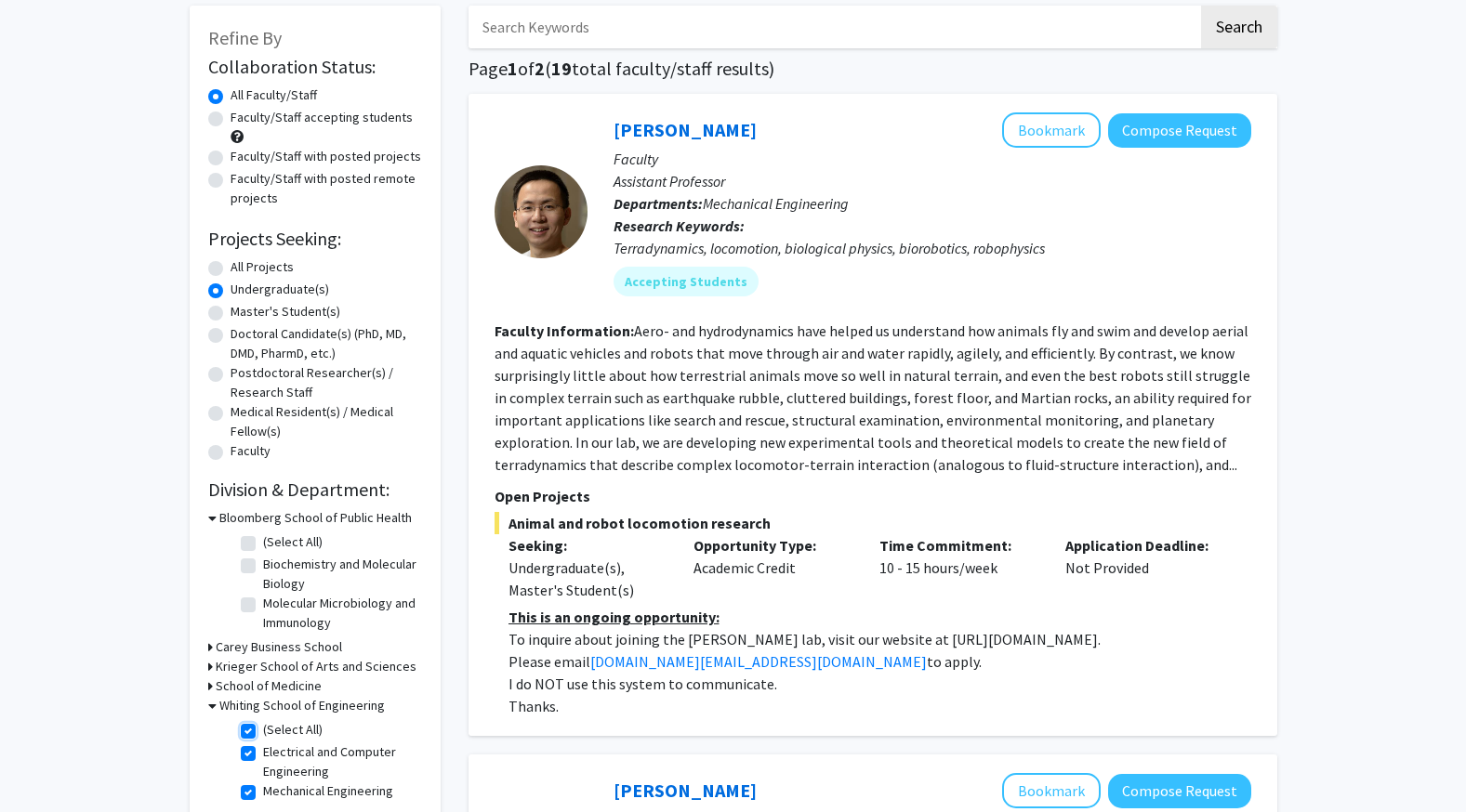
checkbox input "true"
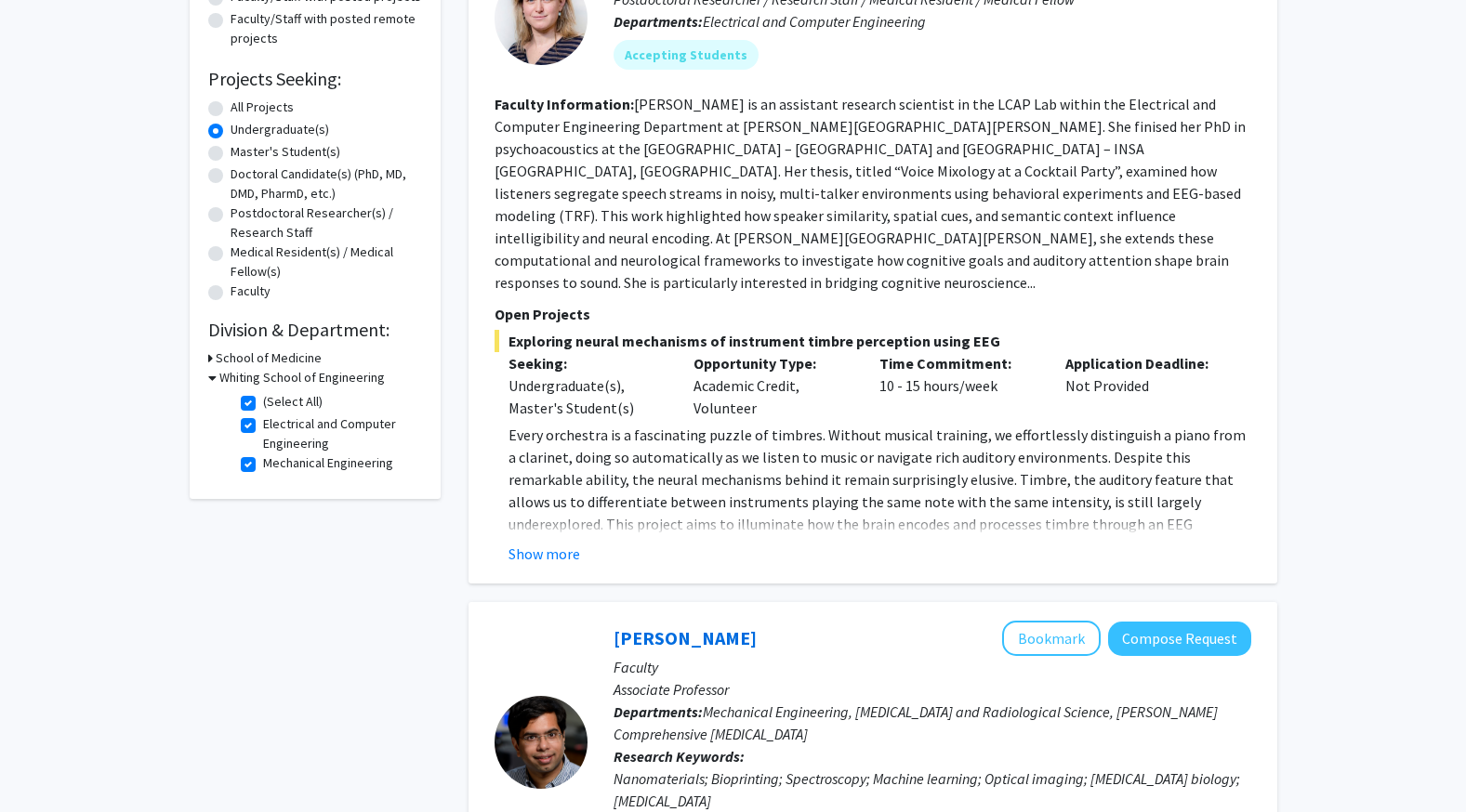
scroll to position [253, 0]
click at [559, 544] on button "Show more" at bounding box center [544, 554] width 71 height 22
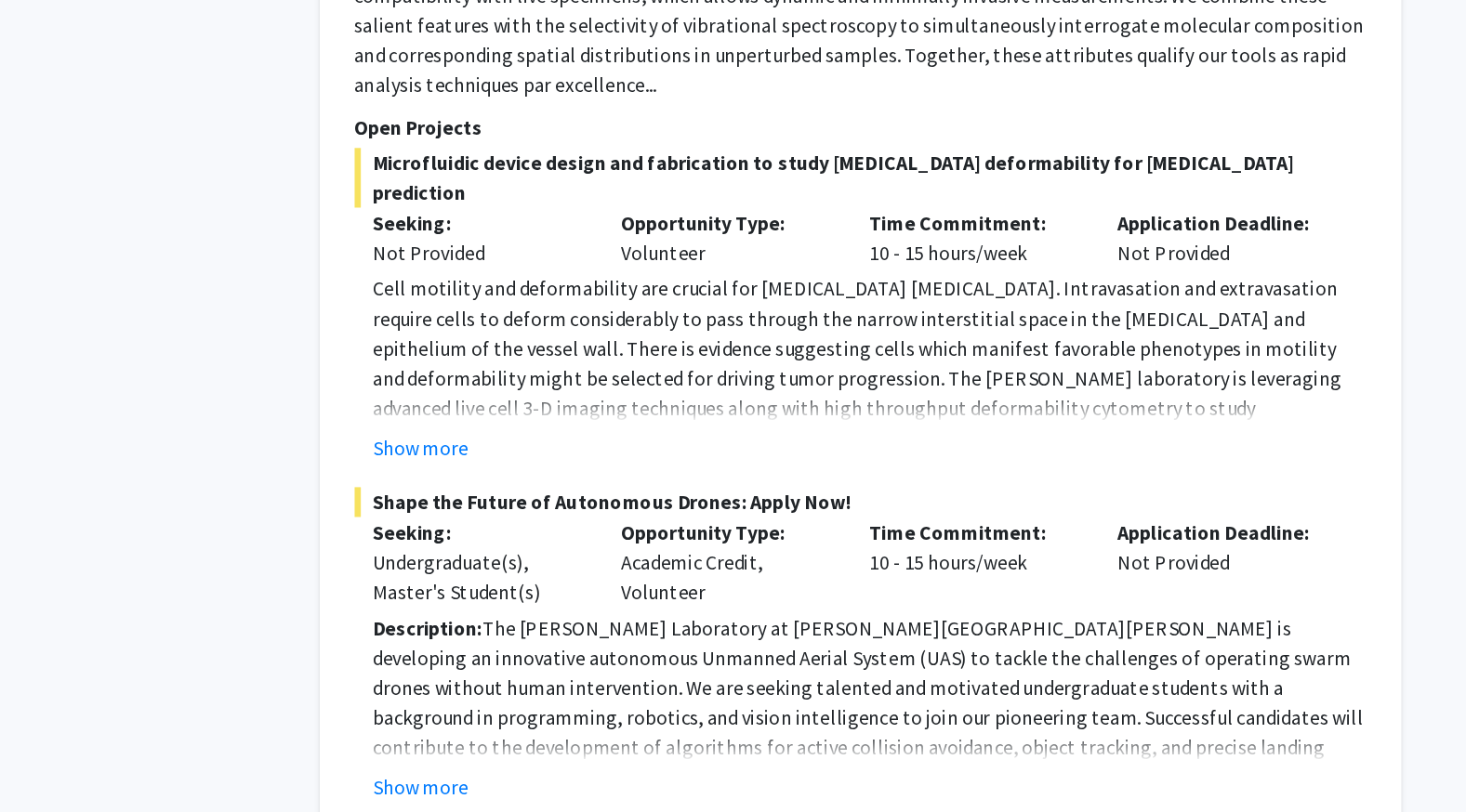
scroll to position [1607, 0]
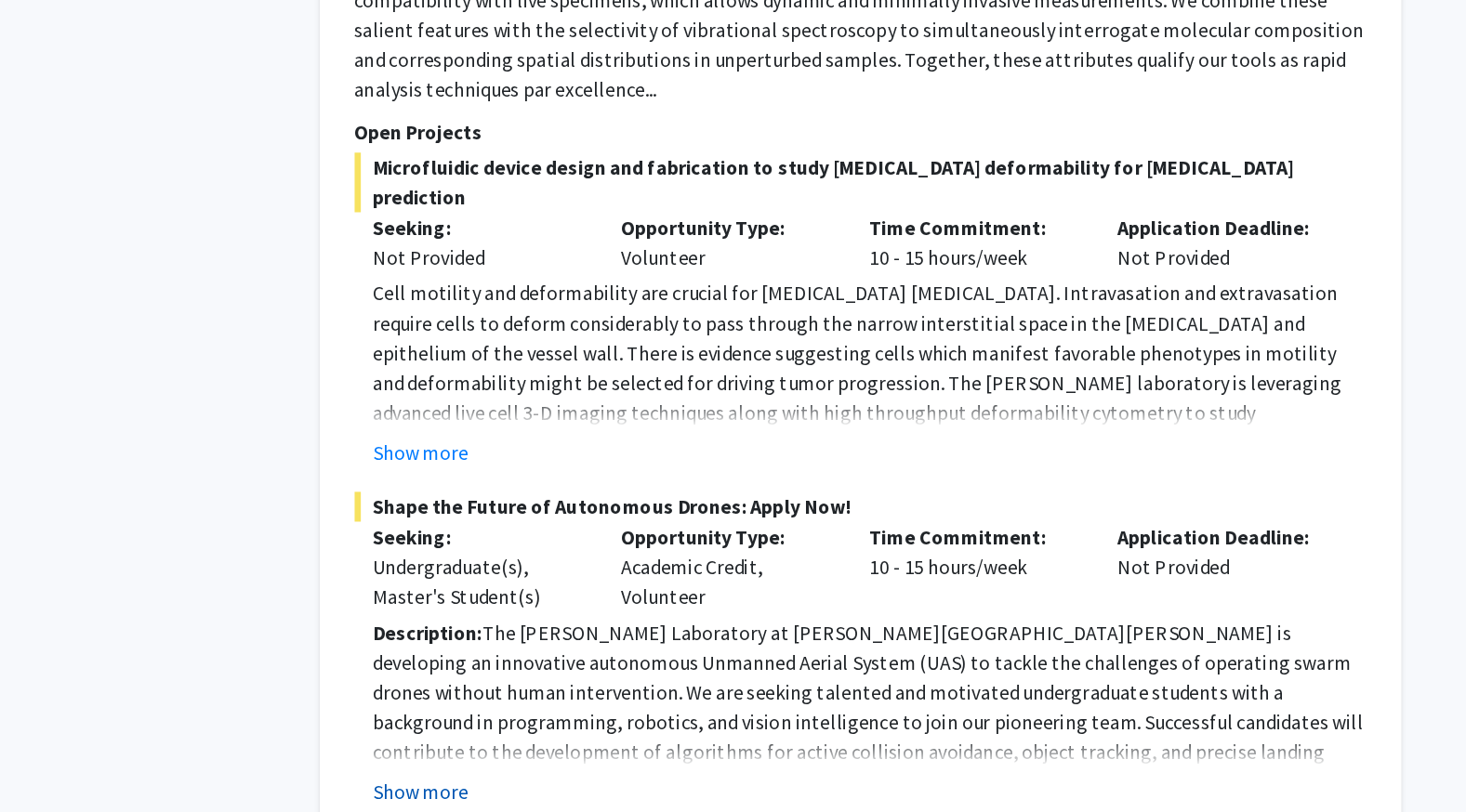
click at [544, 780] on button "Show more" at bounding box center [544, 791] width 71 height 22
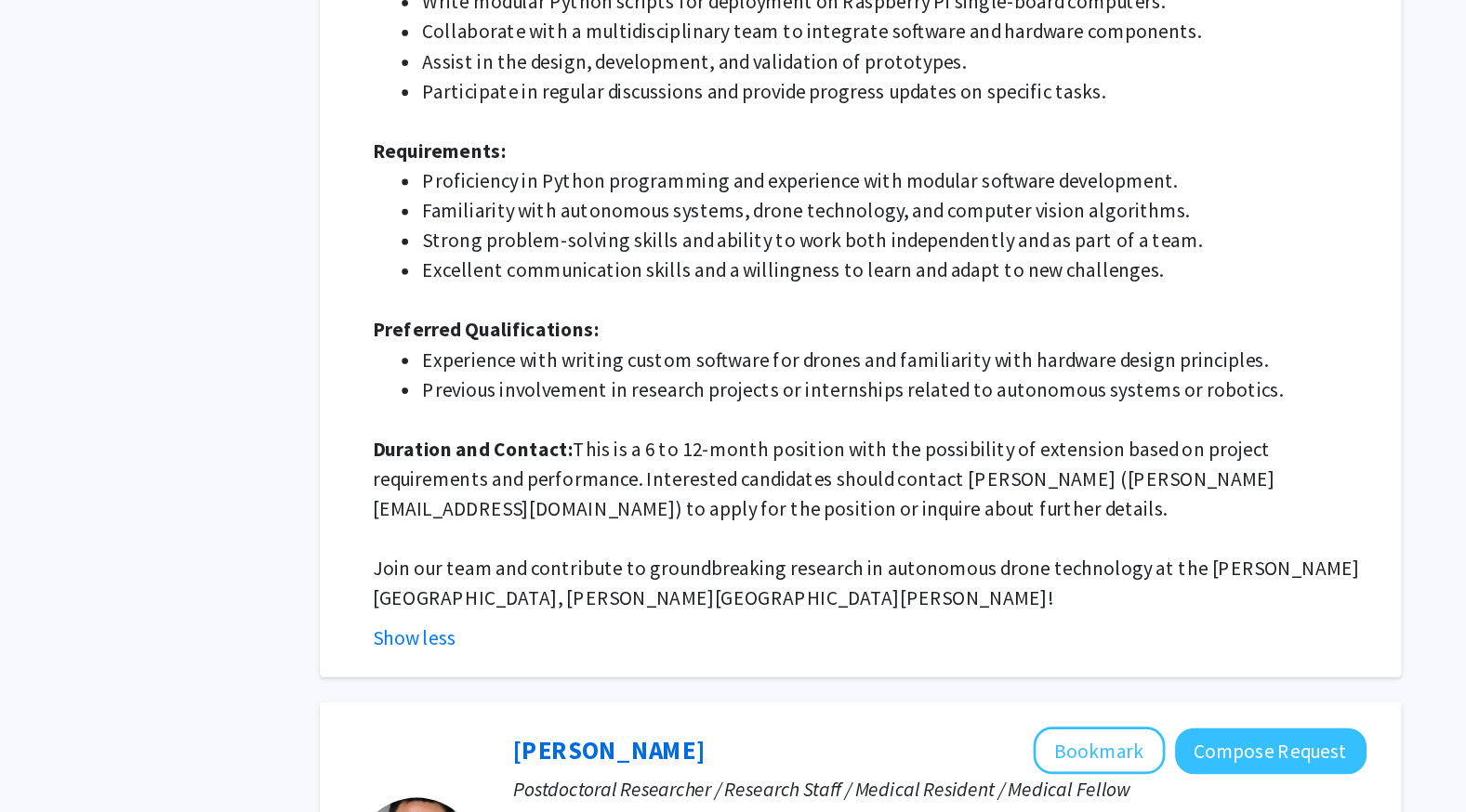
scroll to position [2276, 0]
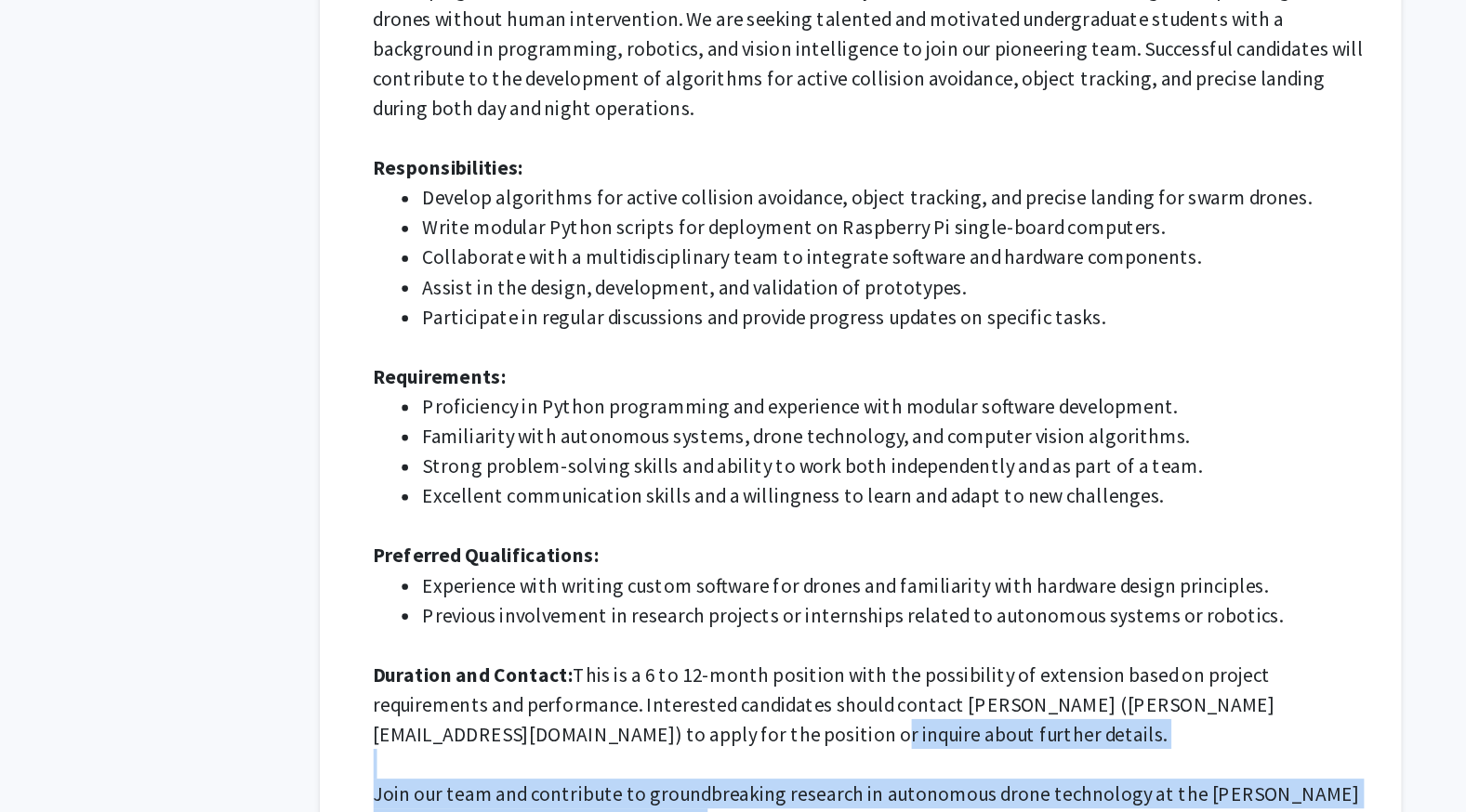
drag, startPoint x: 686, startPoint y: 540, endPoint x: 634, endPoint y: 475, distance: 83.2
click at [634, 475] on div "Description: The [PERSON_NAME] Laboratory at [PERSON_NAME][GEOGRAPHIC_DATA][PER…" at bounding box center [880, 325] width 743 height 669
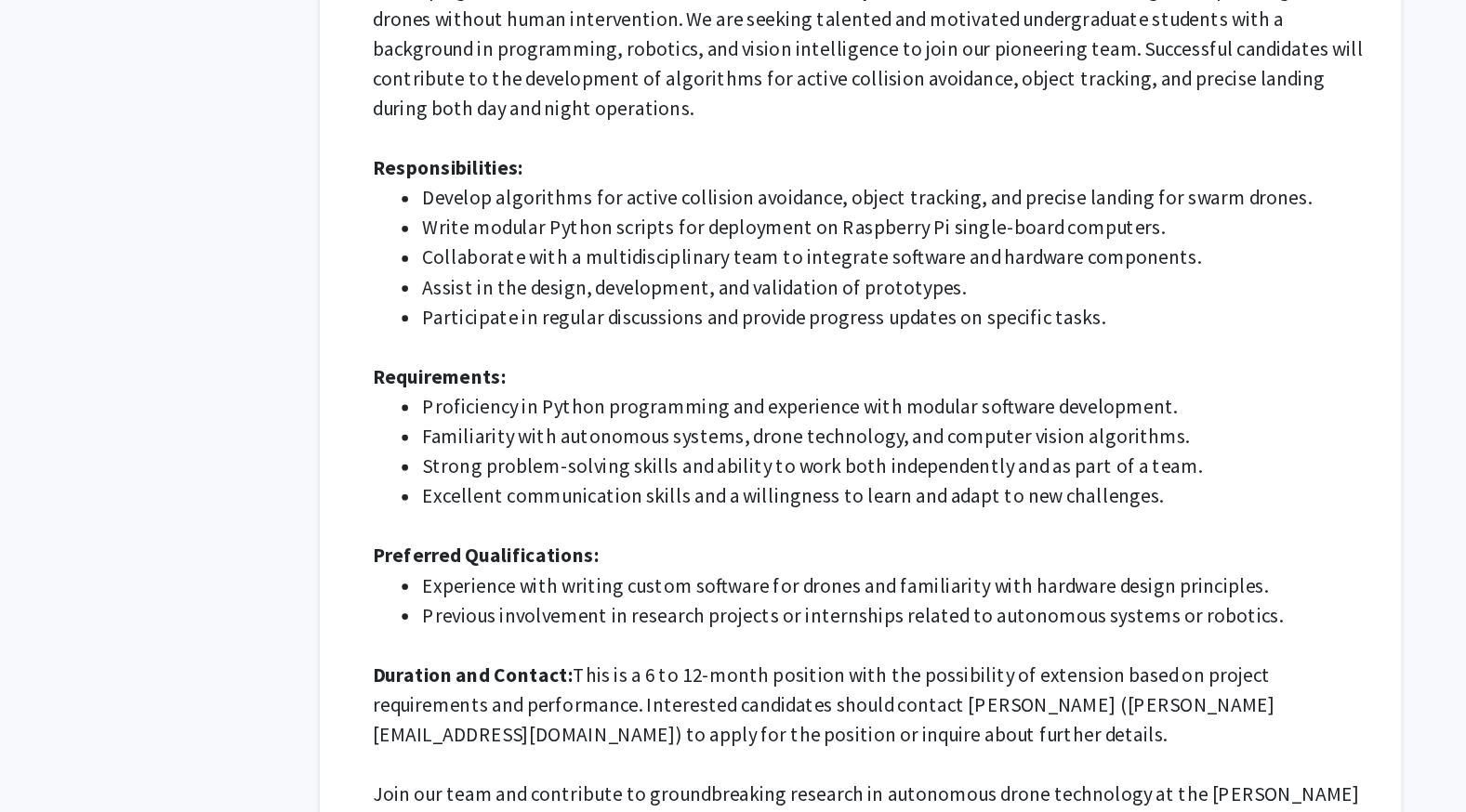
click at [718, 668] on div "Show less" at bounding box center [880, 678] width 743 height 22
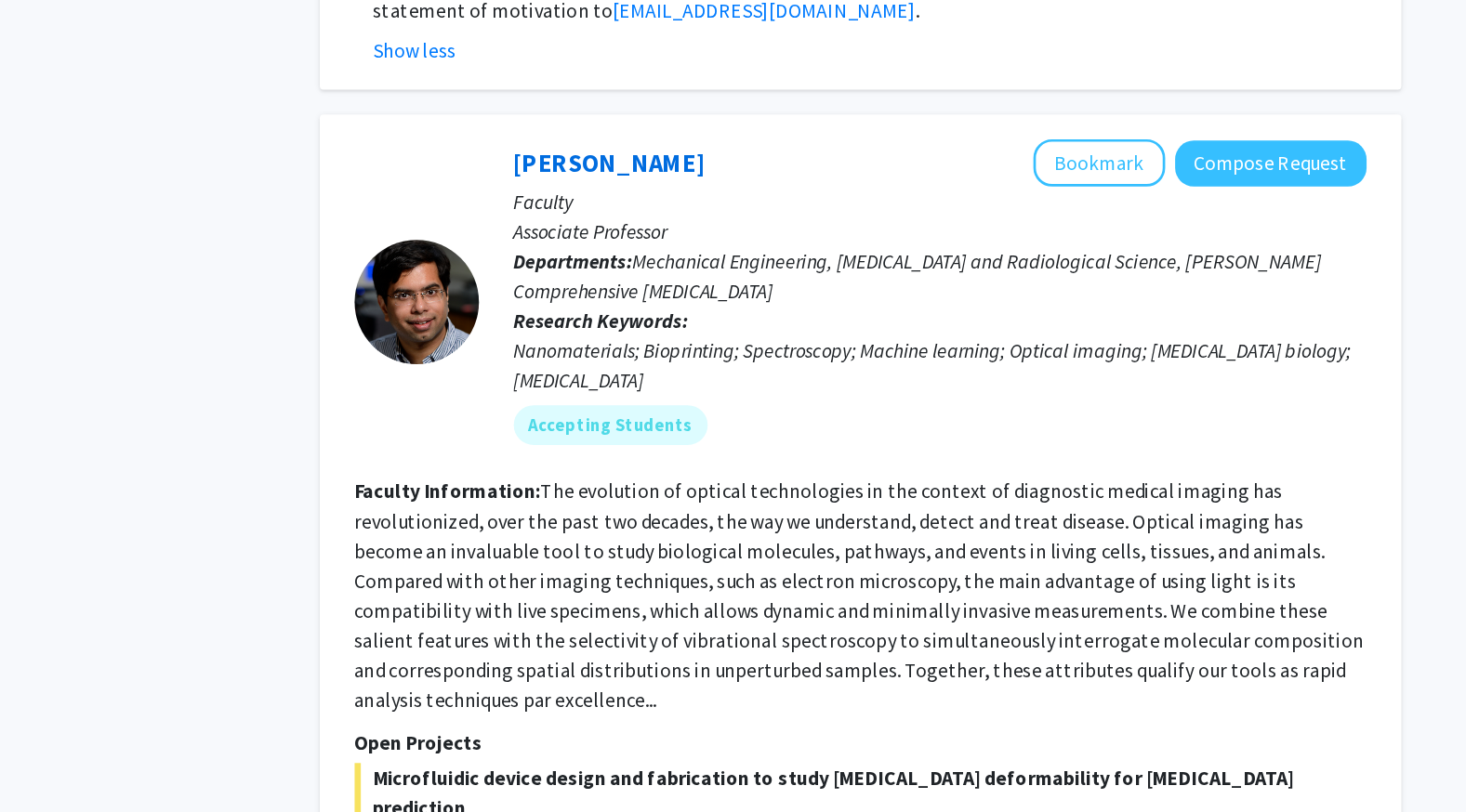
scroll to position [1349, 0]
click at [1069, 105] on button "Bookmark" at bounding box center [1051, 122] width 98 height 36
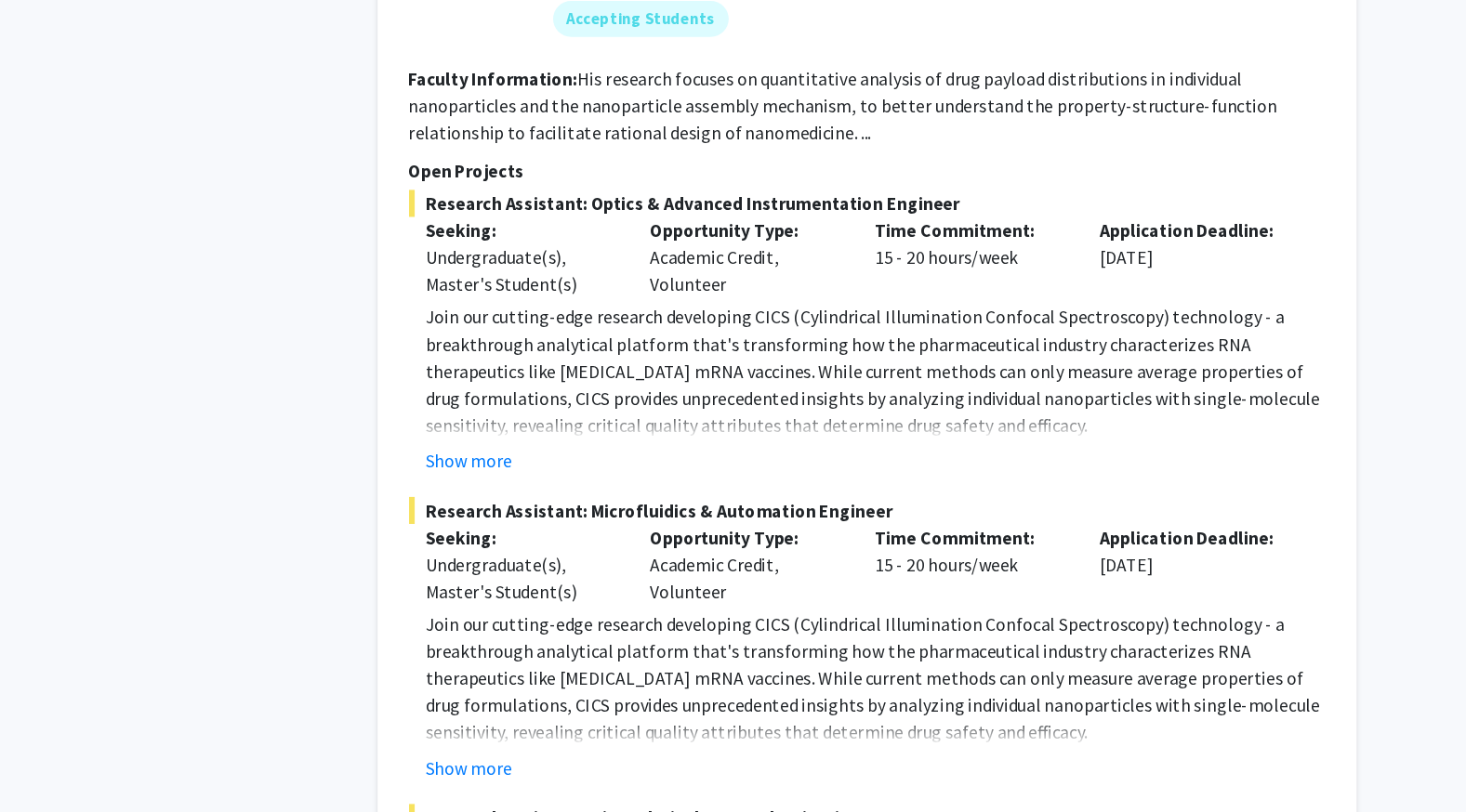
scroll to position [3037, 0]
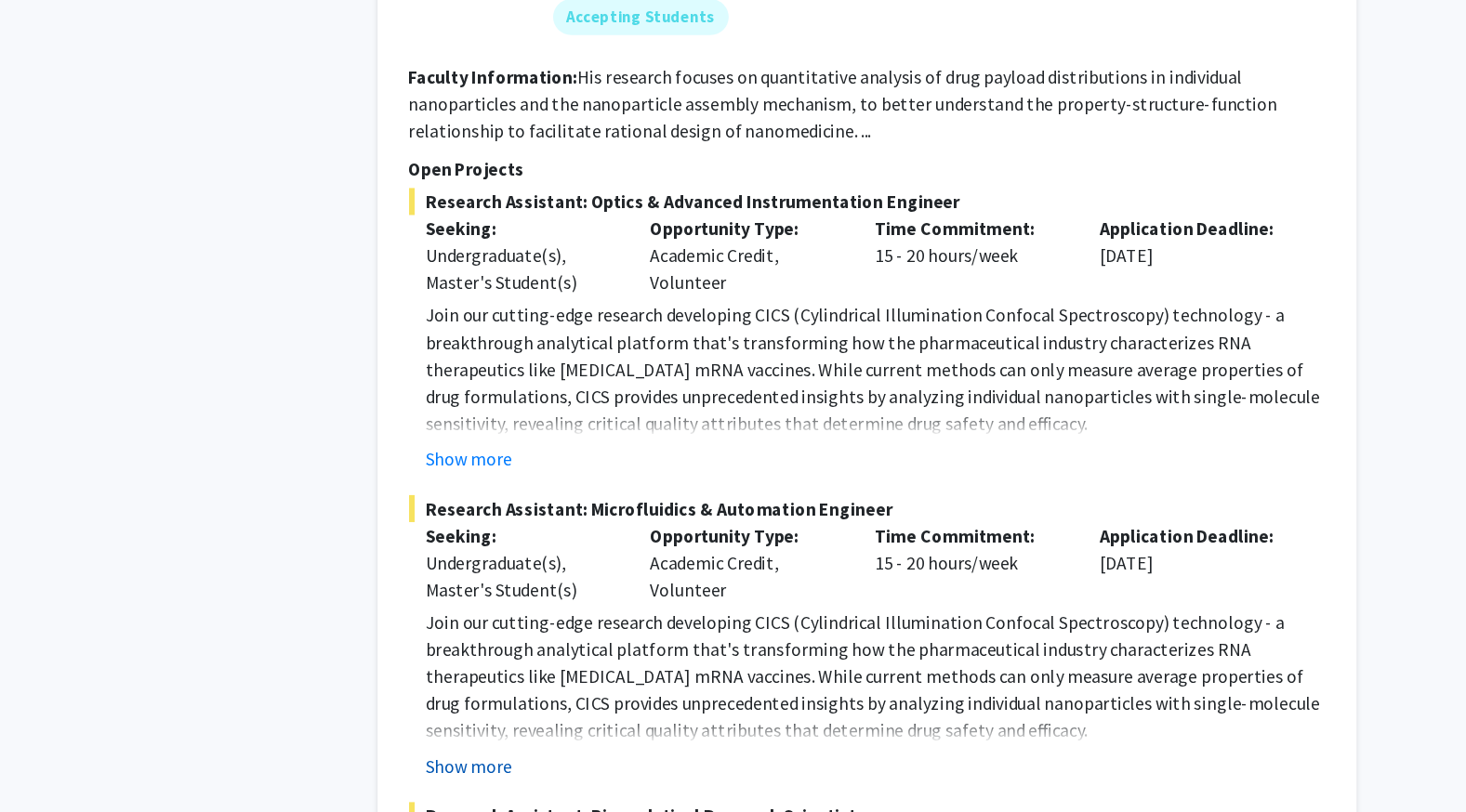
click at [538, 763] on button "Show more" at bounding box center [544, 774] width 71 height 22
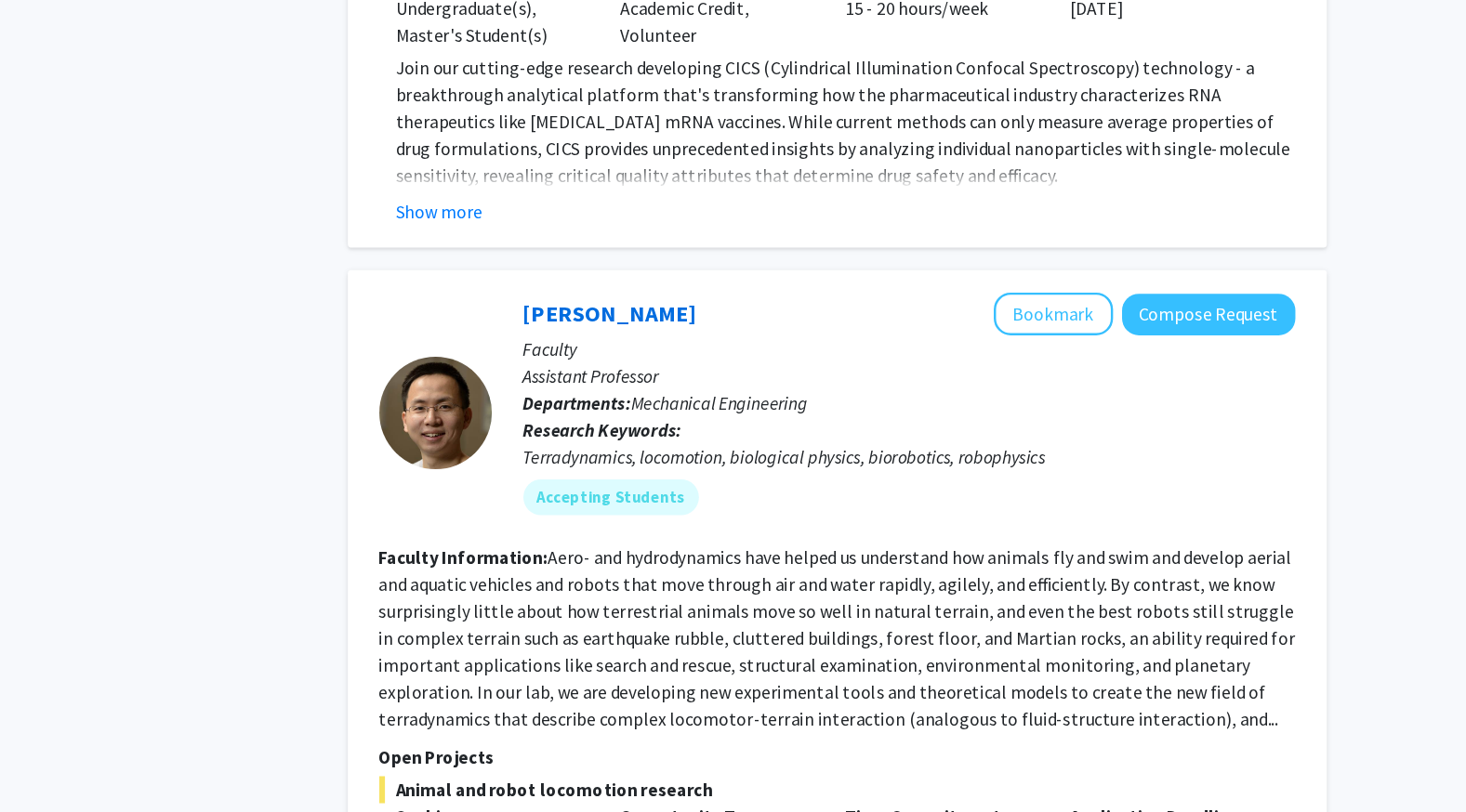
scroll to position [4559, 0]
